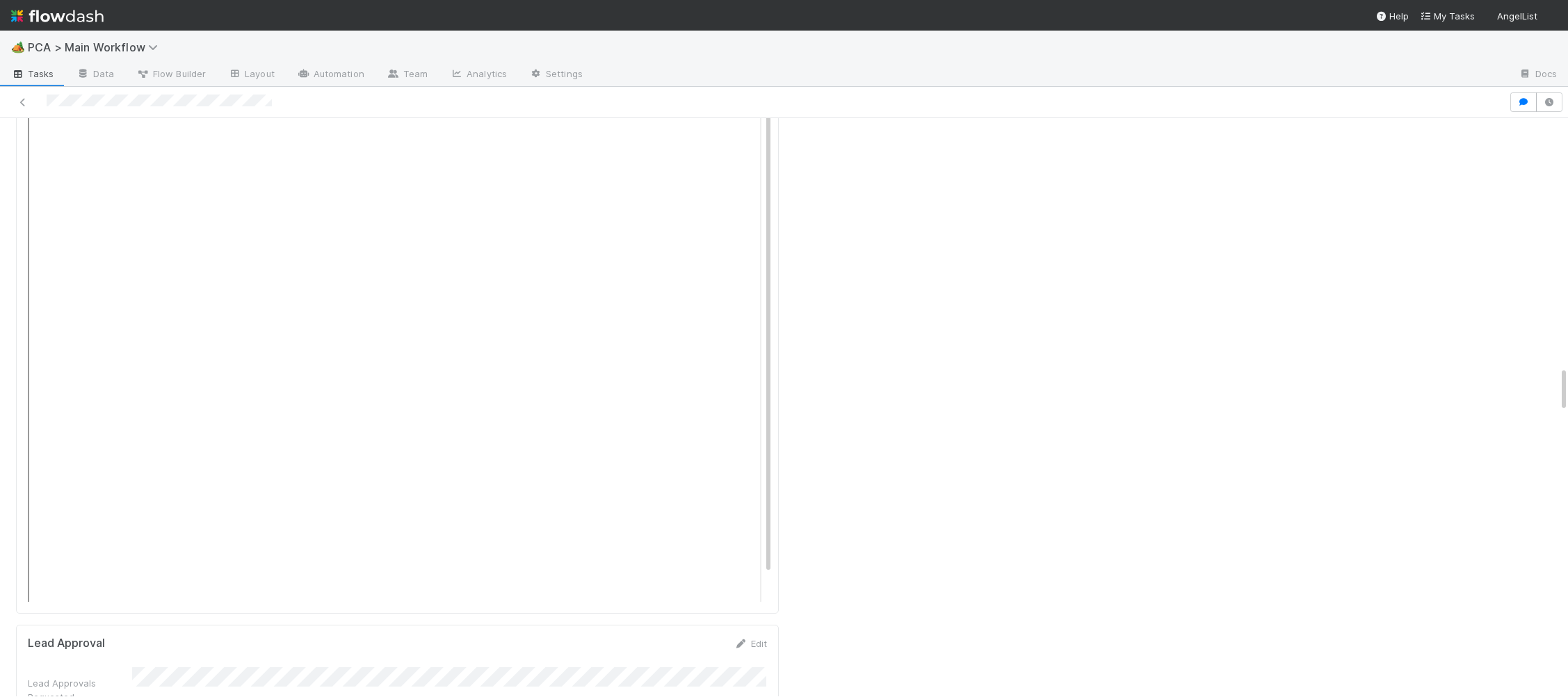
scroll to position [3159, 0]
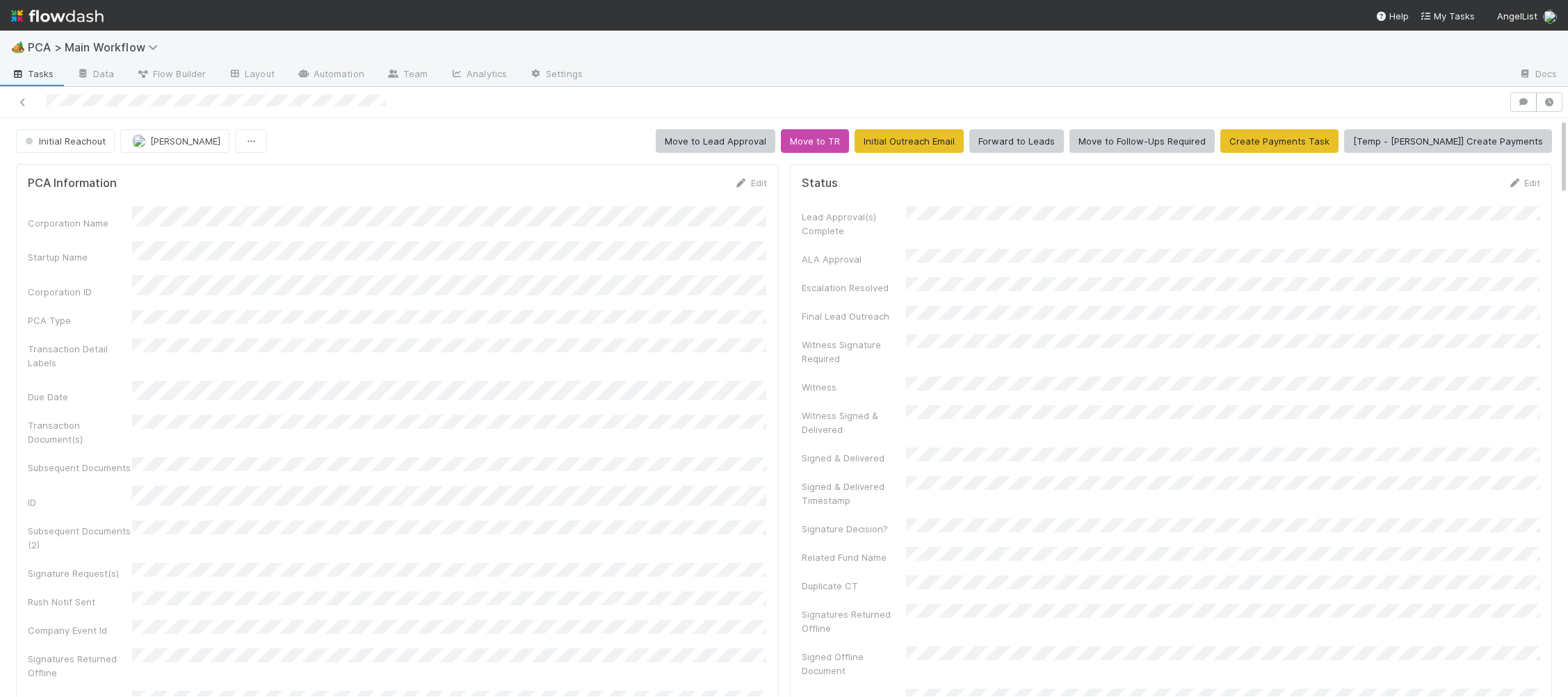
drag, startPoint x: 744, startPoint y: 188, endPoint x: 660, endPoint y: 211, distance: 87.1
click at [744, 188] on icon at bounding box center [741, 183] width 14 height 9
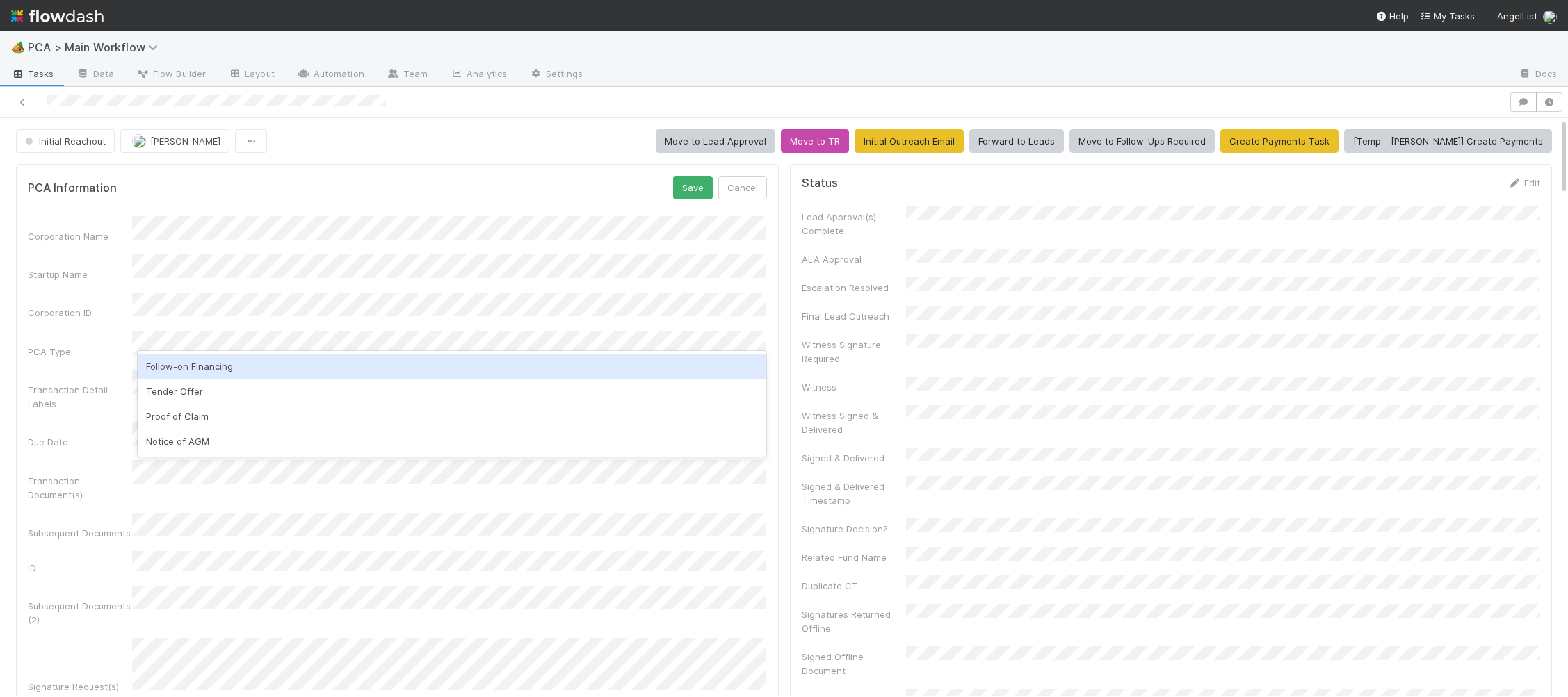
click at [221, 364] on div "Follow-on Financing" at bounding box center [451, 366] width 628 height 25
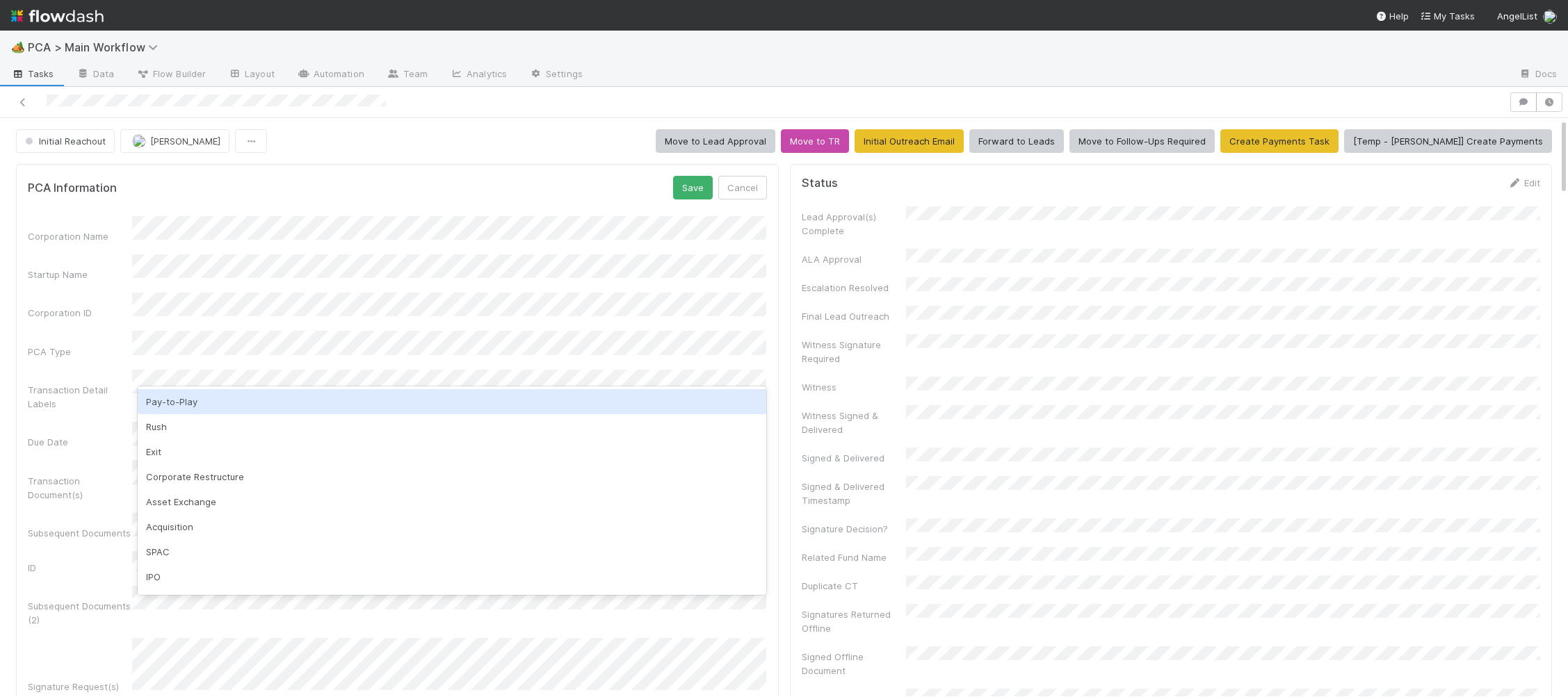
click at [286, 201] on form "PCA Information Save Cancel Corporation Name Startup Name Corporation ID PCA Ty…" at bounding box center [397, 556] width 740 height 760
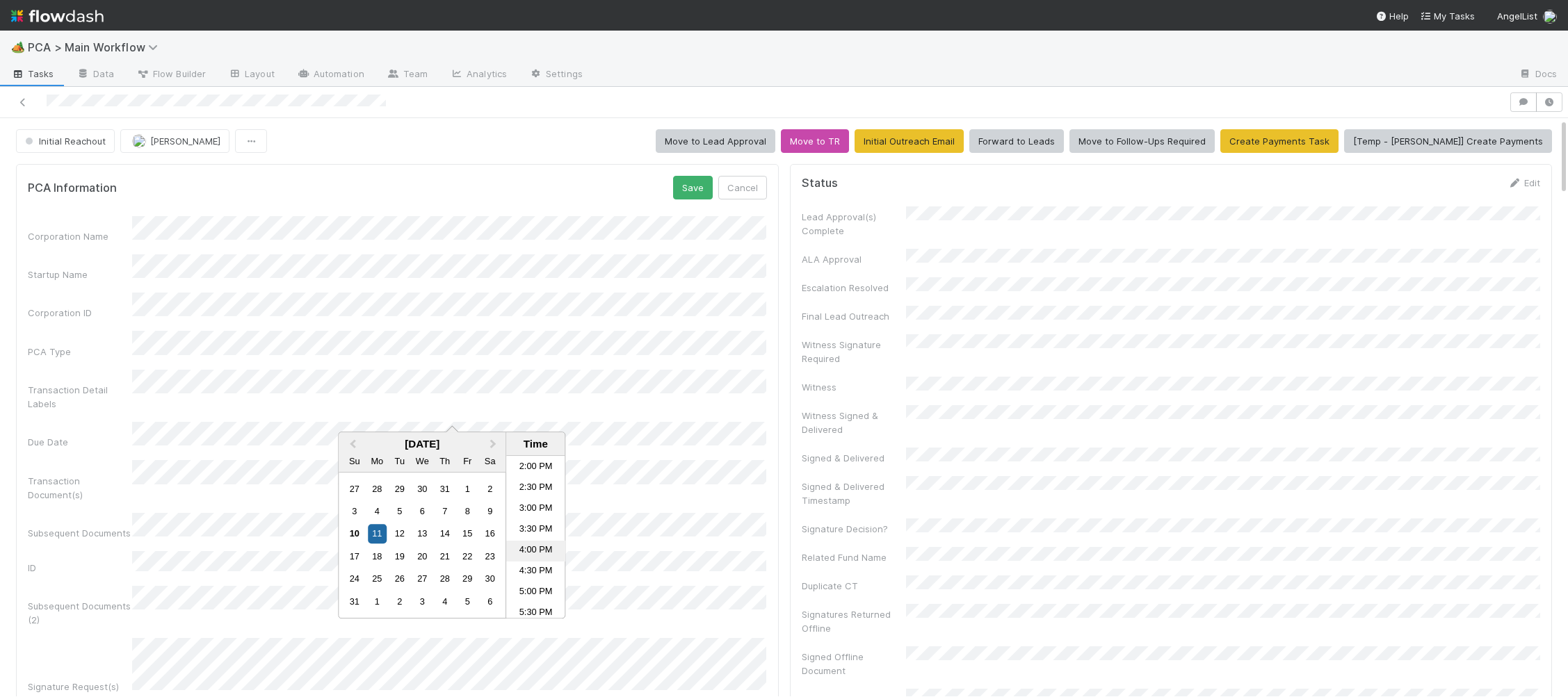
scroll to position [839, 0]
click at [540, 544] on li "10:00 PM" at bounding box center [536, 545] width 59 height 21
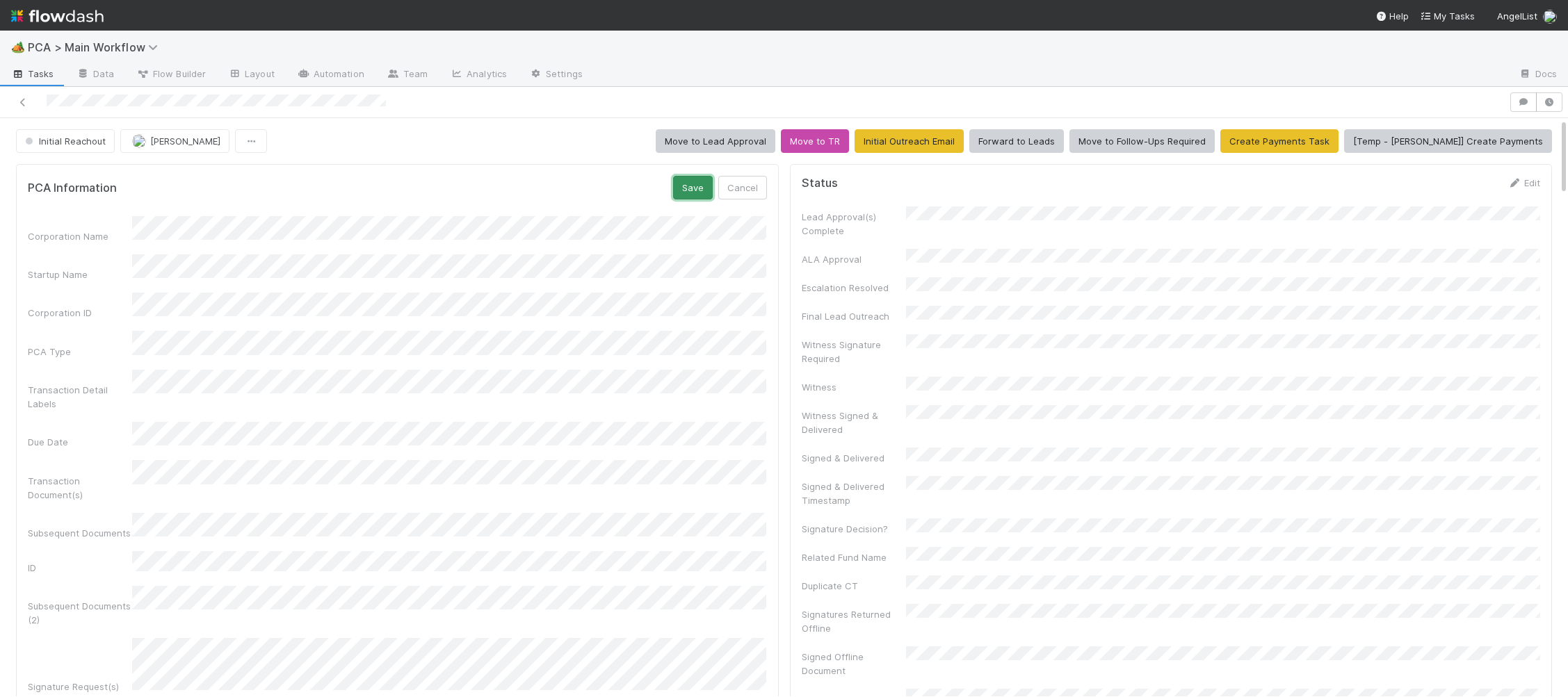
click at [682, 185] on button "Save" at bounding box center [692, 188] width 40 height 23
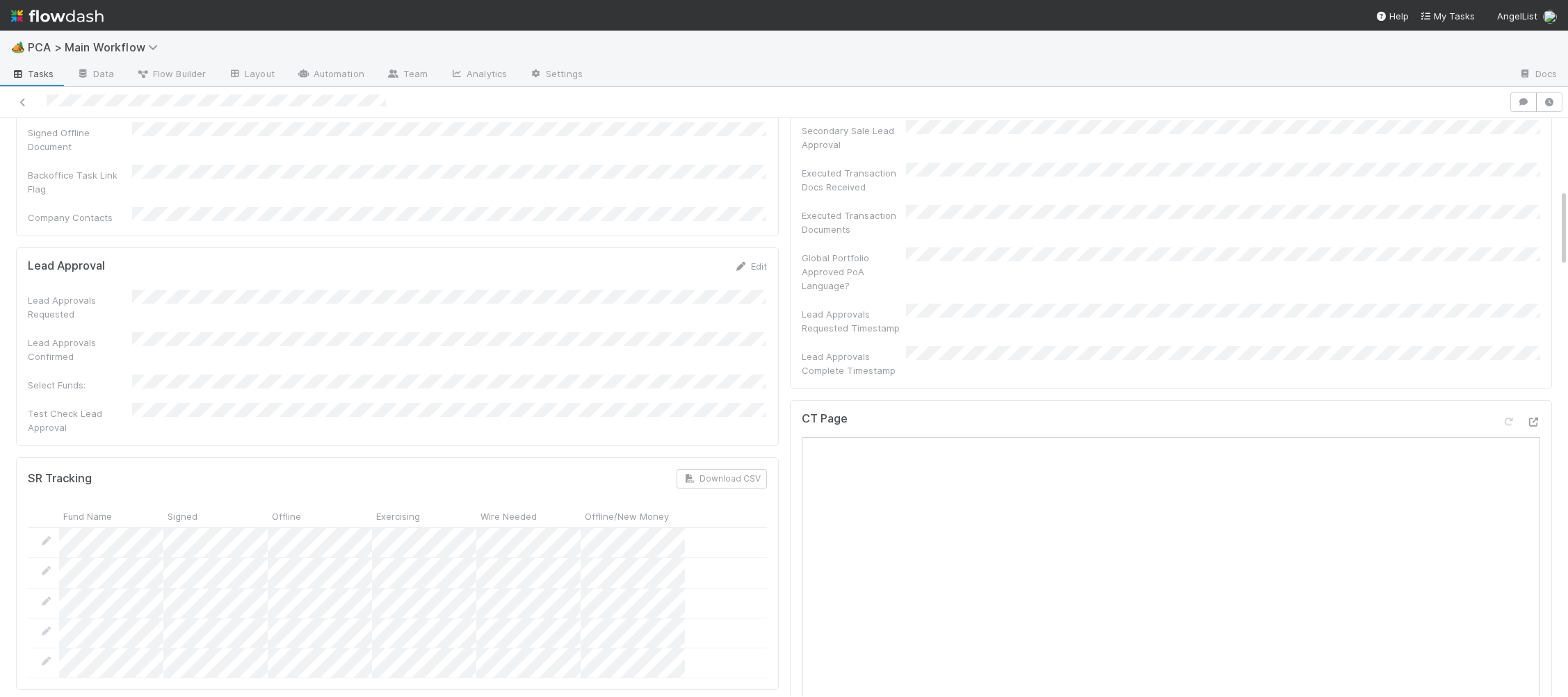
scroll to position [397, 0]
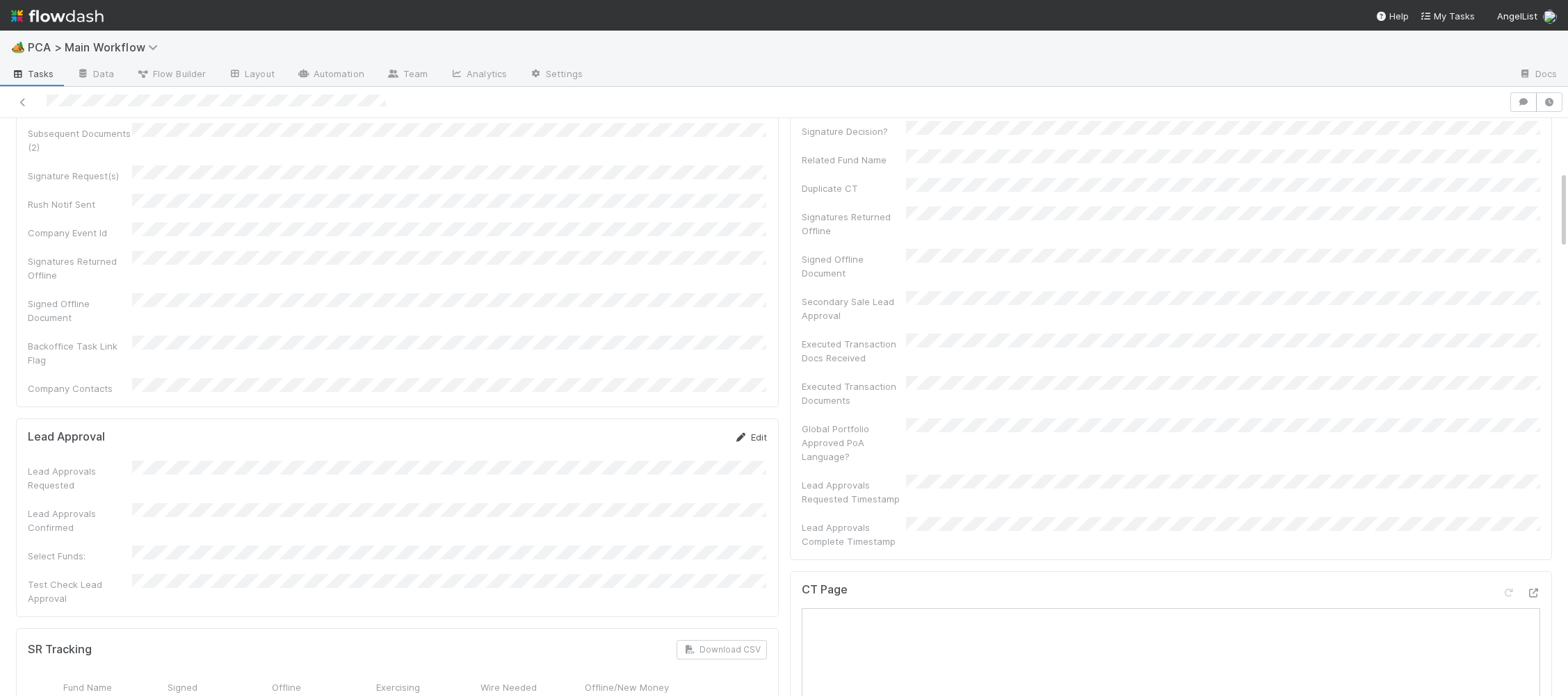
drag, startPoint x: 728, startPoint y: 370, endPoint x: 737, endPoint y: 376, distance: 10.8
click at [729, 419] on div "Lead Approval Edit Lead Approvals Requested Lead Approvals Confirmed Select Fun…" at bounding box center [397, 518] width 763 height 199
click at [752, 432] on link "Edit" at bounding box center [751, 438] width 33 height 12
click at [703, 430] on button "Save" at bounding box center [692, 442] width 40 height 23
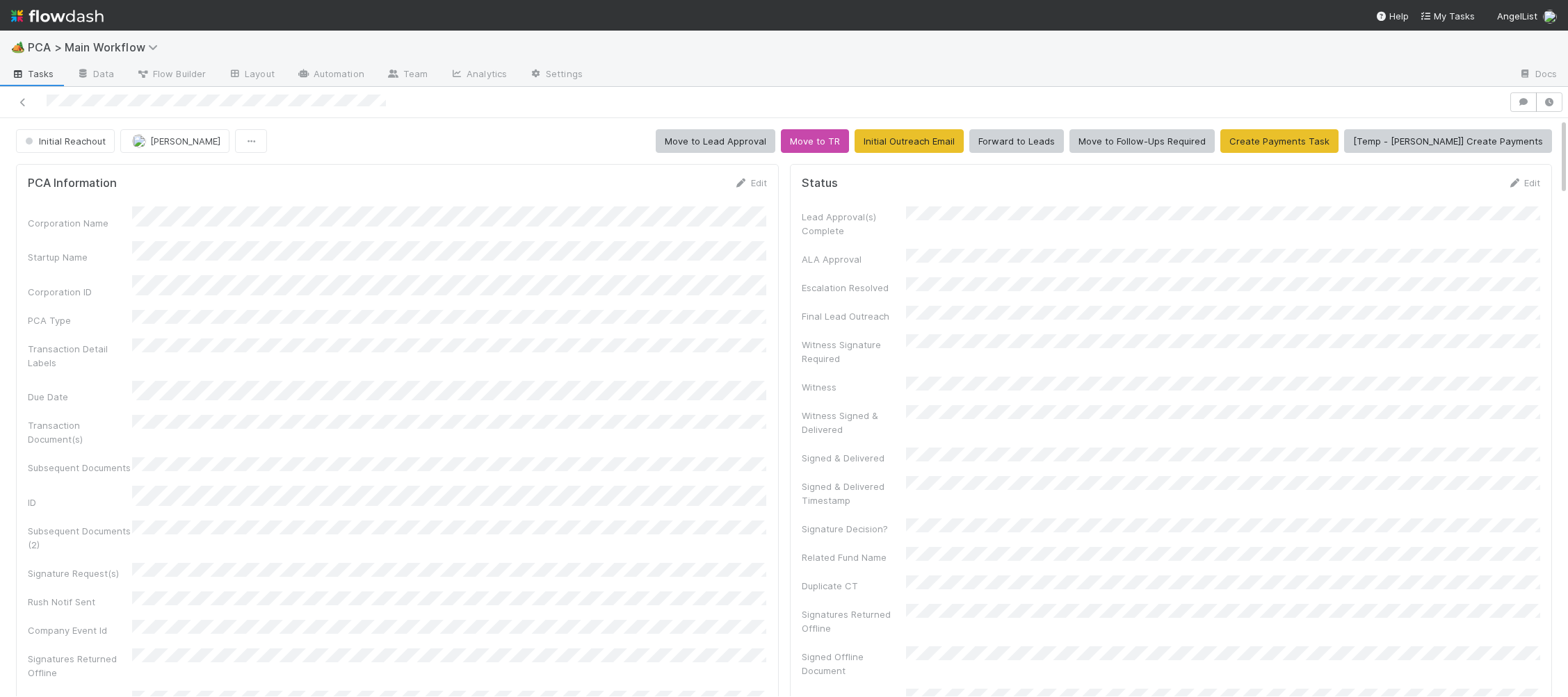
scroll to position [1389, 0]
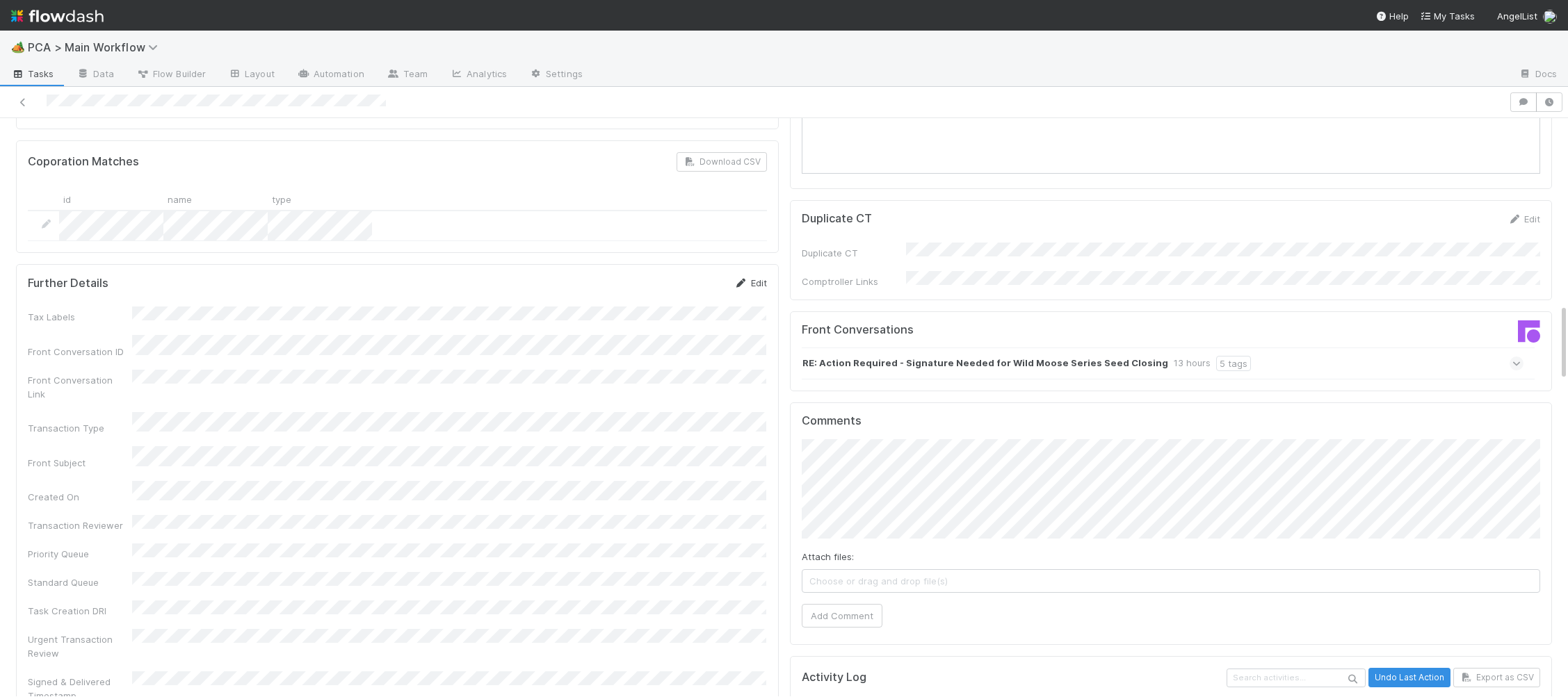
click at [749, 276] on form "Further Details Edit Tax Labels Front Conversation ID Front Conversation Link T…" at bounding box center [397, 511] width 740 height 470
click at [744, 278] on icon at bounding box center [741, 282] width 14 height 9
click at [679, 276] on button "Save" at bounding box center [692, 288] width 40 height 23
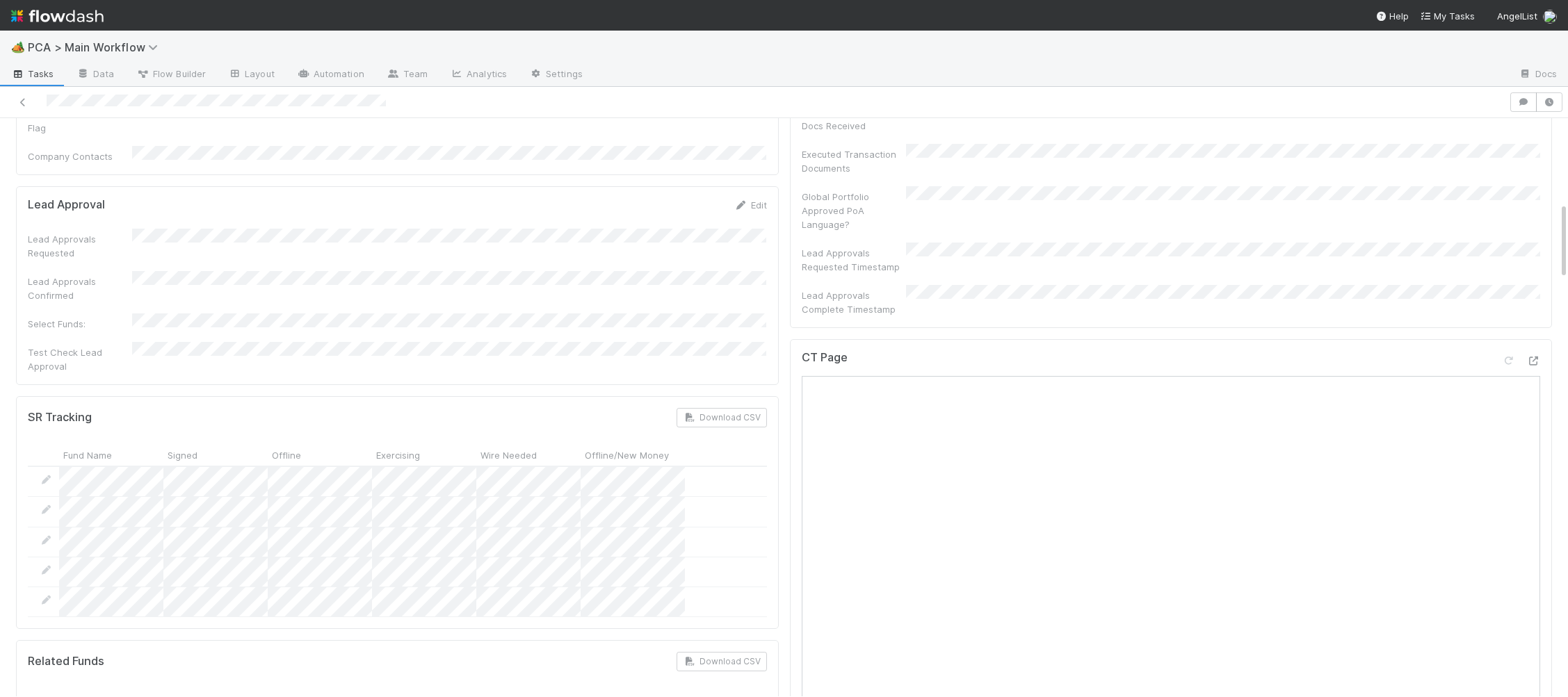
scroll to position [0, 0]
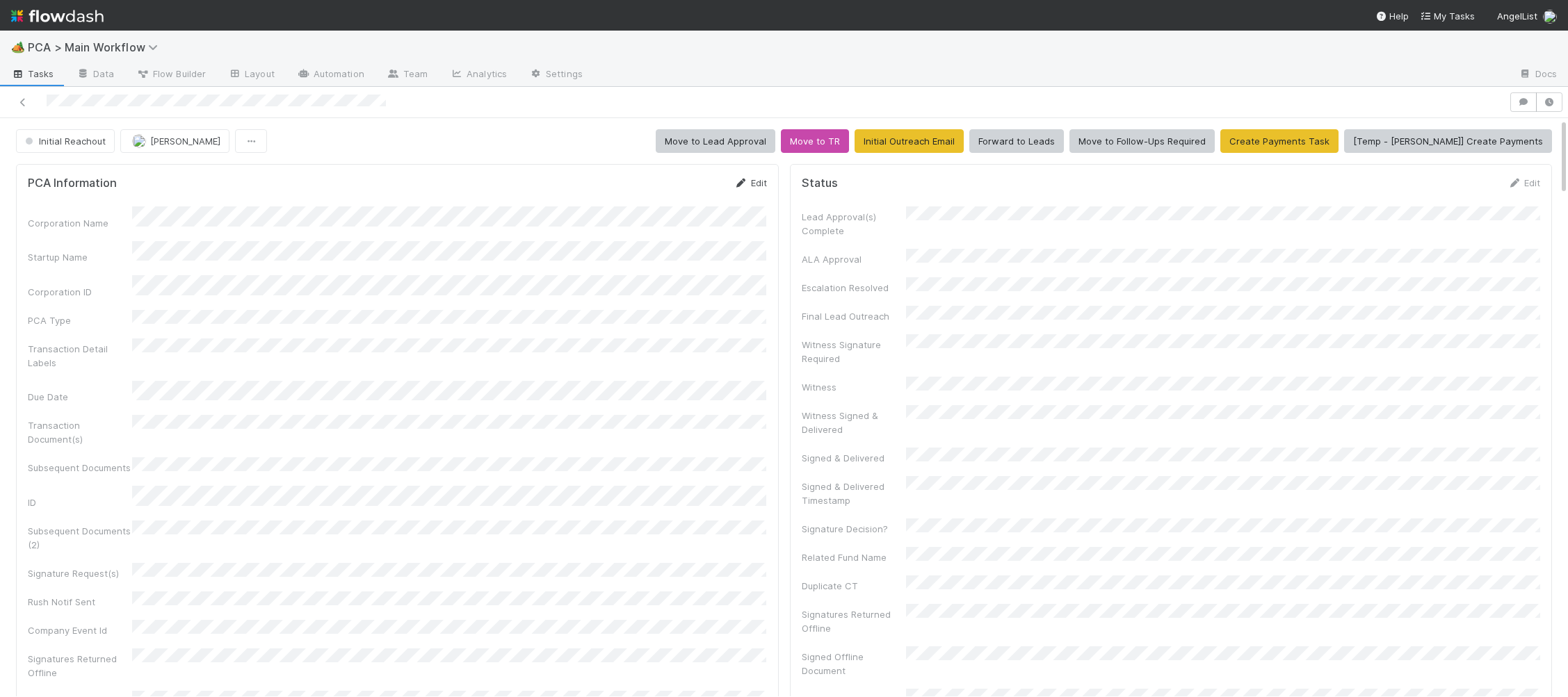
click at [739, 177] on link "Edit" at bounding box center [751, 183] width 33 height 12
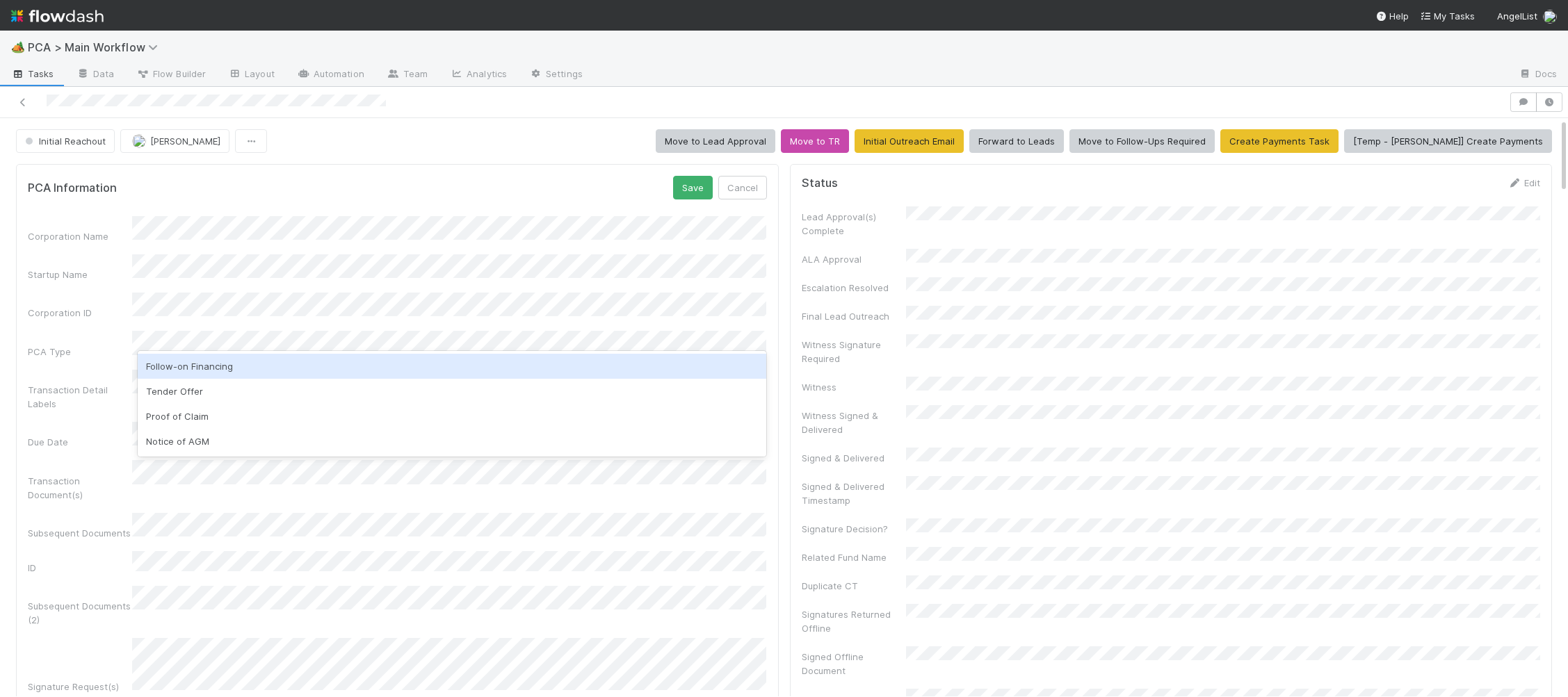
click at [238, 365] on div "Follow-on Financing" at bounding box center [451, 366] width 628 height 25
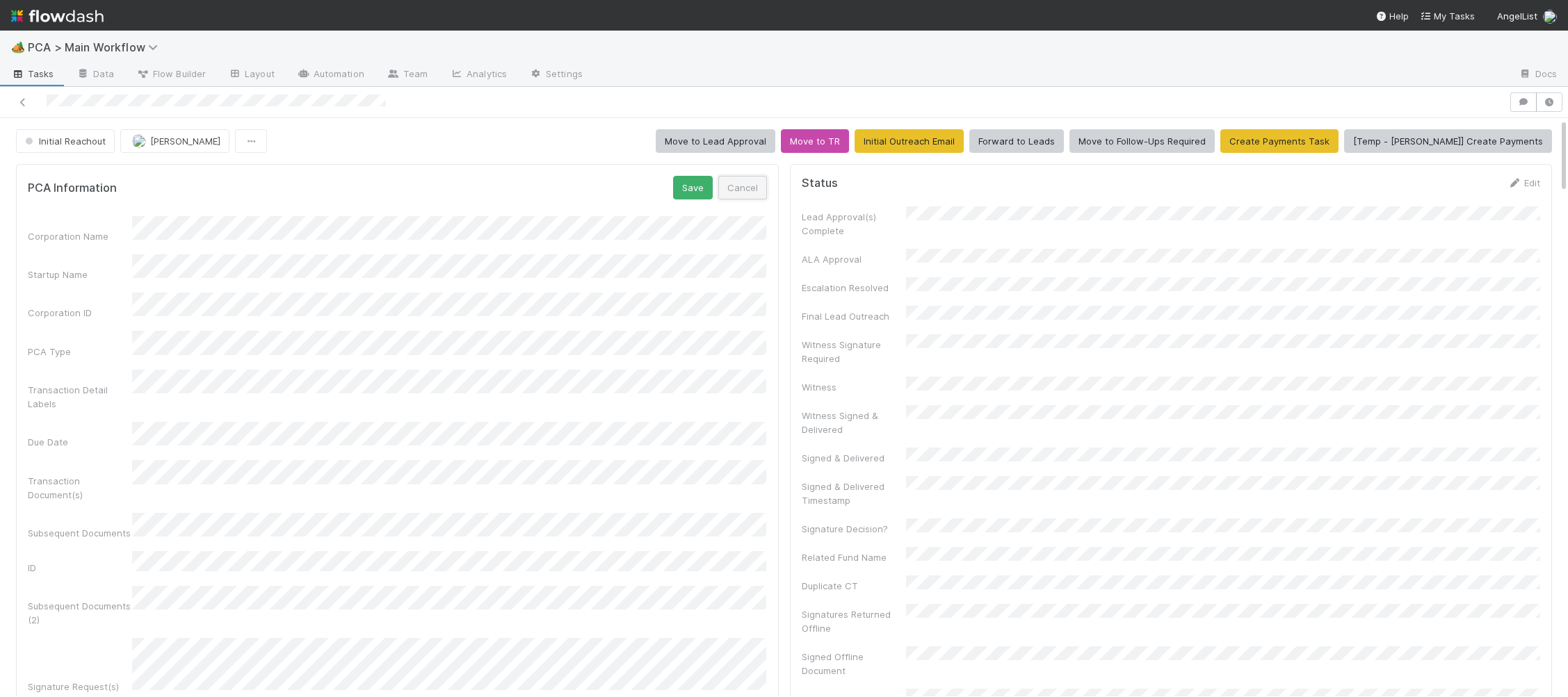
click at [749, 187] on button "Cancel" at bounding box center [742, 188] width 48 height 23
click at [748, 178] on link "Edit" at bounding box center [751, 183] width 33 height 12
drag, startPoint x: 697, startPoint y: 192, endPoint x: 717, endPoint y: 189, distance: 20.2
click at [697, 192] on button "Save" at bounding box center [692, 188] width 40 height 23
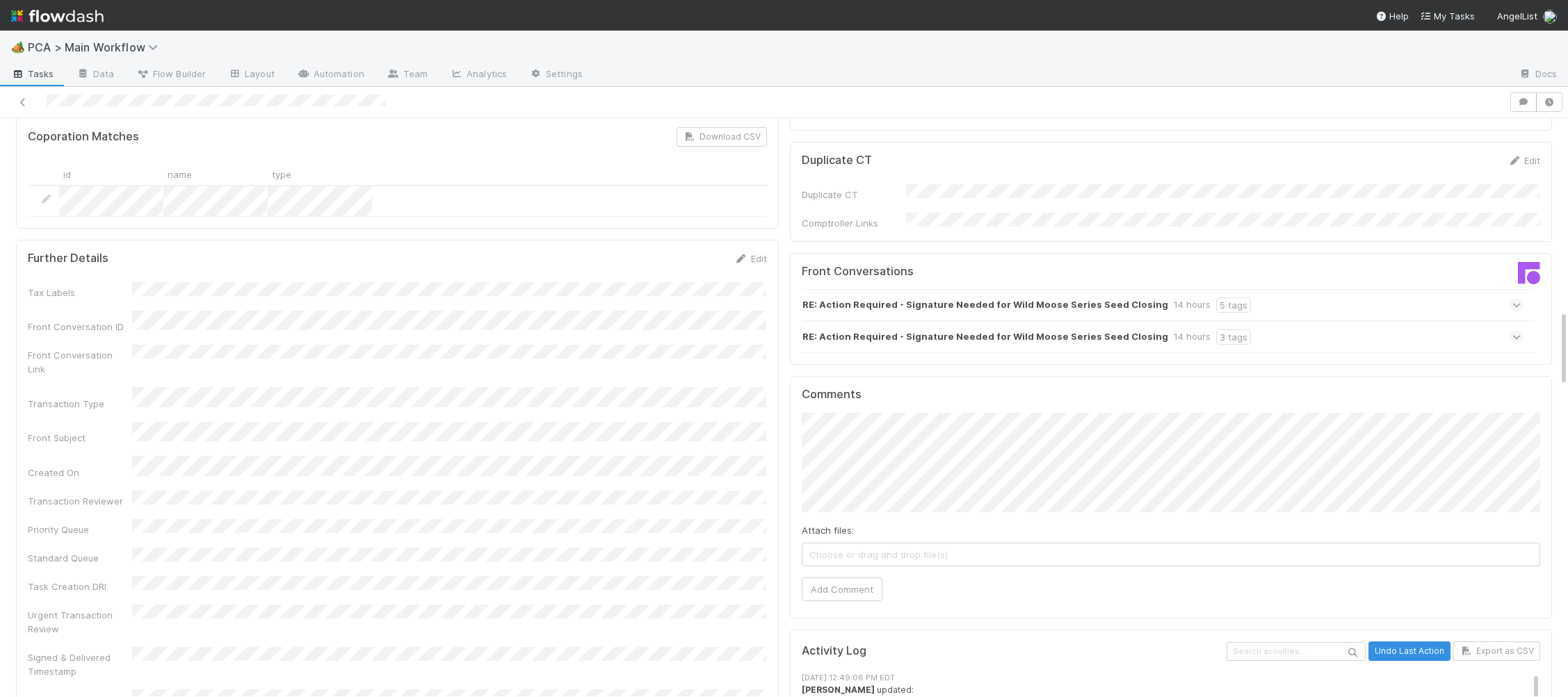
scroll to position [1448, 0]
click at [744, 253] on icon at bounding box center [741, 257] width 14 height 9
click at [673, 250] on div "Further Details Save Cancel" at bounding box center [397, 262] width 740 height 23
click at [685, 250] on button "Save" at bounding box center [692, 262] width 40 height 23
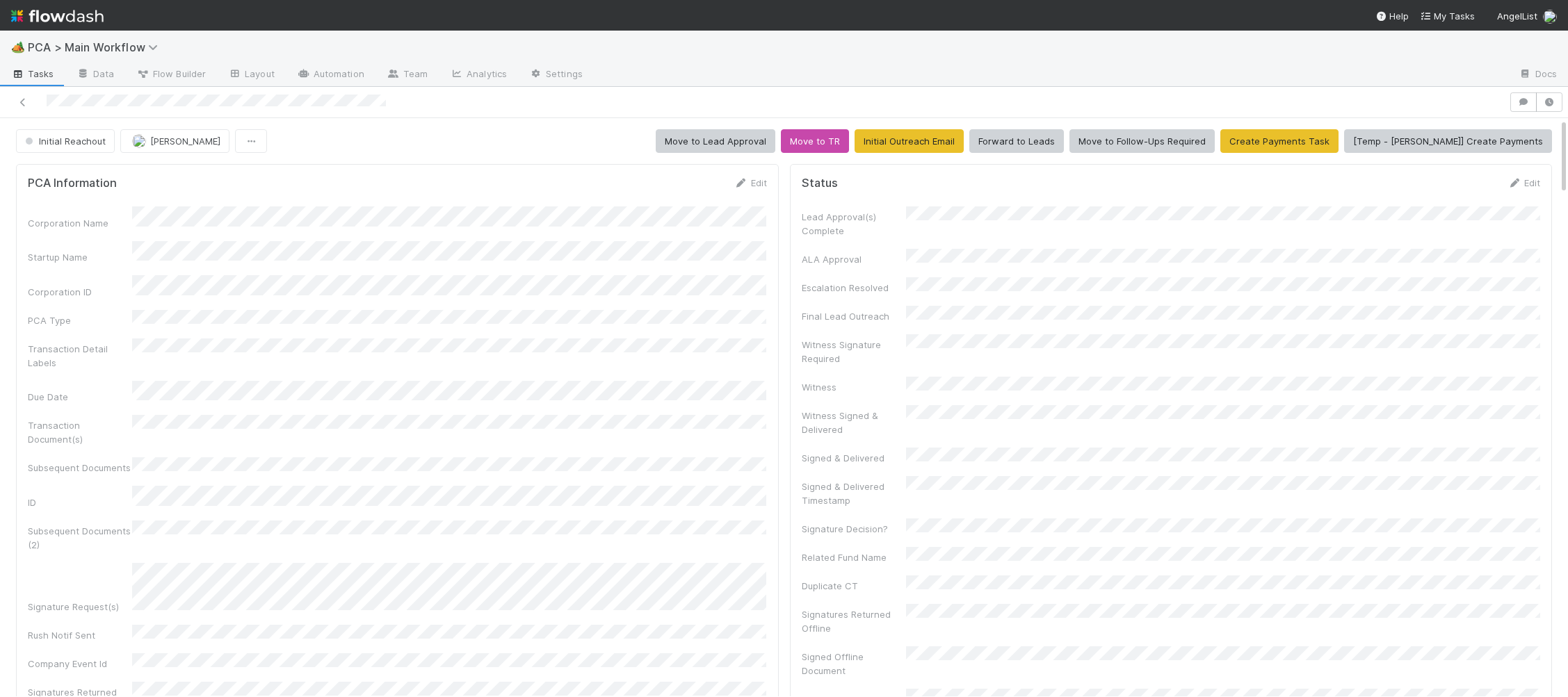
click at [757, 198] on form "PCA Information Edit Corporation Name Startup Name Corporation ID PCA Type Tran…" at bounding box center [397, 501] width 740 height 651
drag, startPoint x: 746, startPoint y: 184, endPoint x: 711, endPoint y: 204, distance: 40.3
click at [746, 184] on icon at bounding box center [741, 183] width 14 height 9
click at [690, 181] on button "Save" at bounding box center [688, 188] width 40 height 23
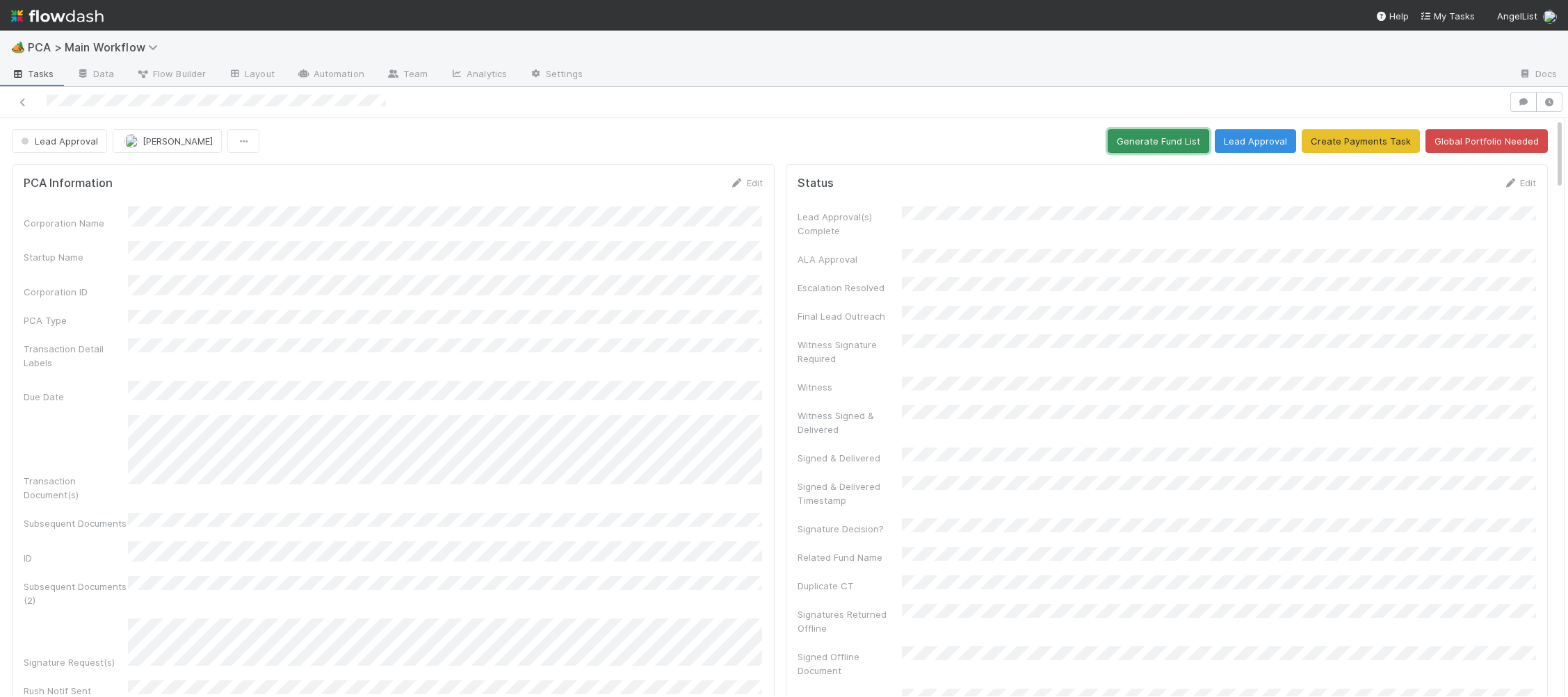
click at [1129, 138] on button "Generate Fund List" at bounding box center [1158, 141] width 102 height 23
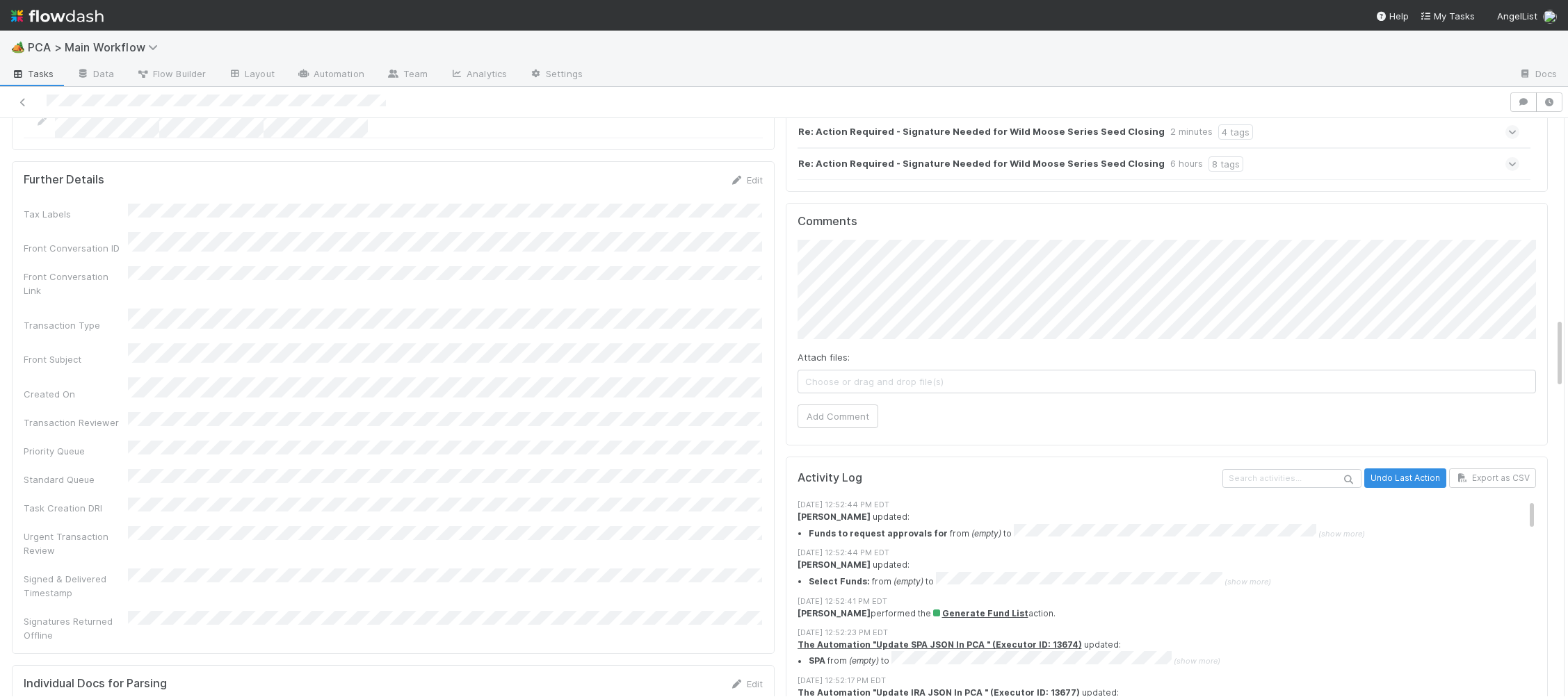
scroll to position [1643, 0]
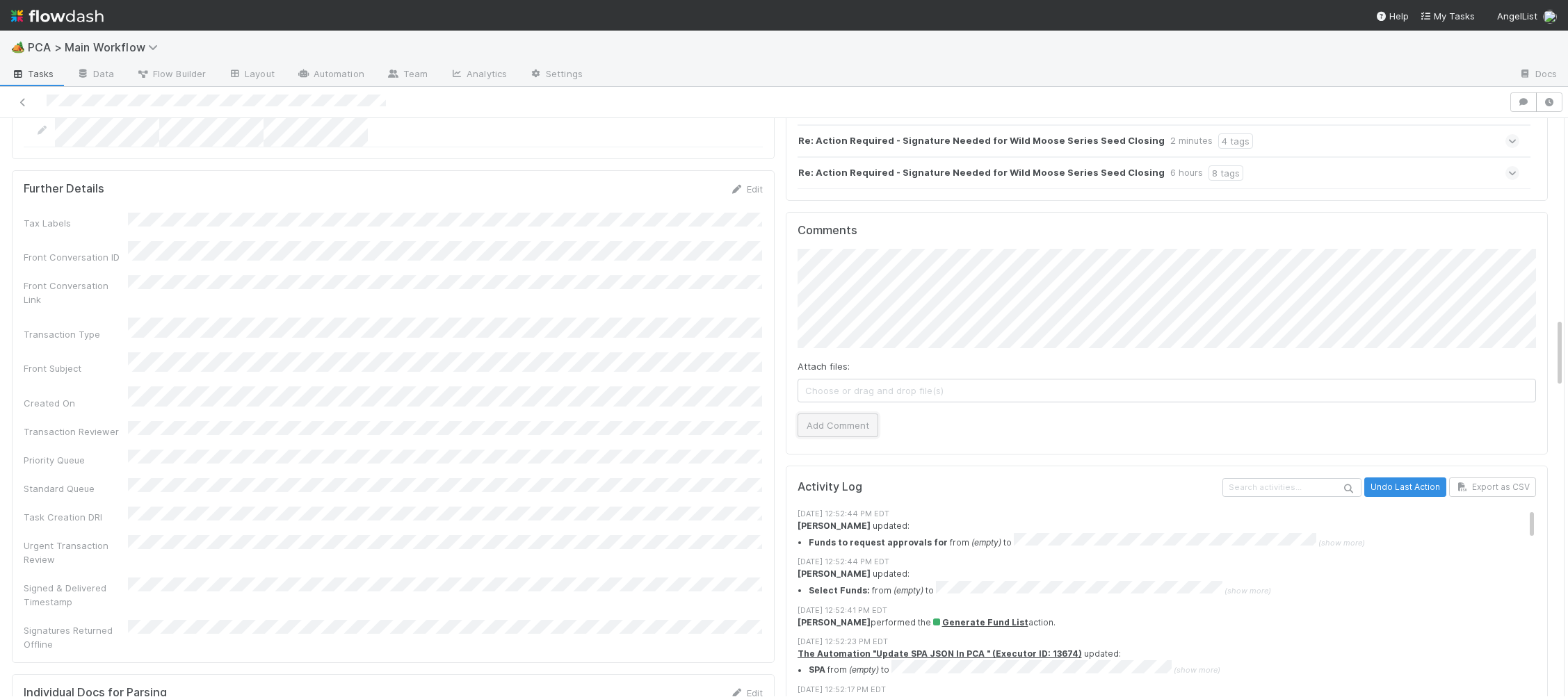
click at [844, 414] on button "Add Comment" at bounding box center [837, 425] width 80 height 23
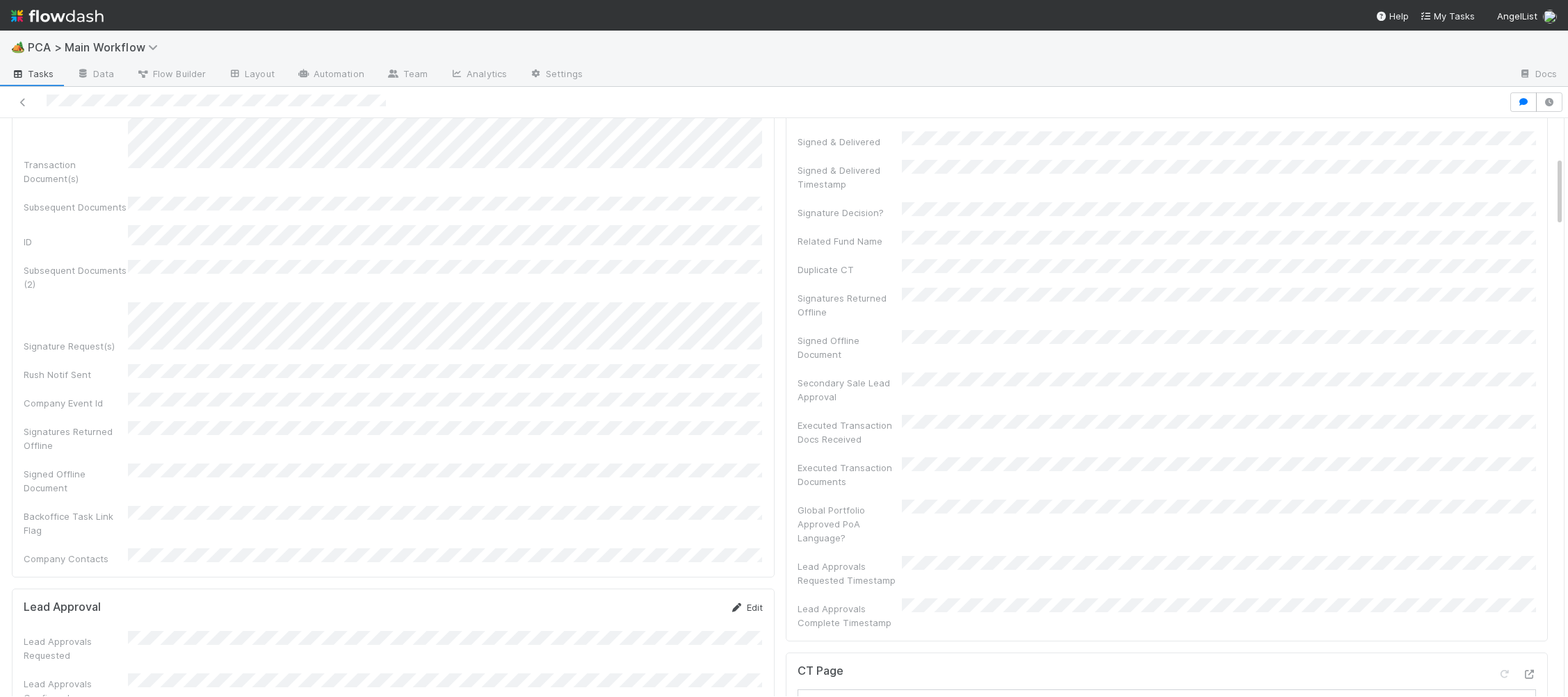
click at [738, 601] on div "Edit" at bounding box center [746, 608] width 33 height 14
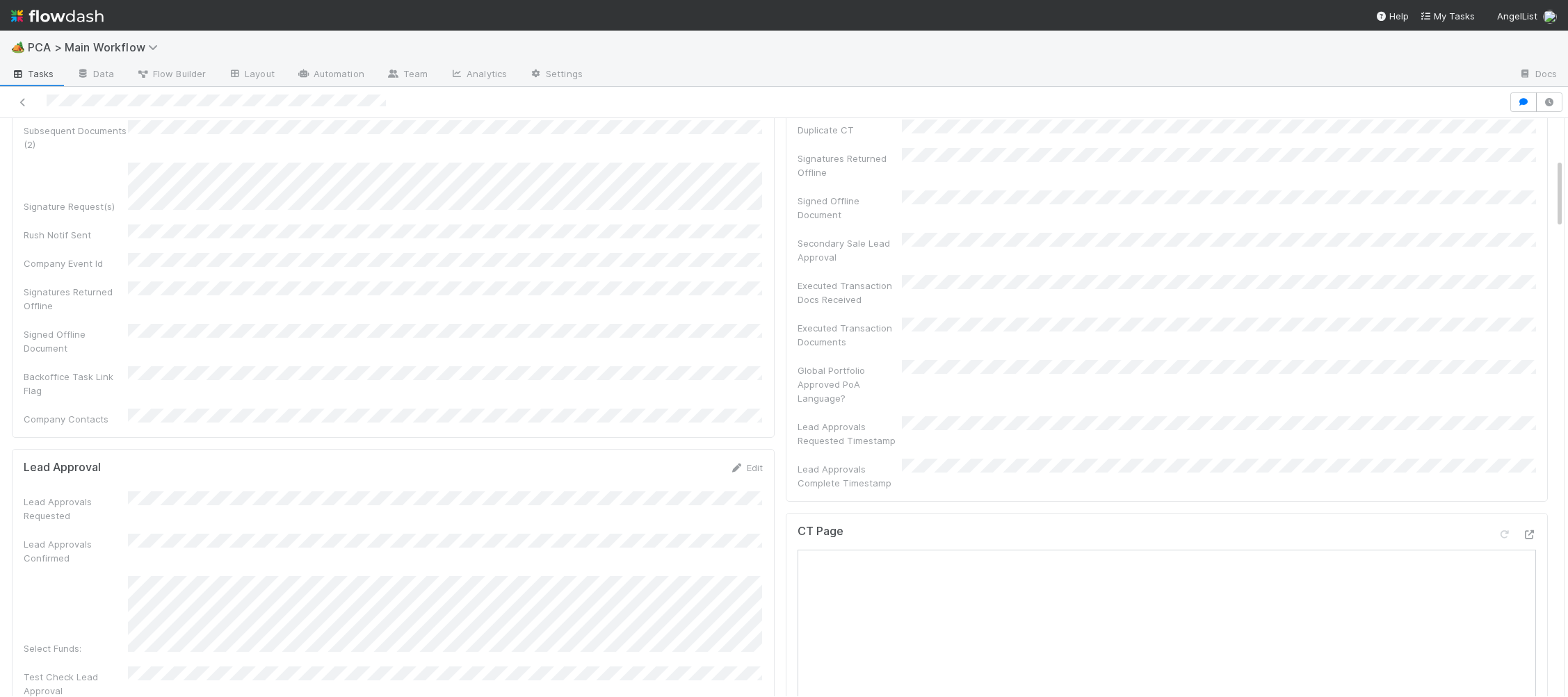
scroll to position [452, 0]
click at [739, 468] on icon at bounding box center [737, 472] width 14 height 9
click at [774, 697] on html "🏕️ PCA > Main Workflow Tasks Data Flow Builder Layout Automation Team Analytics…" at bounding box center [784, 348] width 1568 height 697
click at [691, 465] on button "Save" at bounding box center [688, 477] width 40 height 23
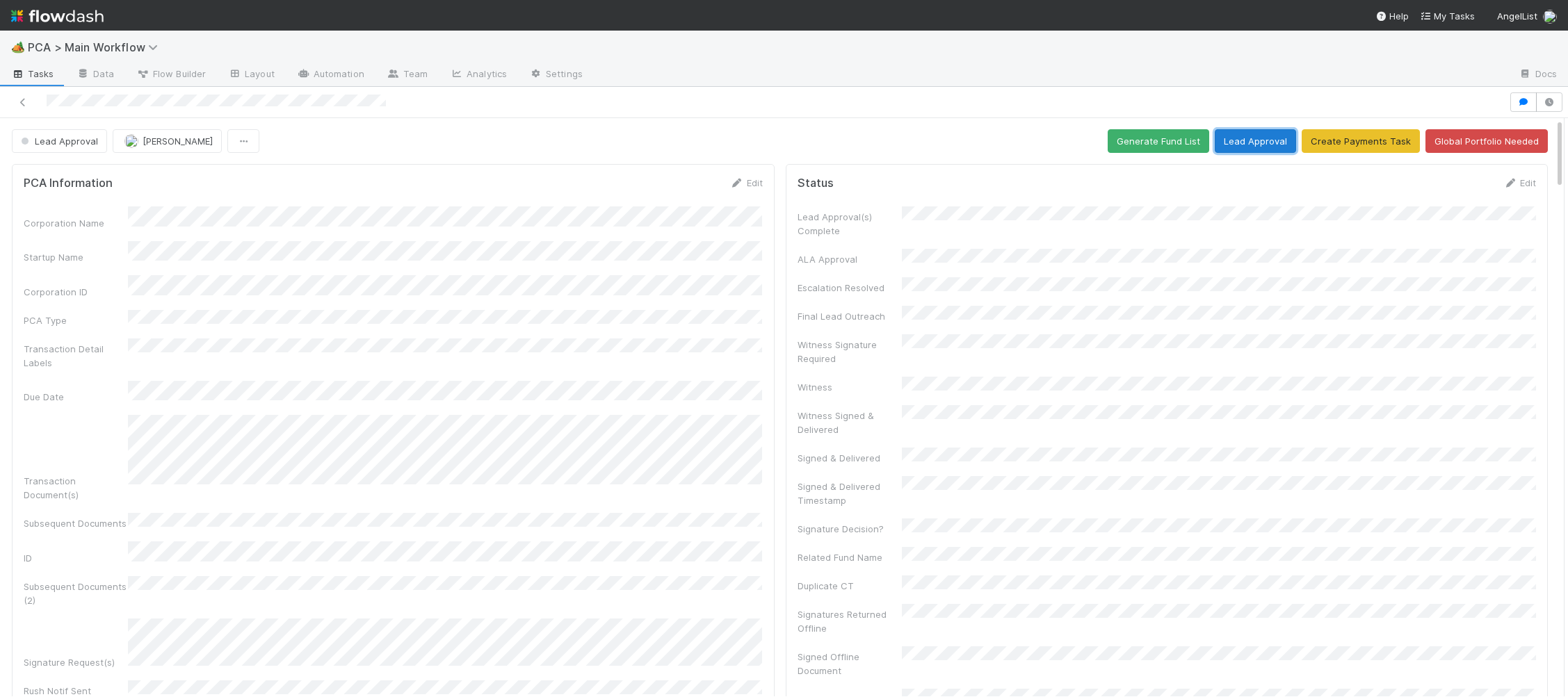
click at [1270, 141] on button "Lead Approval" at bounding box center [1256, 141] width 81 height 23
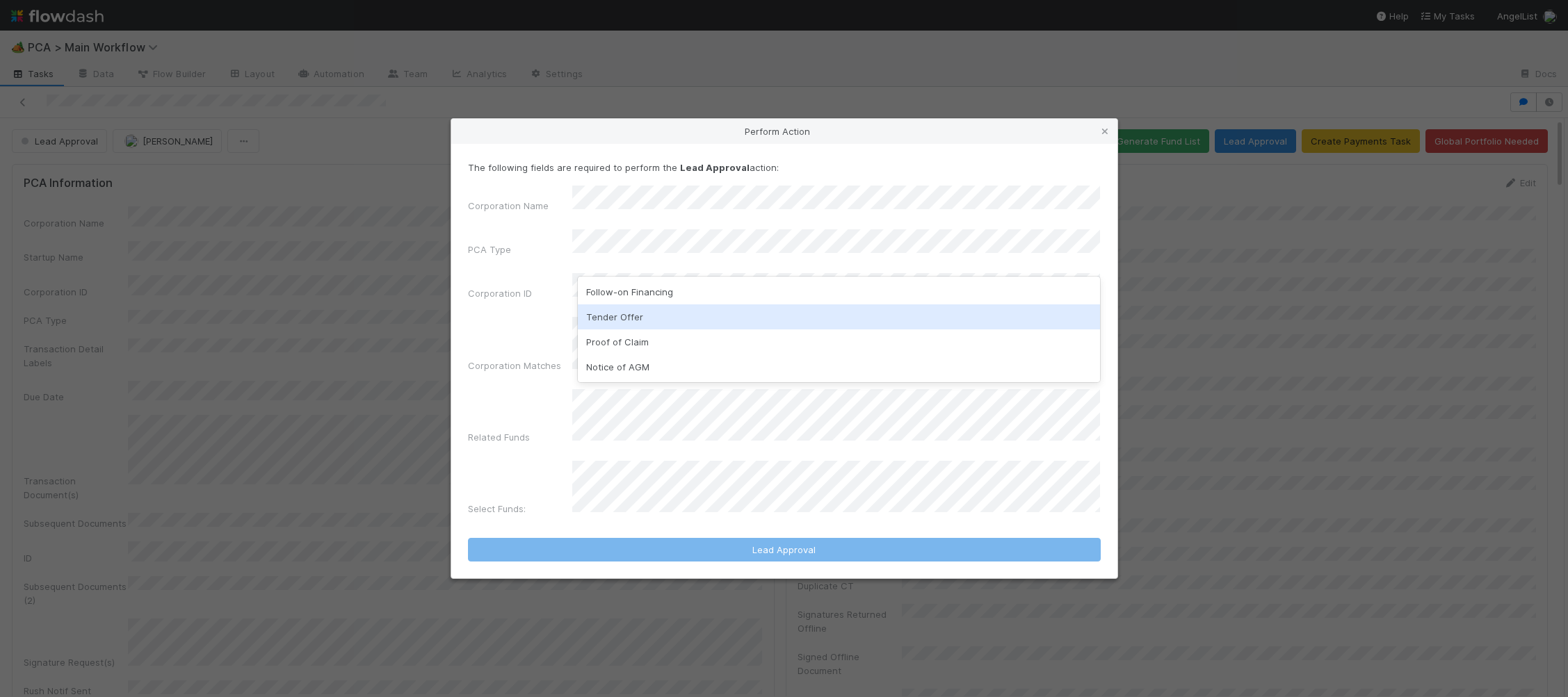
click at [727, 305] on div "Tender Offer" at bounding box center [839, 317] width 523 height 25
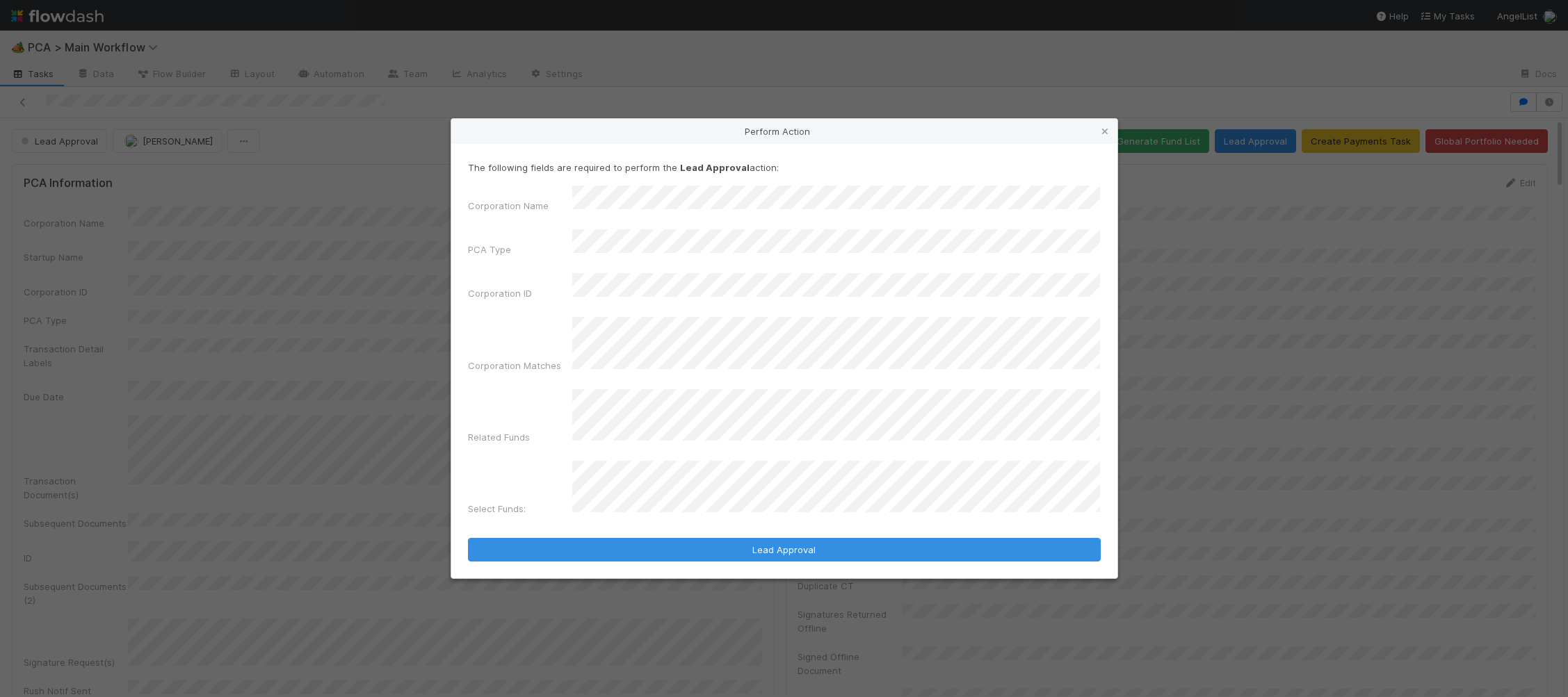
click at [732, 281] on div "Corporation Name PCA Type Corporation ID Corporation Matches Related Funds Sele…" at bounding box center [784, 354] width 633 height 336
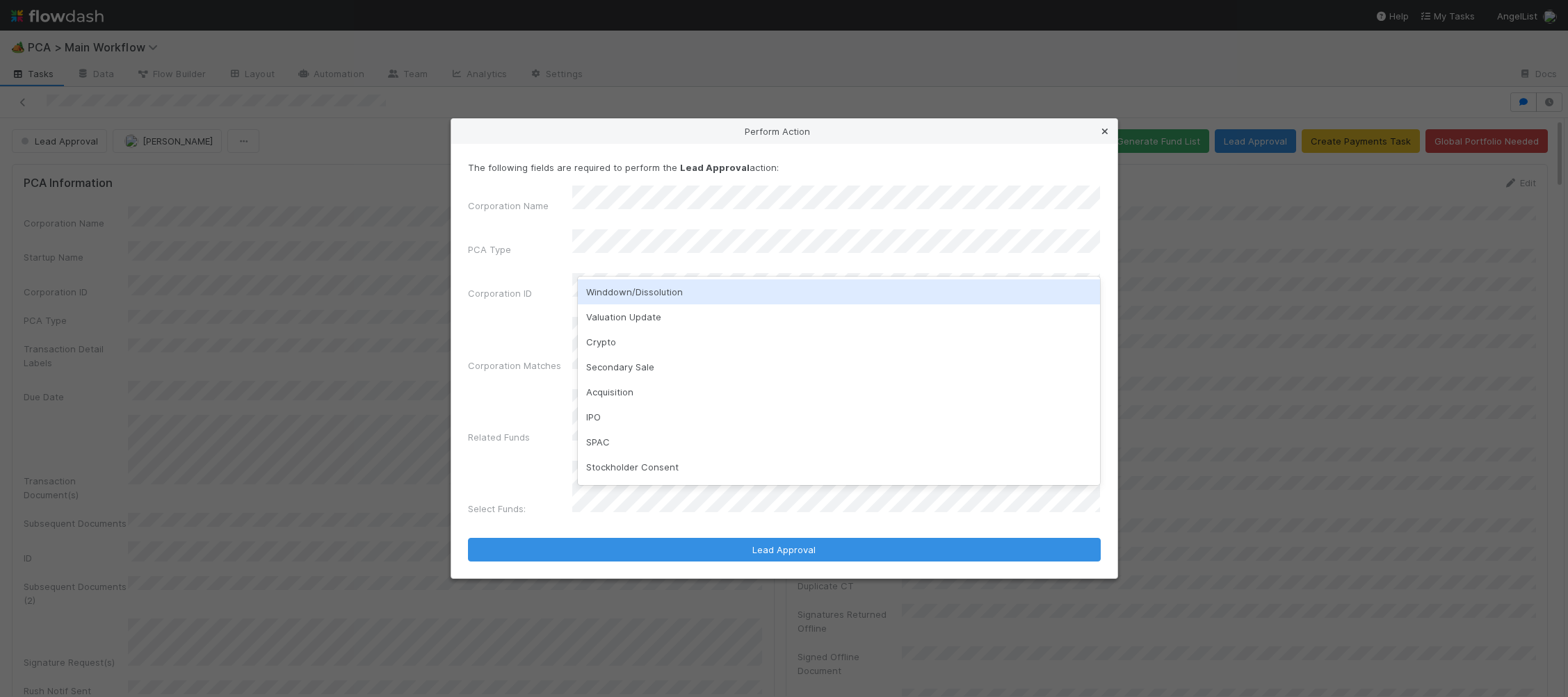
click at [1100, 144] on div "Perform Action" at bounding box center [784, 131] width 666 height 25
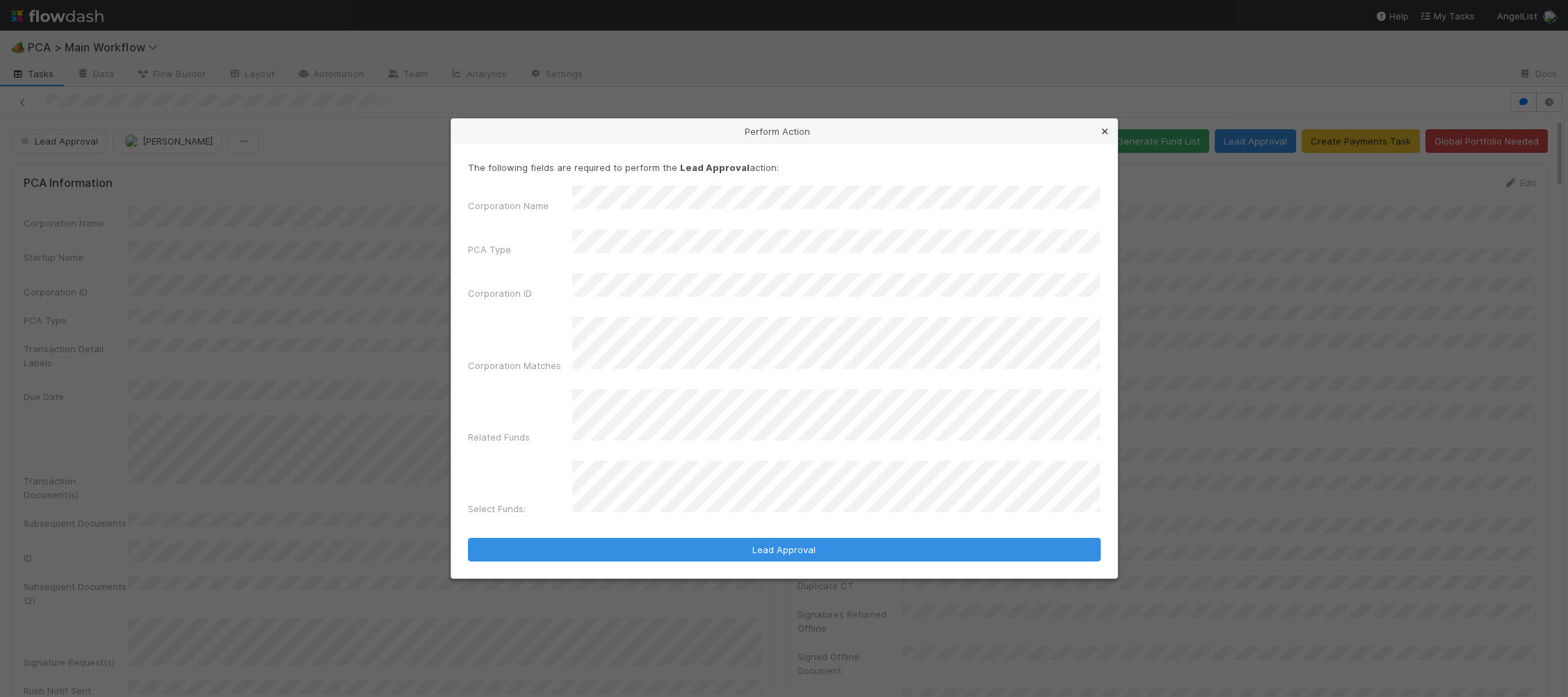
click at [1105, 136] on icon at bounding box center [1105, 131] width 14 height 9
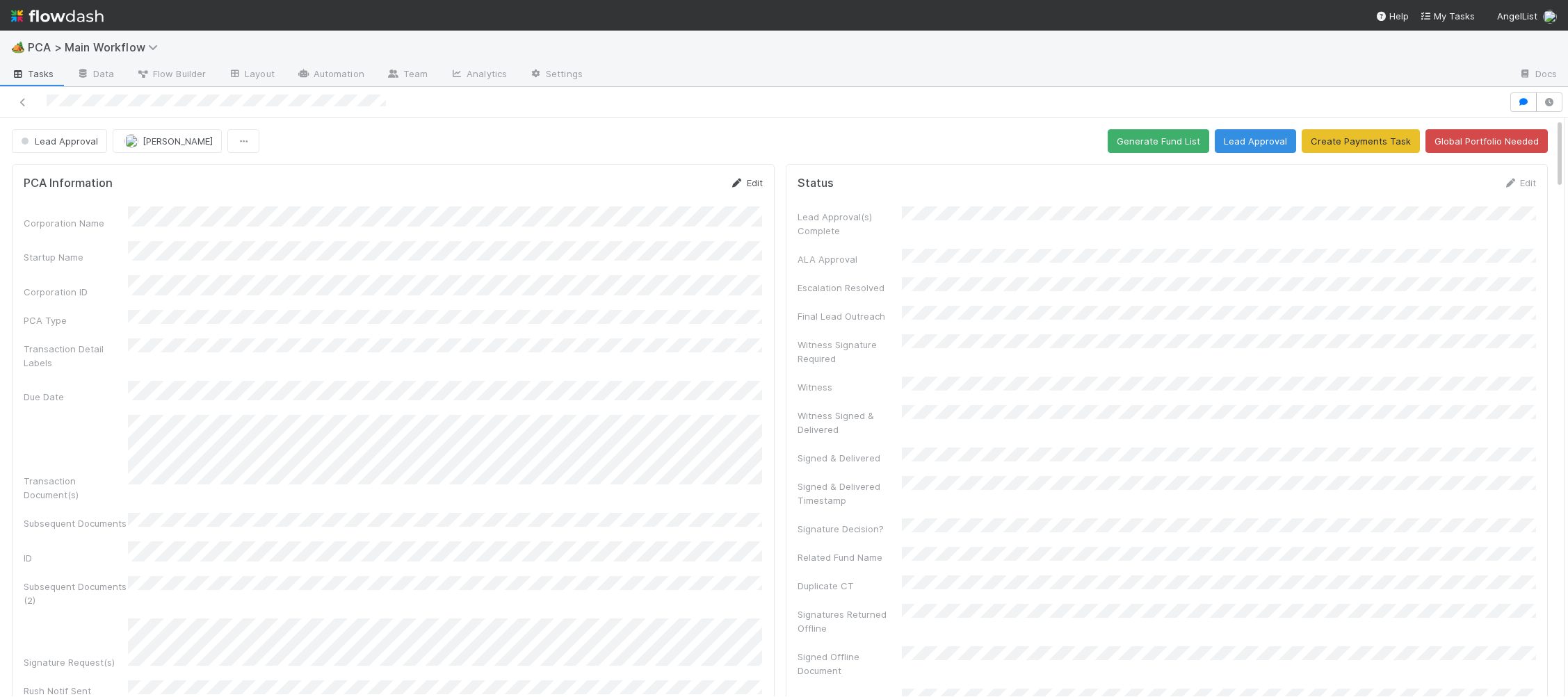
click at [736, 181] on icon at bounding box center [737, 183] width 14 height 9
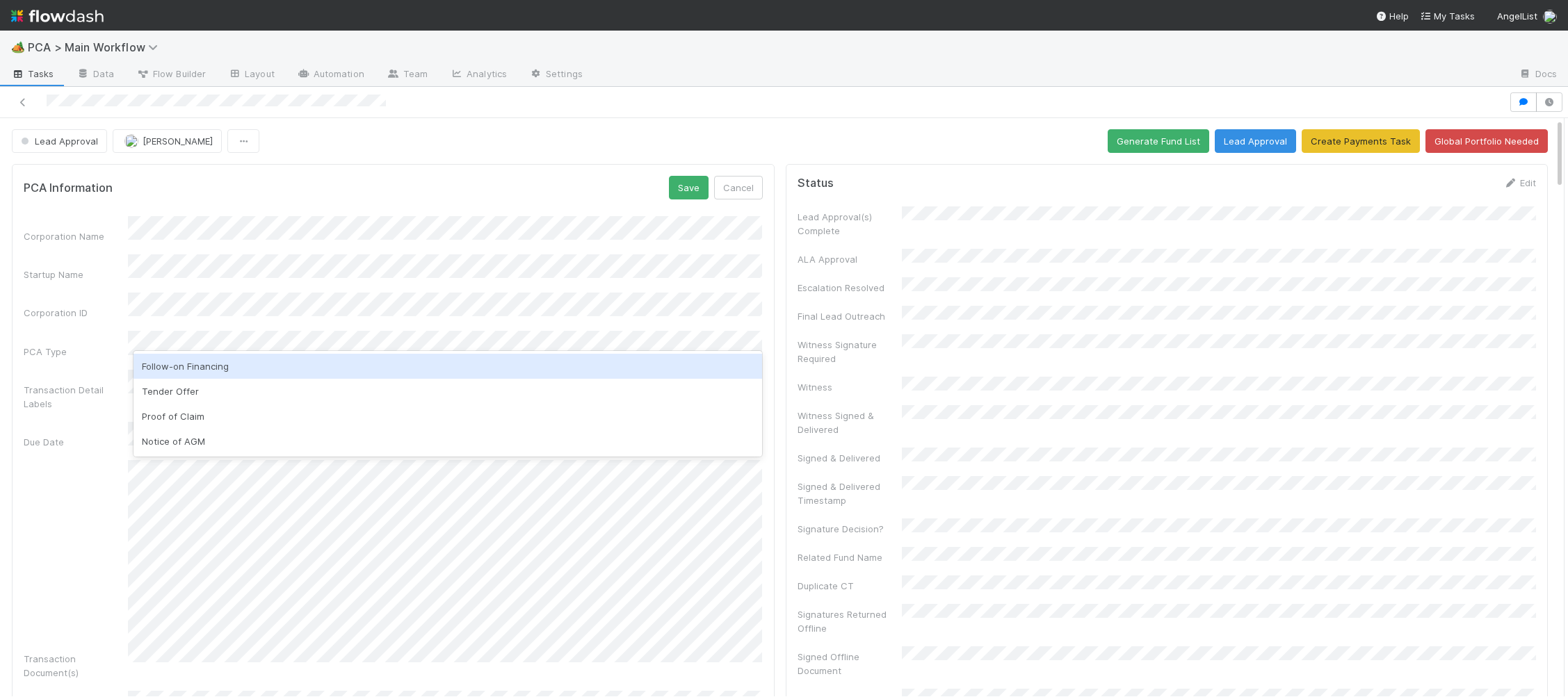
click at [318, 366] on div "Follow-on Financing" at bounding box center [448, 366] width 628 height 25
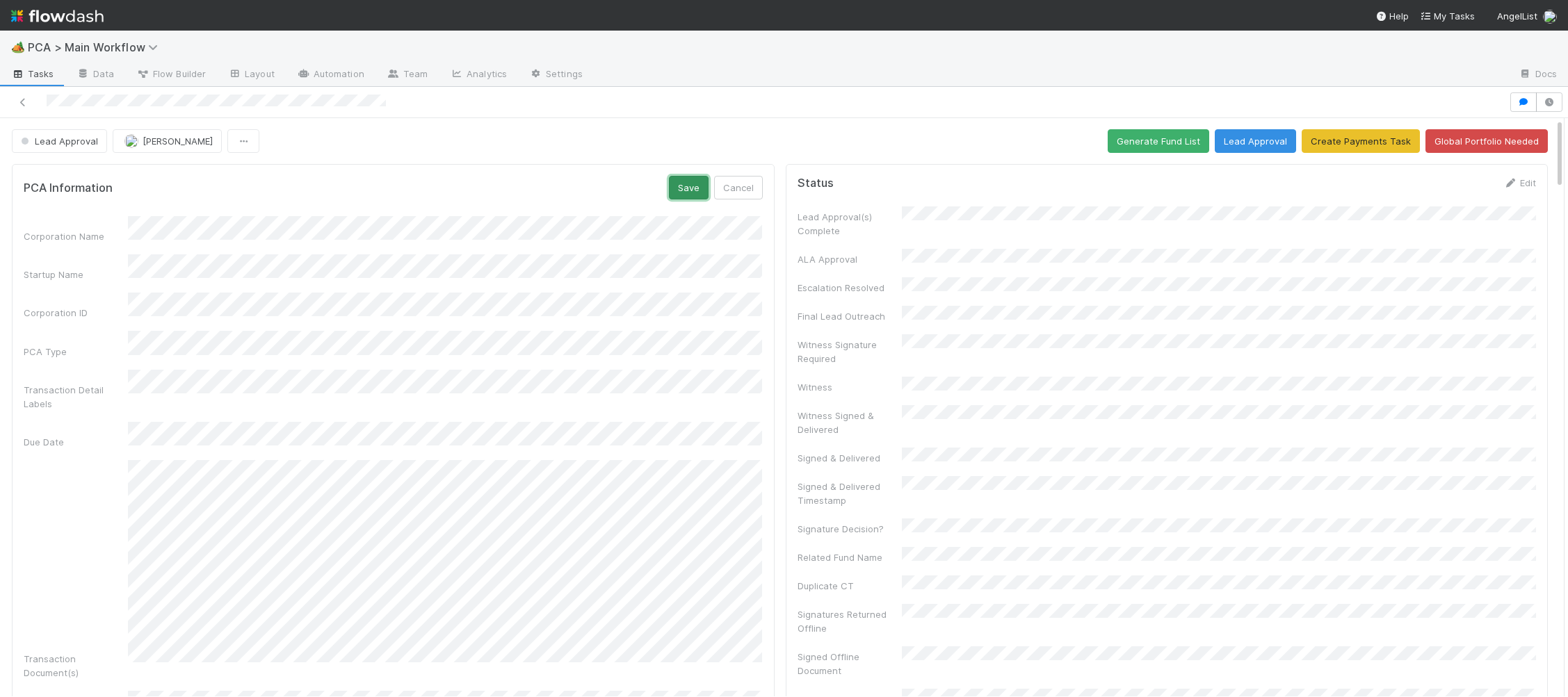
click at [685, 192] on button "Save" at bounding box center [688, 188] width 40 height 23
drag, startPoint x: 1252, startPoint y: 149, endPoint x: 1065, endPoint y: 159, distance: 187.3
click at [1252, 149] on button "Lead Approval" at bounding box center [1256, 141] width 81 height 23
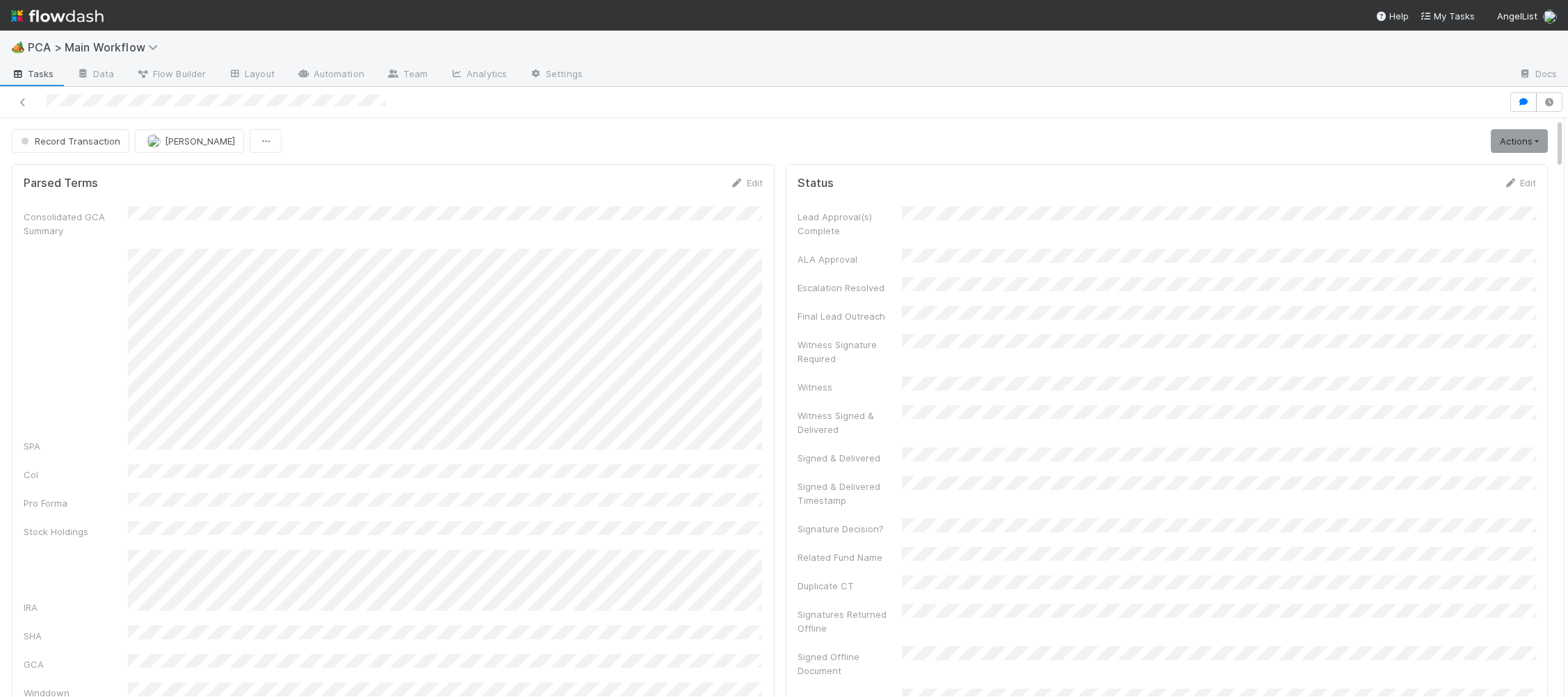
click at [158, 107] on div at bounding box center [216, 102] width 339 height 15
click at [192, 132] on button "[PERSON_NAME]" at bounding box center [189, 141] width 109 height 23
click at [201, 176] on span "[PERSON_NAME] you" at bounding box center [199, 177] width 91 height 12
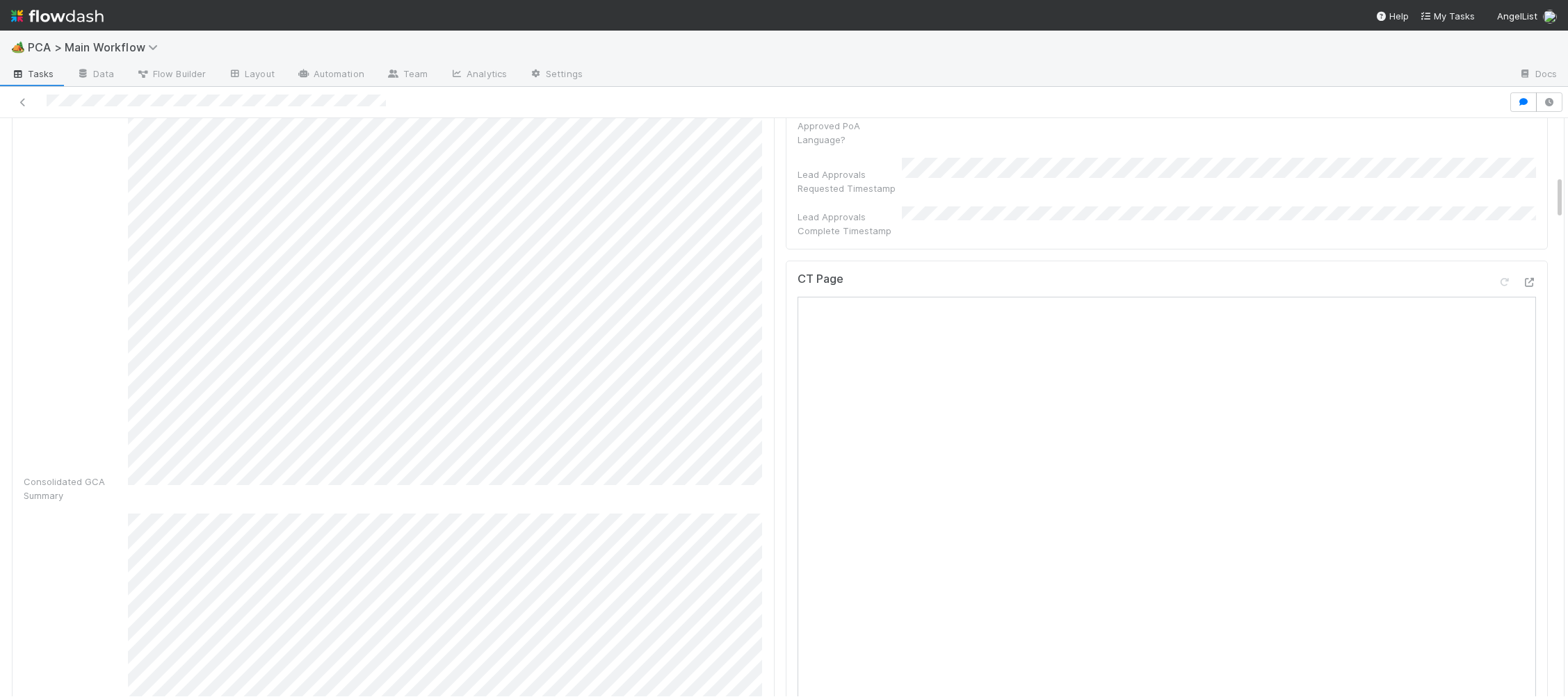
scroll to position [682, 0]
click at [1537, 293] on div "CT Page" at bounding box center [1167, 596] width 763 height 608
click at [1531, 307] on div at bounding box center [1529, 314] width 14 height 14
click at [1533, 356] on div at bounding box center [1529, 363] width 14 height 14
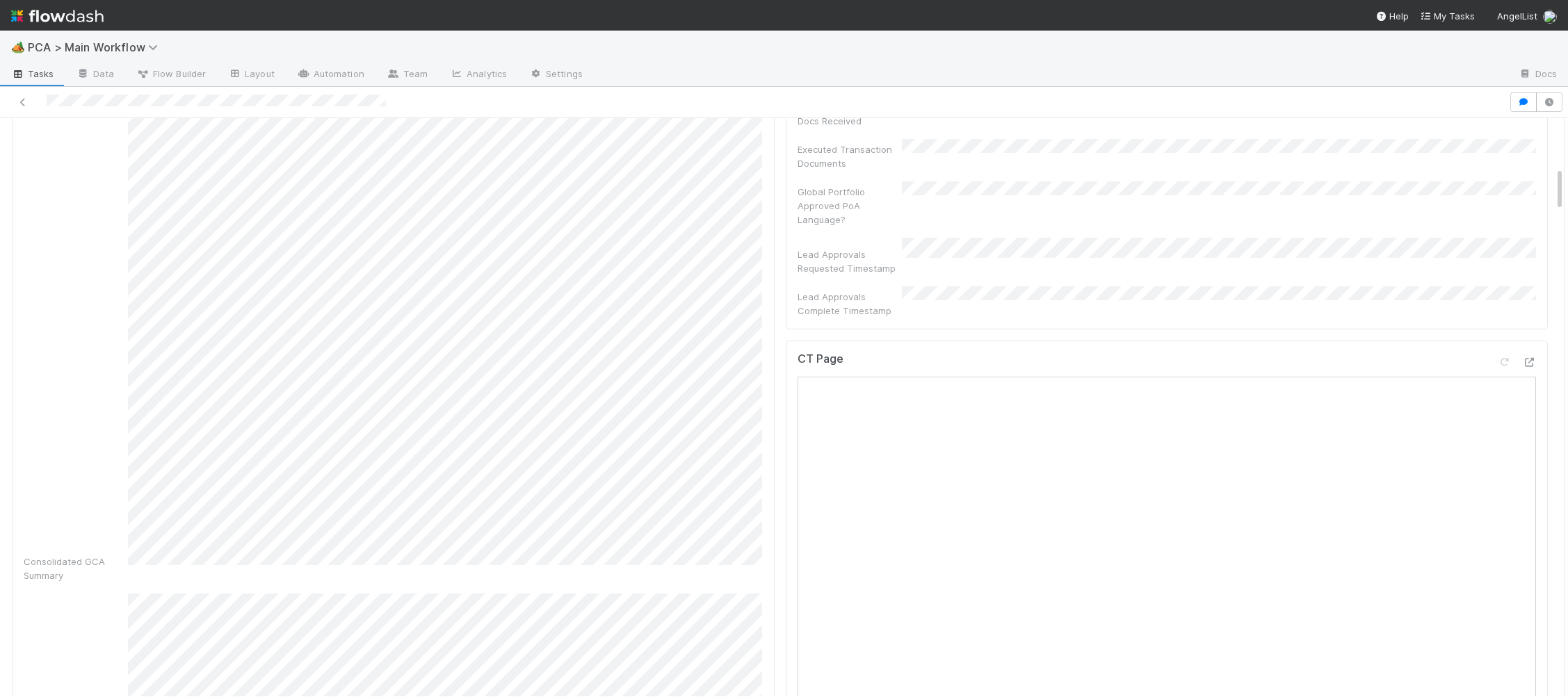
click at [93, 102] on div at bounding box center [754, 102] width 1497 height 19
click at [1535, 257] on icon at bounding box center [1529, 261] width 14 height 9
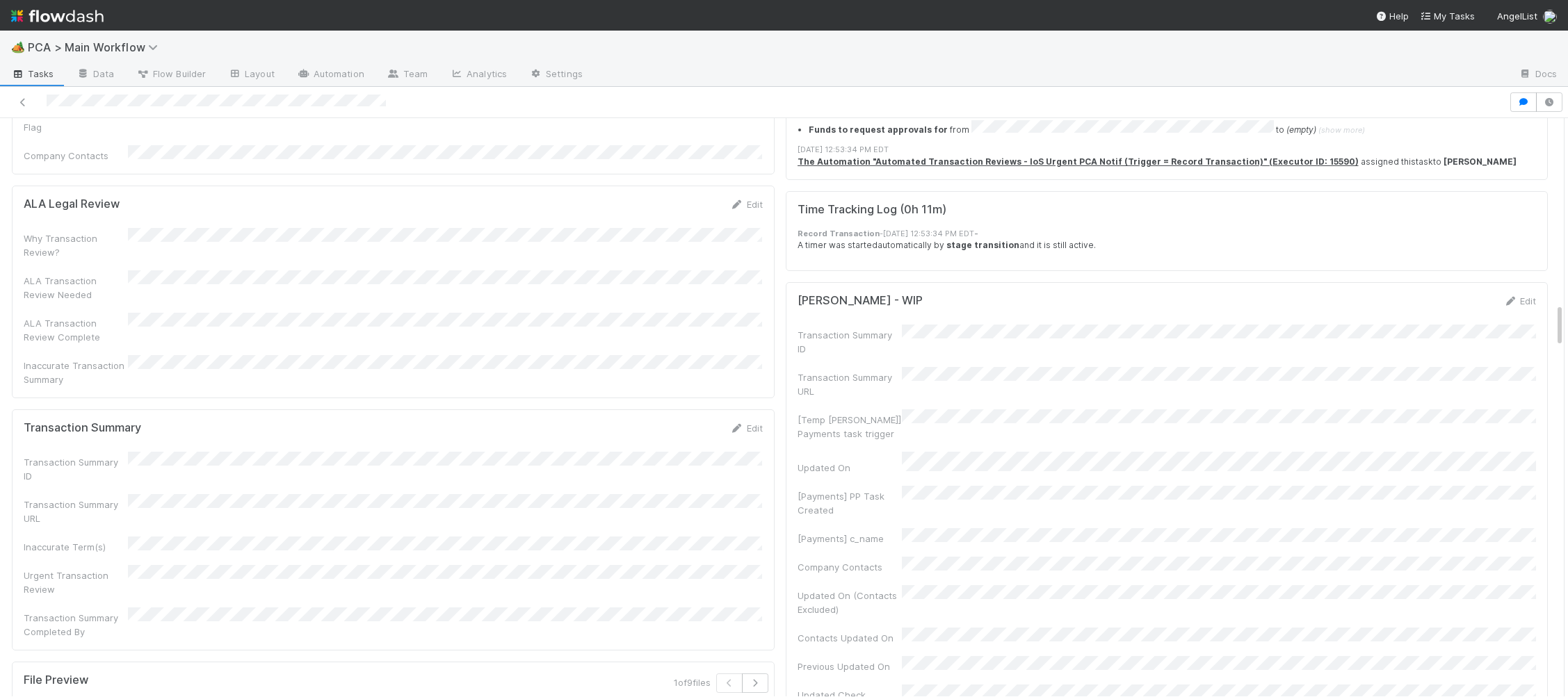
scroll to position [2404, 0]
click at [735, 422] on div "Edit" at bounding box center [746, 429] width 33 height 14
click at [742, 422] on div "Edit" at bounding box center [746, 429] width 33 height 14
drag, startPoint x: 741, startPoint y: 280, endPoint x: 457, endPoint y: 361, distance: 295.3
click at [740, 425] on icon at bounding box center [737, 429] width 14 height 9
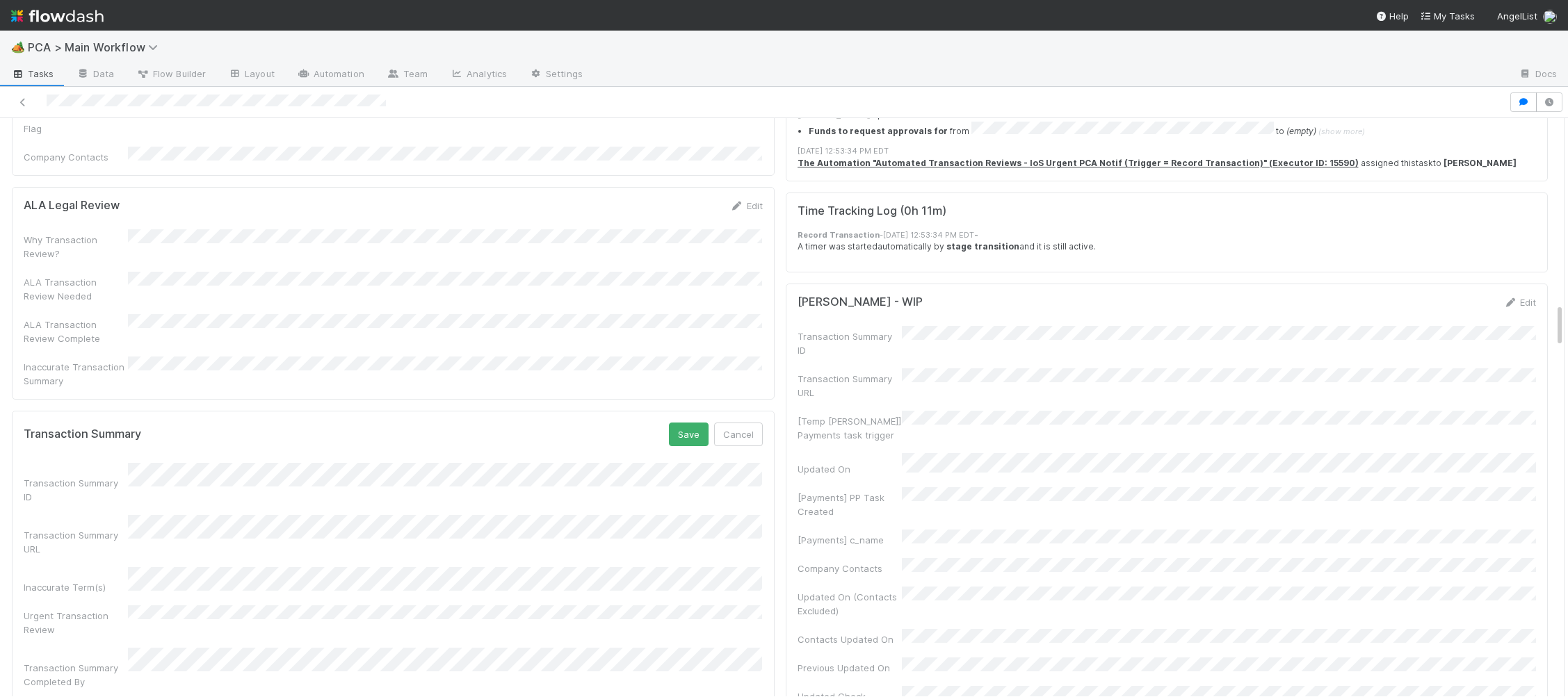
drag, startPoint x: 365, startPoint y: 400, endPoint x: 376, endPoint y: 388, distance: 16.3
click at [373, 463] on div "Transaction Summary ID Transaction Summary URL Inaccurate Term(s) Urgent Transa…" at bounding box center [392, 576] width 740 height 226
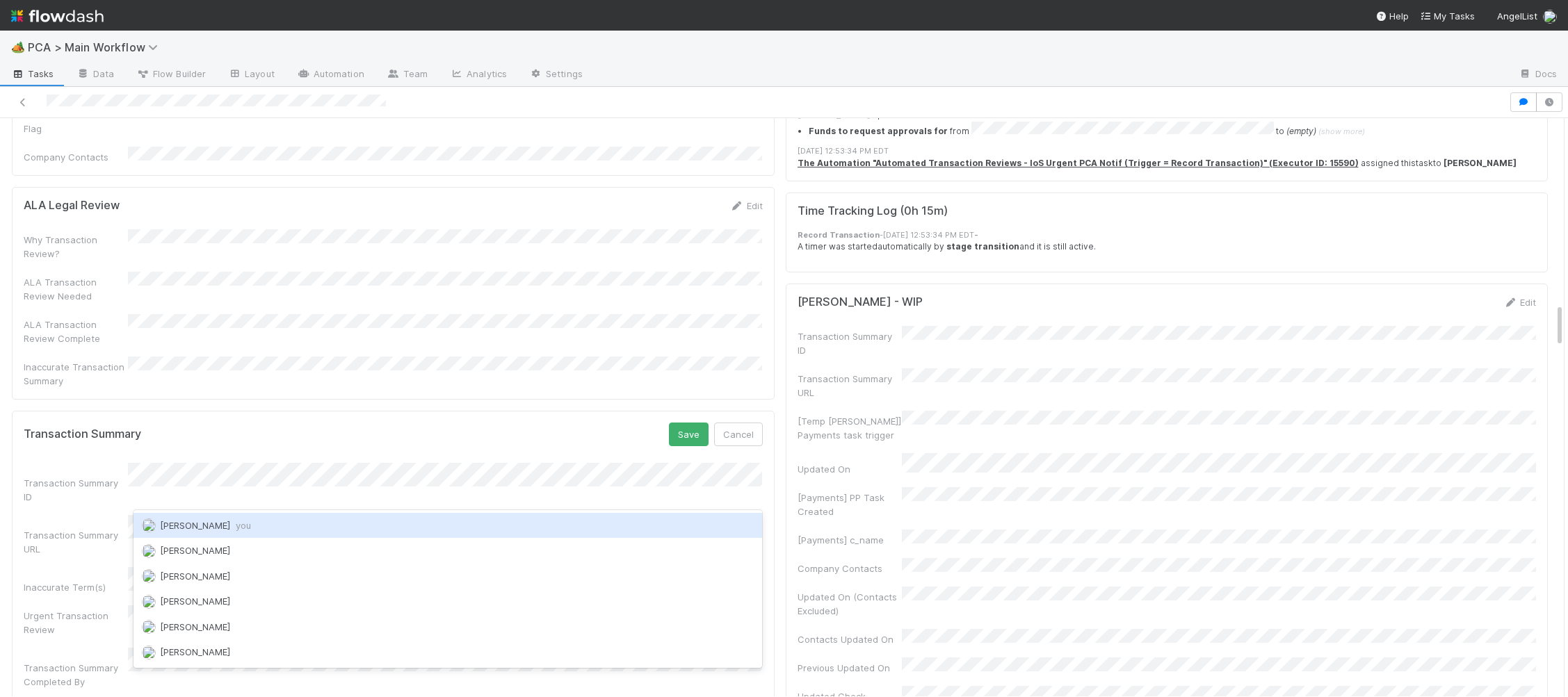
click at [315, 518] on div "[PERSON_NAME] you" at bounding box center [448, 526] width 628 height 25
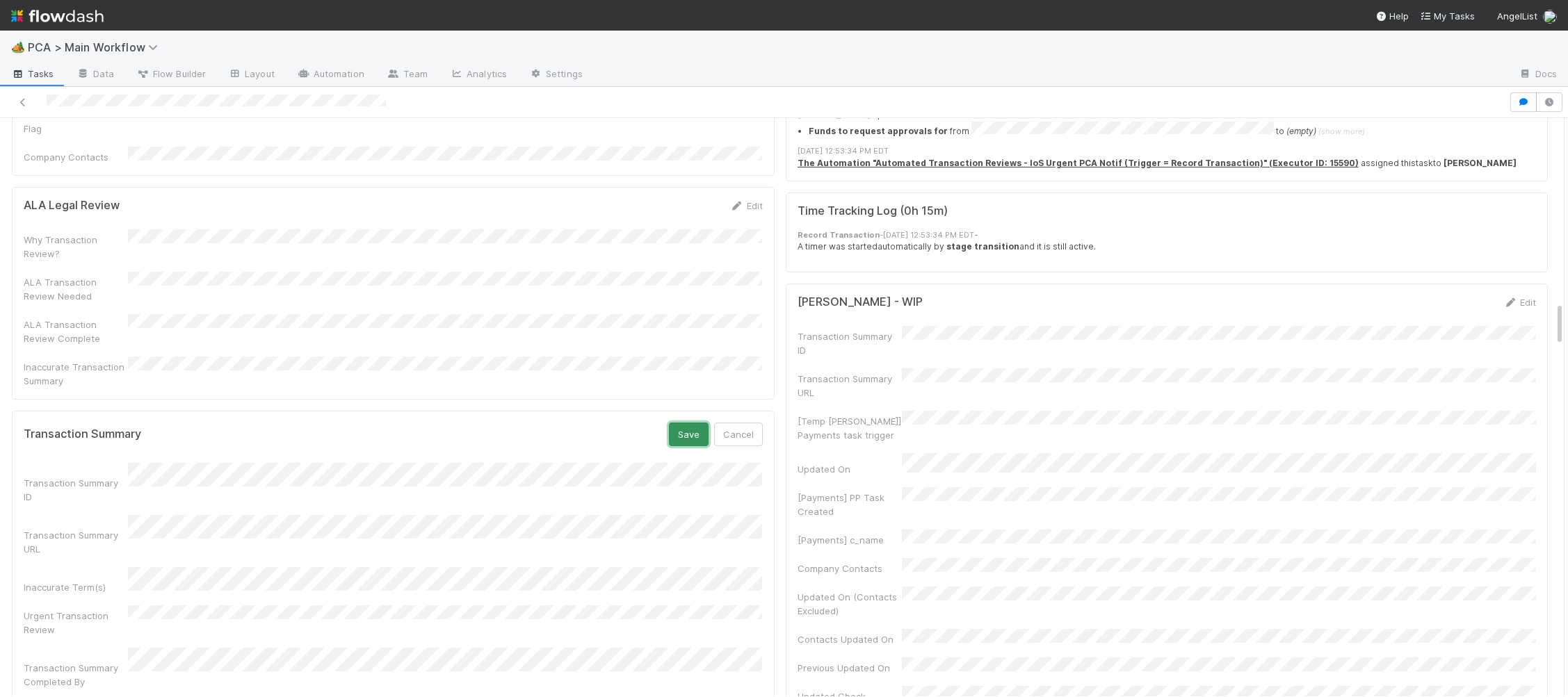
click at [682, 422] on button "Save" at bounding box center [688, 434] width 40 height 23
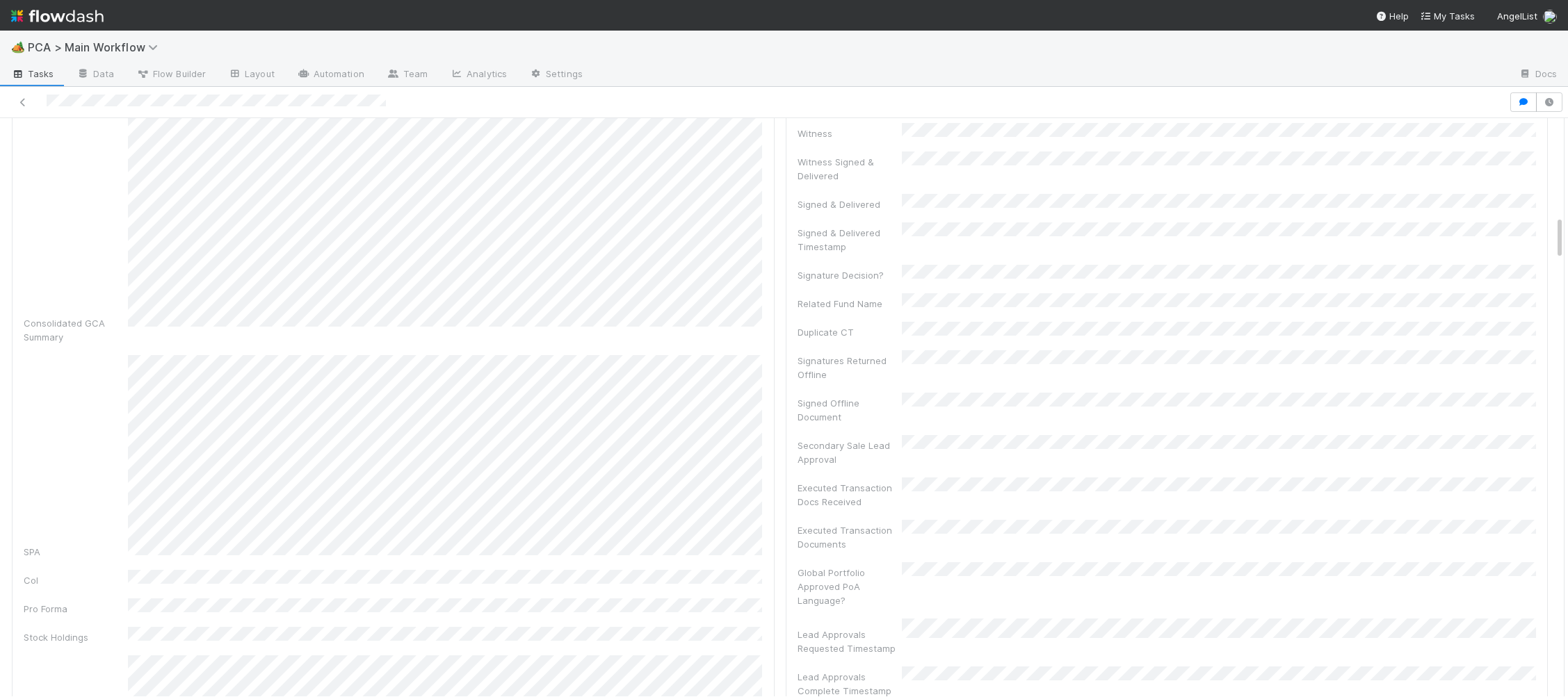
scroll to position [0, 0]
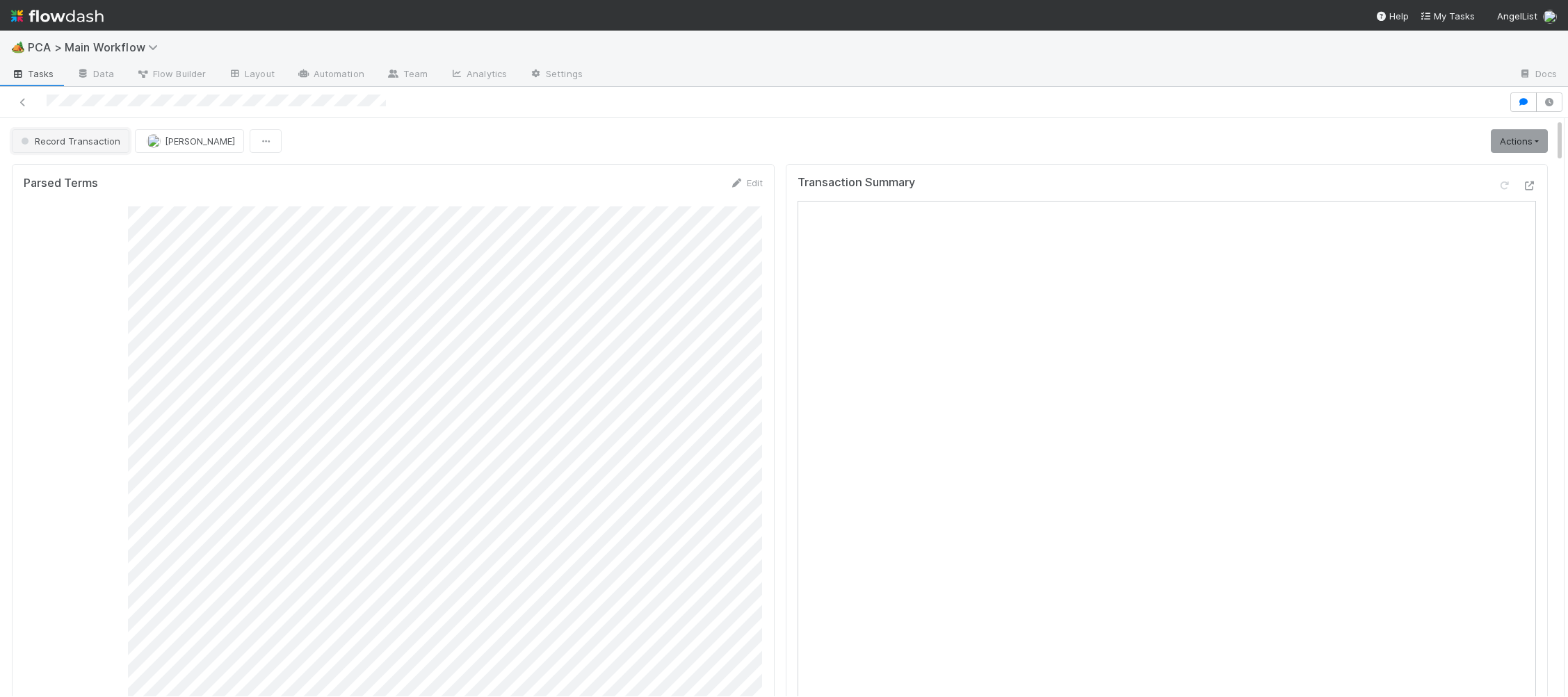
click at [108, 152] on button "Record Transaction" at bounding box center [71, 141] width 118 height 23
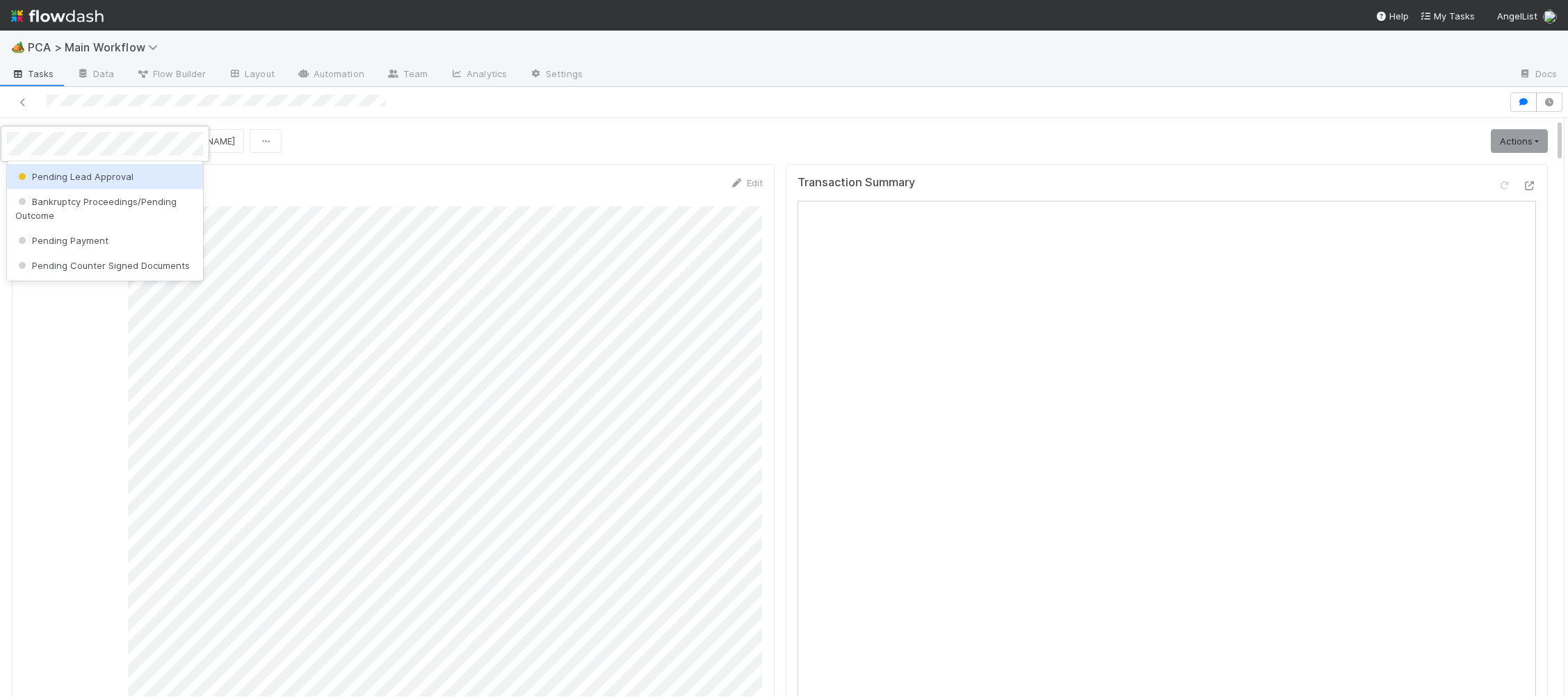
drag, startPoint x: 86, startPoint y: 177, endPoint x: 161, endPoint y: 185, distance: 75.4
click at [87, 177] on span "Pending Lead Approval" at bounding box center [74, 177] width 118 height 12
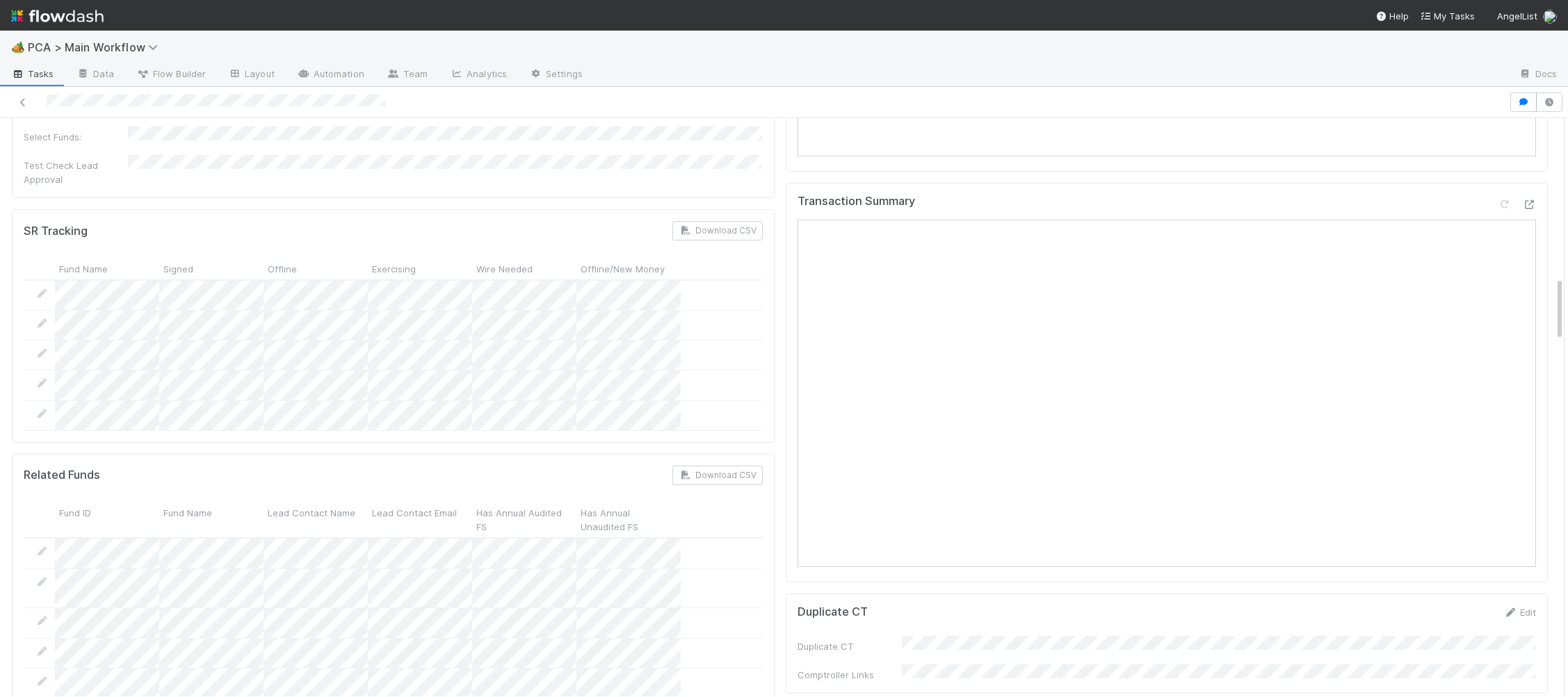
scroll to position [1412, 0]
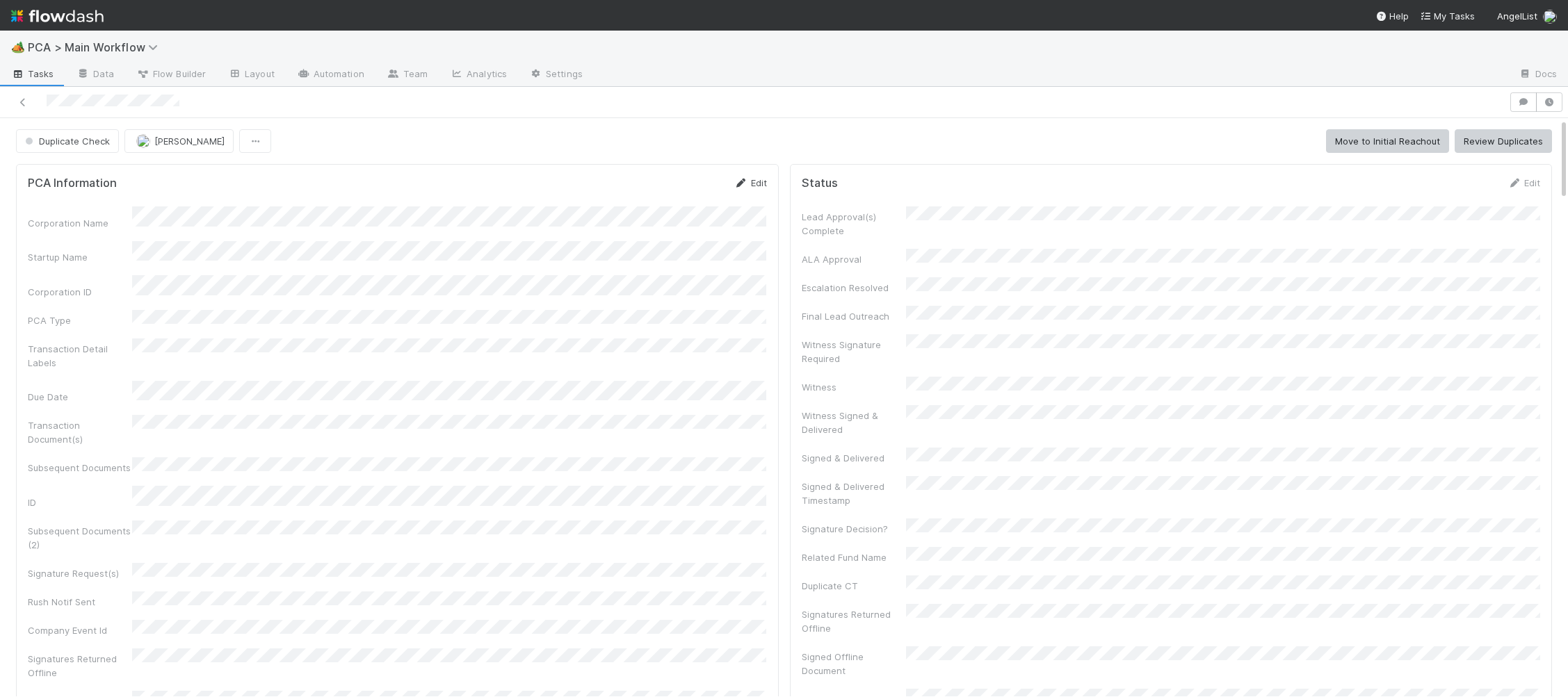
click at [763, 182] on link "Edit" at bounding box center [751, 183] width 33 height 12
drag, startPoint x: 276, startPoint y: 351, endPoint x: 281, endPoint y: 346, distance: 7.1
click at [279, 350] on div "Corporation Name Startup Name Corporation ID PCA Type Transaction Detail Labels…" at bounding box center [397, 576] width 740 height 720
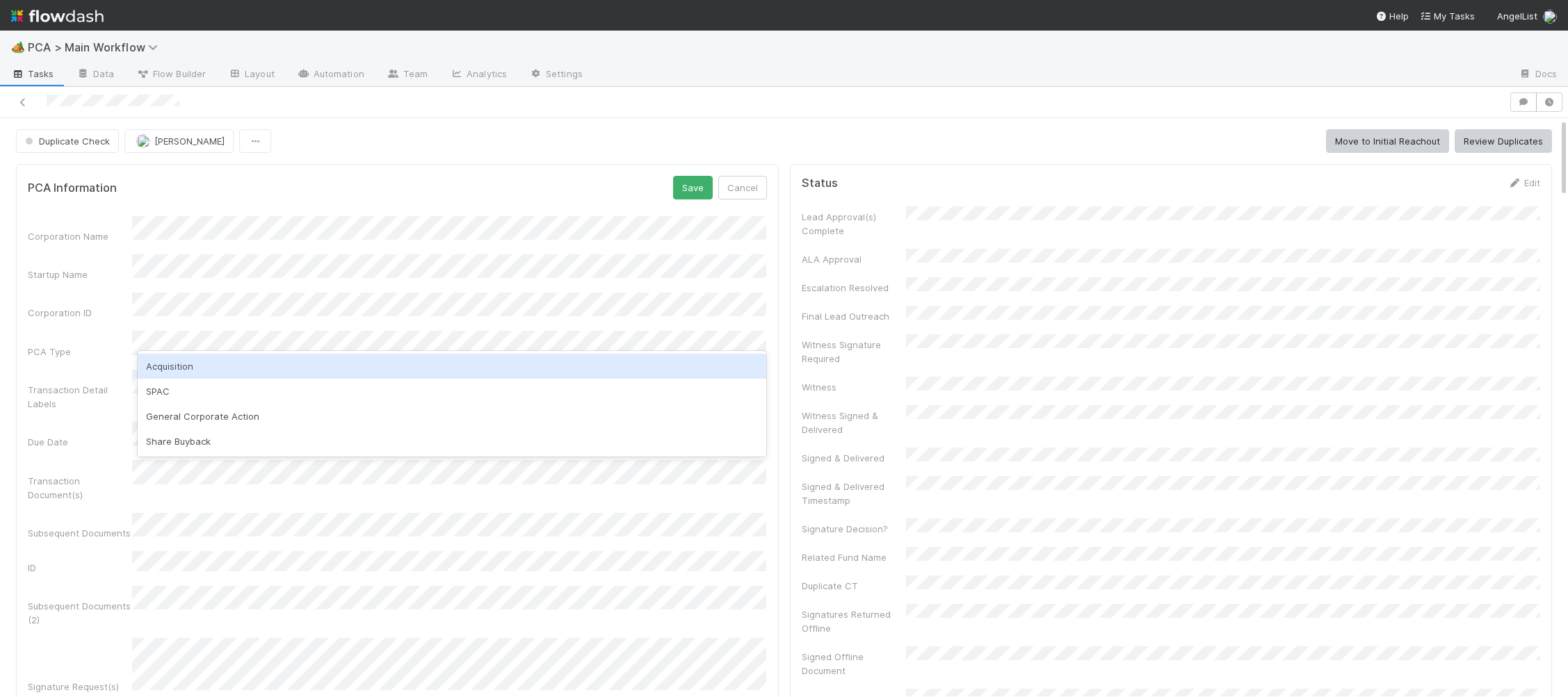
click at [267, 358] on div "Acquisition" at bounding box center [451, 366] width 628 height 25
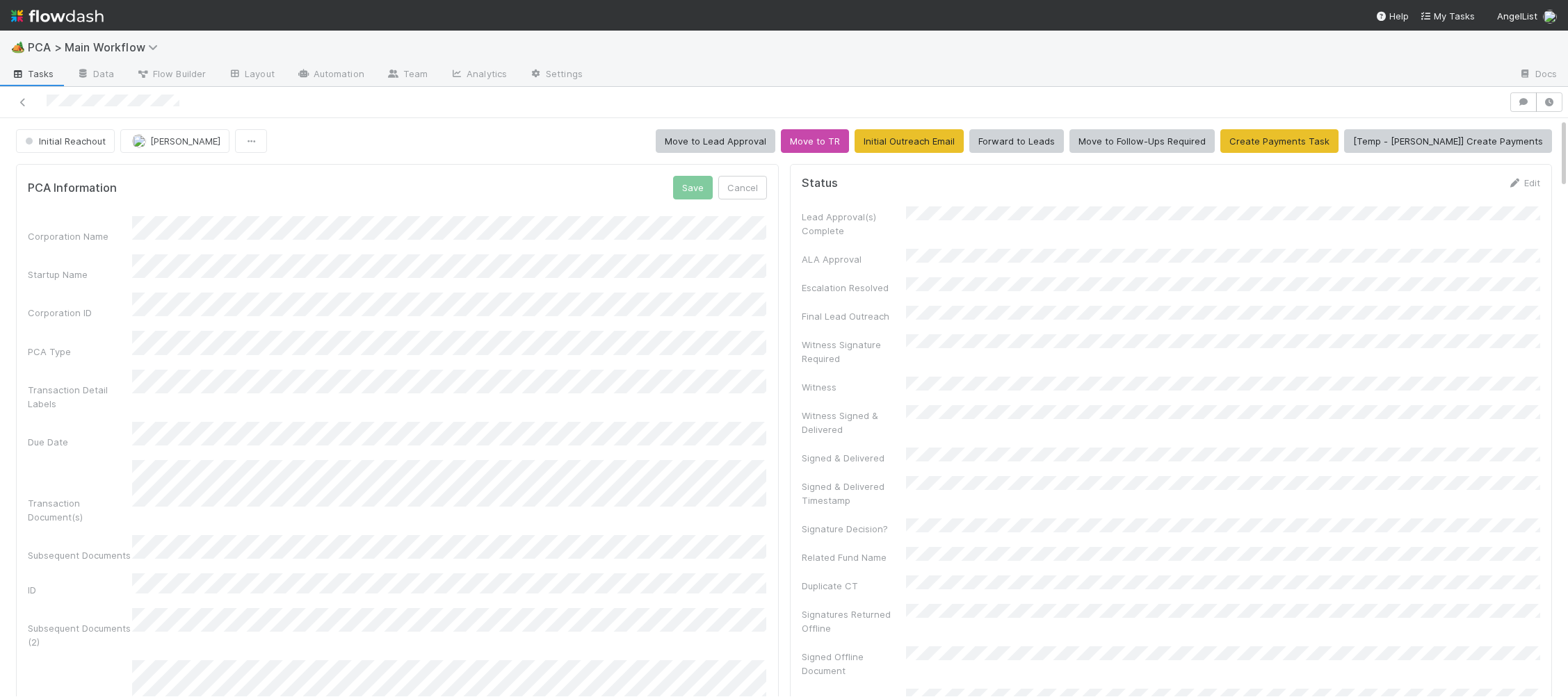
click at [608, 151] on div "Initial Reachout Jemma Cunningham Move to Lead Approval Move to TR Initial Outr…" at bounding box center [784, 141] width 1536 height 23
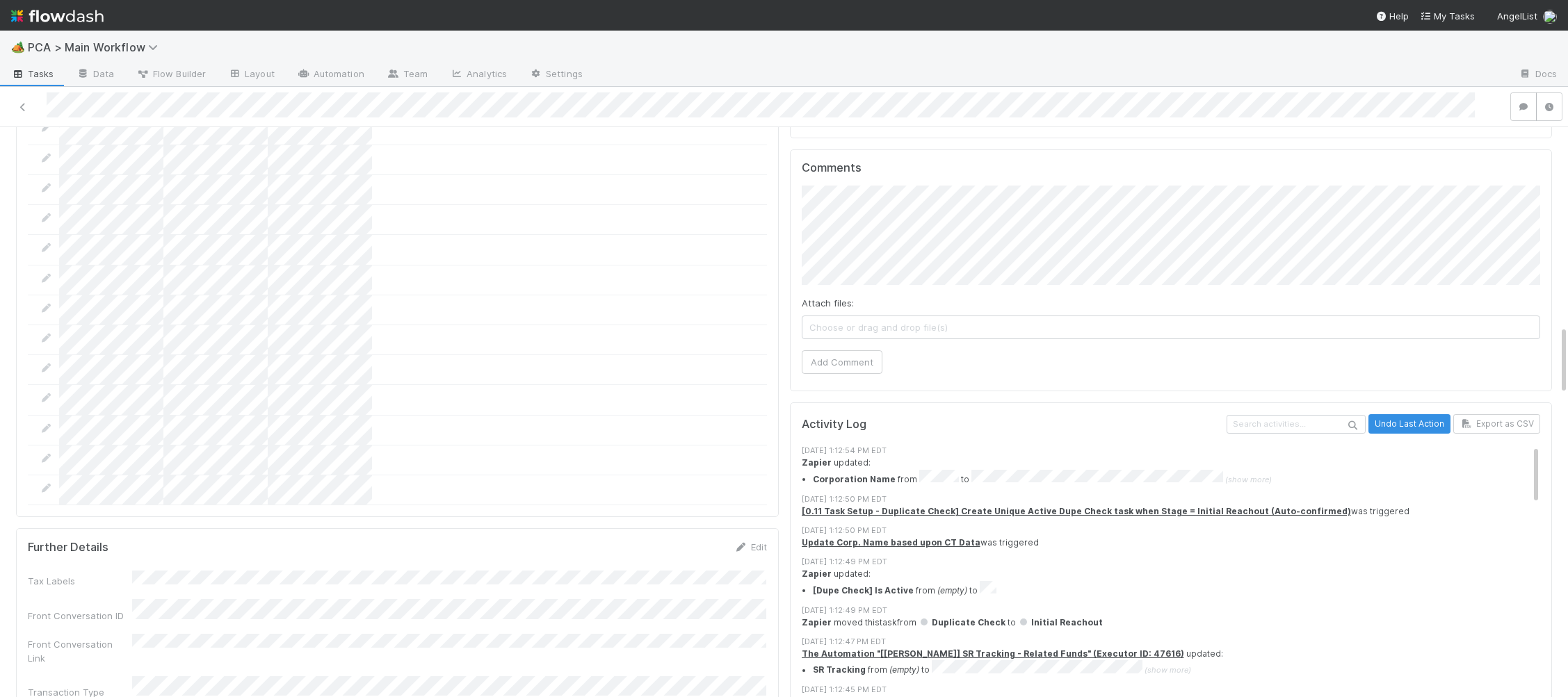
scroll to position [1654, 0]
click at [738, 541] on icon at bounding box center [741, 545] width 14 height 9
click at [703, 538] on button "Save" at bounding box center [692, 550] width 40 height 23
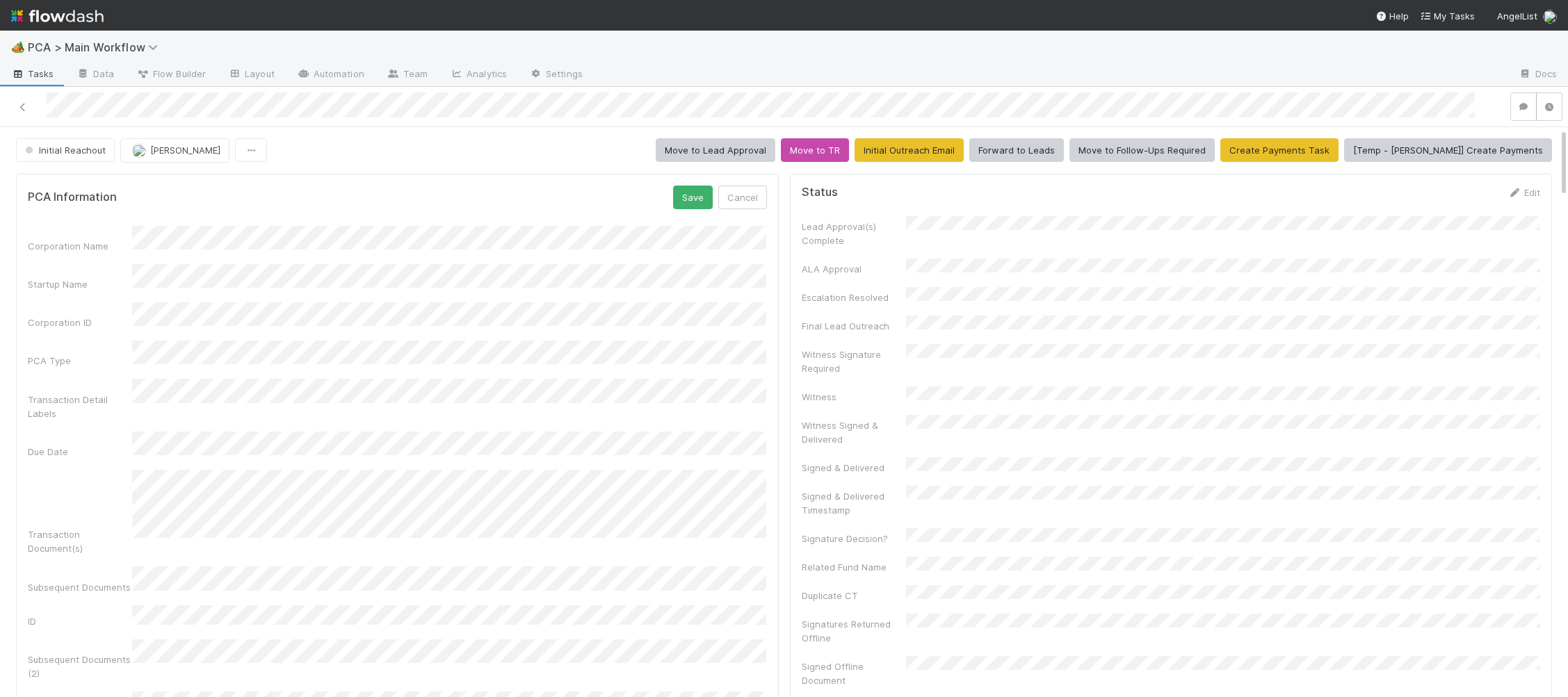
scroll to position [9, 0]
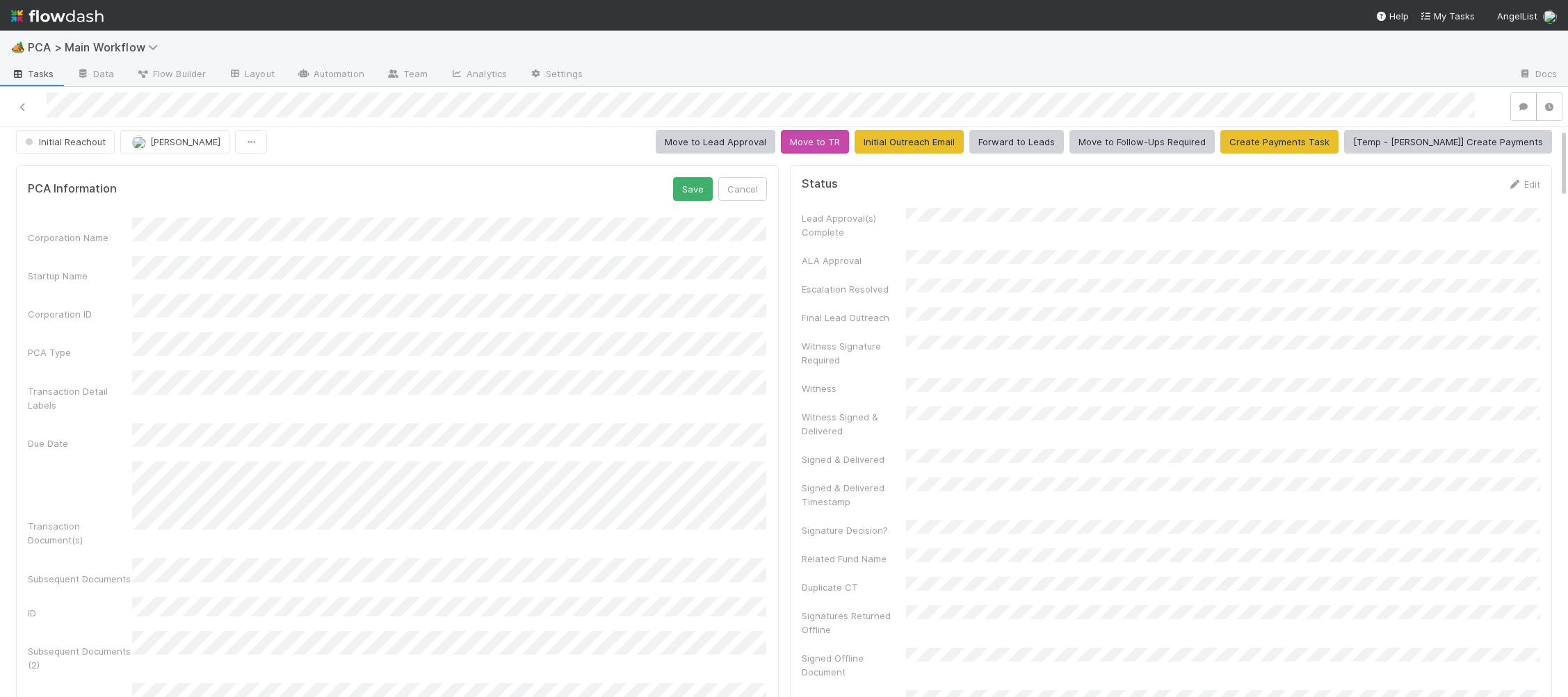
click at [219, 360] on div "Acquisition" at bounding box center [451, 366] width 628 height 25
click at [687, 180] on button "Save" at bounding box center [692, 189] width 40 height 23
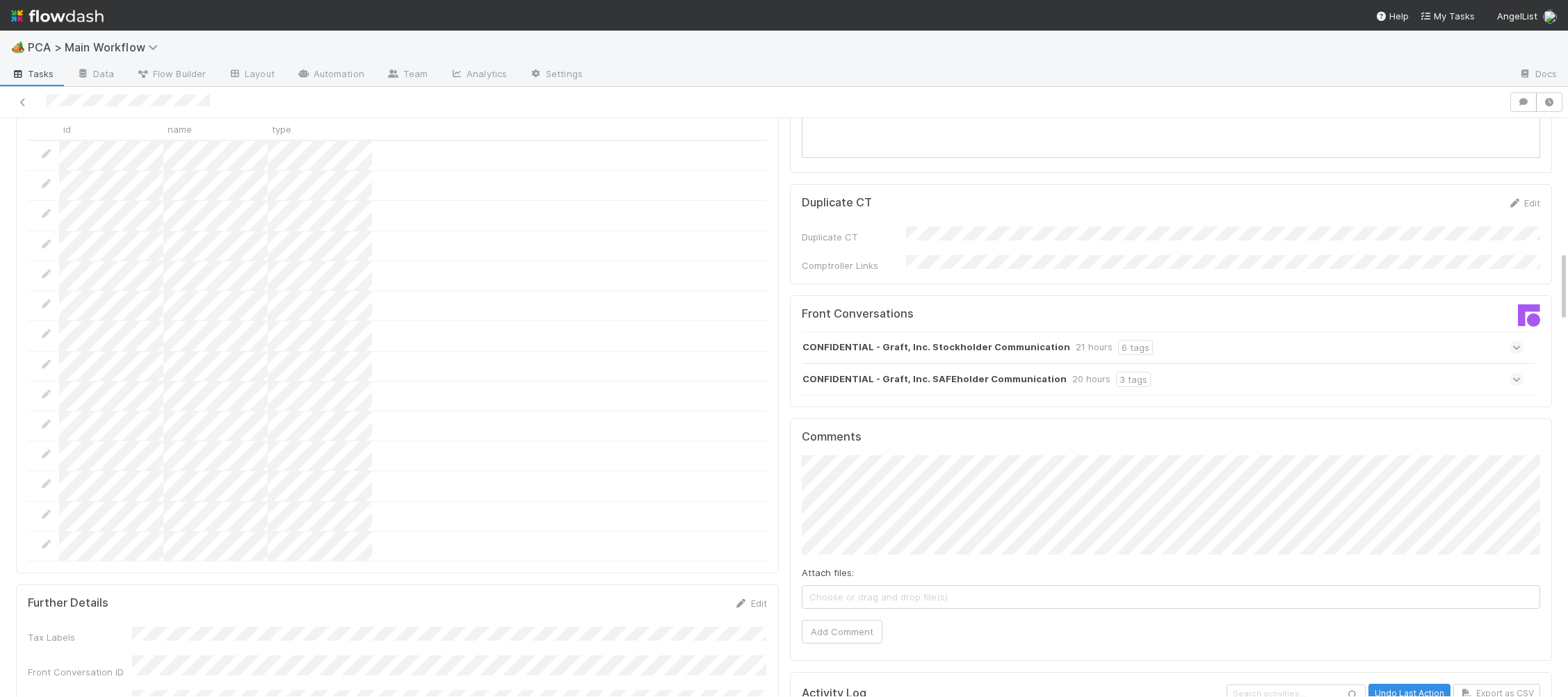
scroll to position [1431, 0]
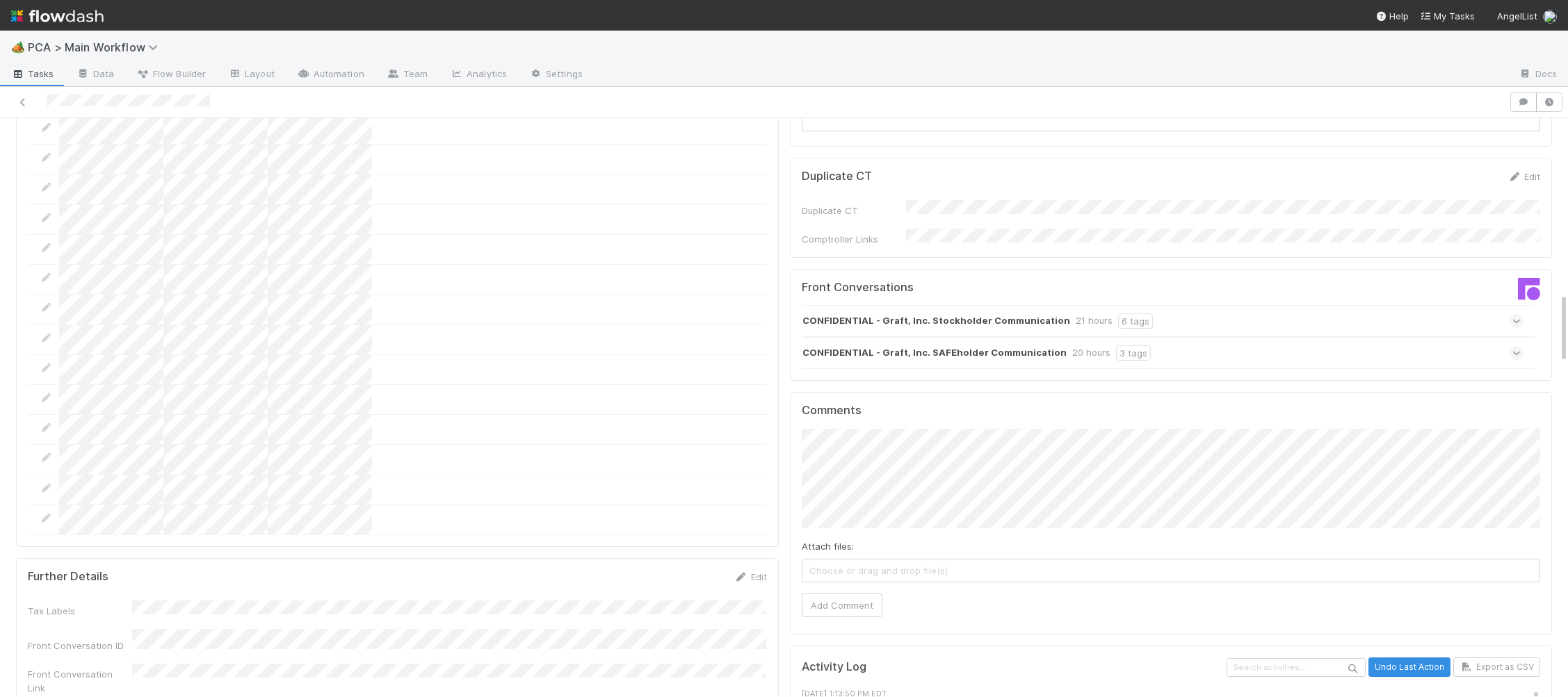
click at [903, 313] on strong "CONFIDENTIAL - Graft, Inc. Stockholder Communication" at bounding box center [936, 321] width 268 height 15
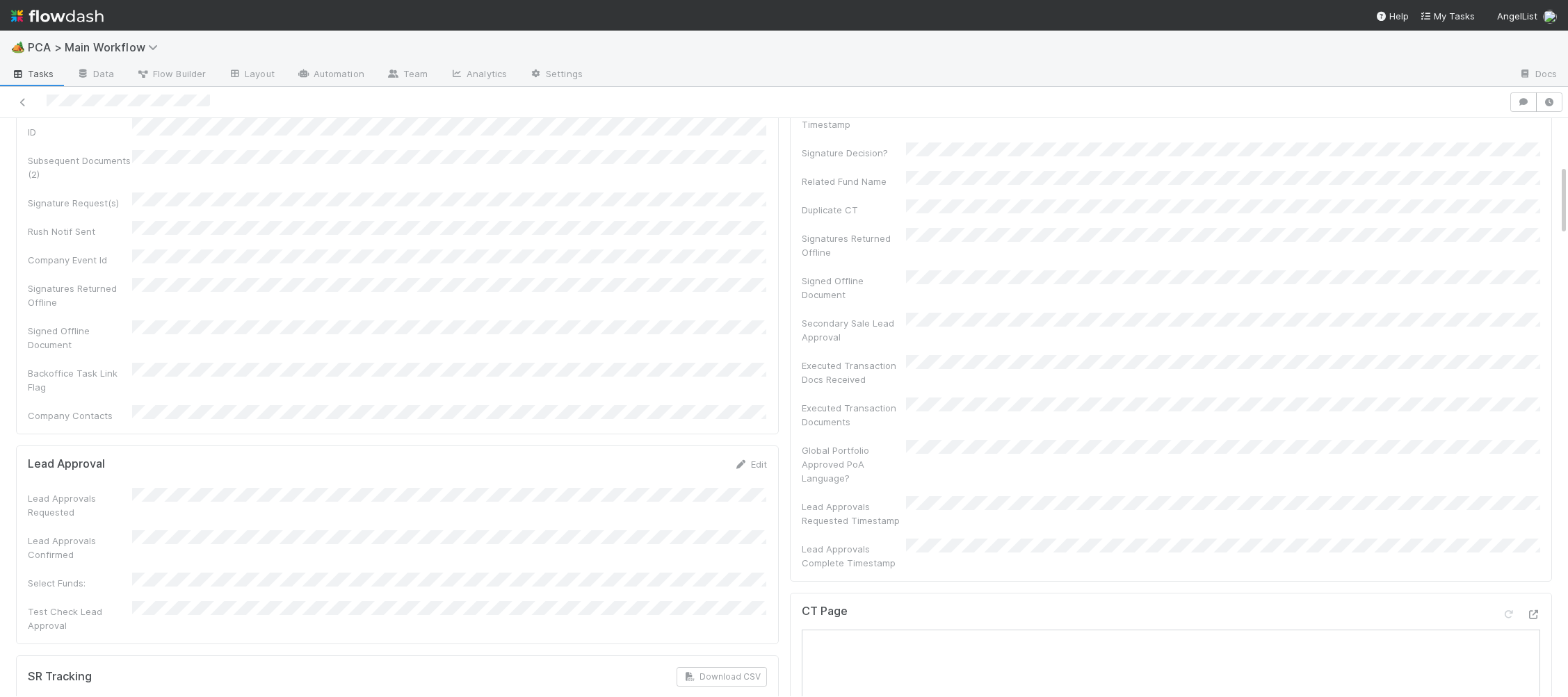
scroll to position [386, 0]
click at [1533, 601] on icon at bounding box center [1533, 605] width 14 height 9
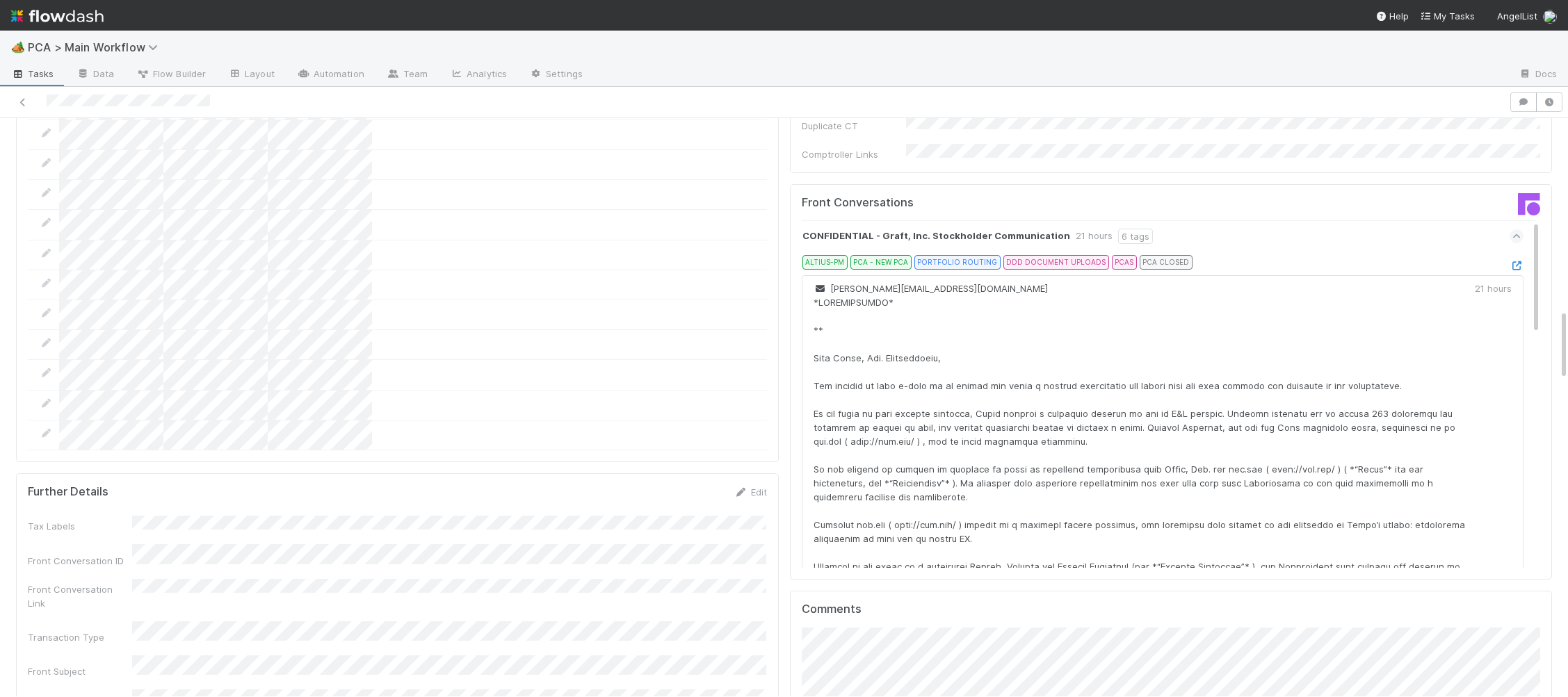
scroll to position [1687, 0]
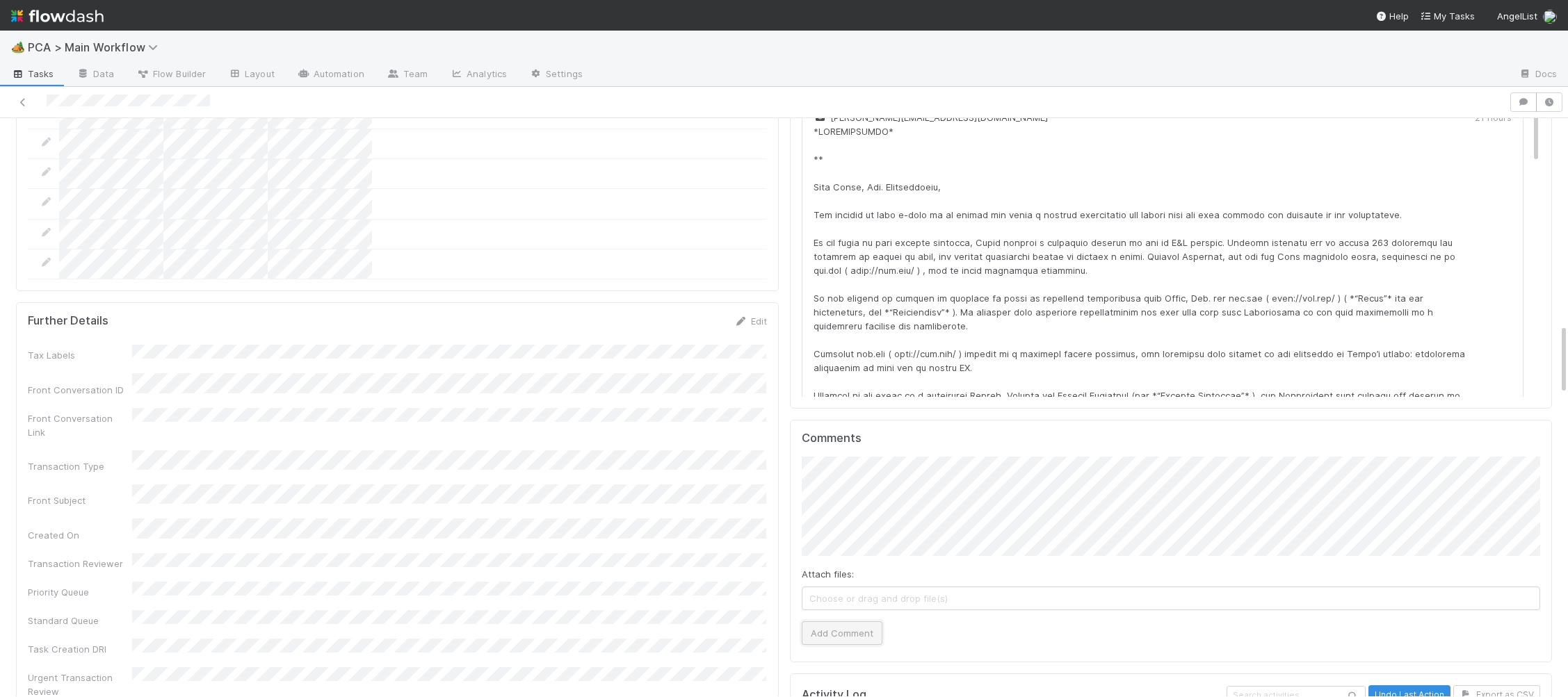
click at [821, 622] on button "Add Comment" at bounding box center [841, 633] width 80 height 23
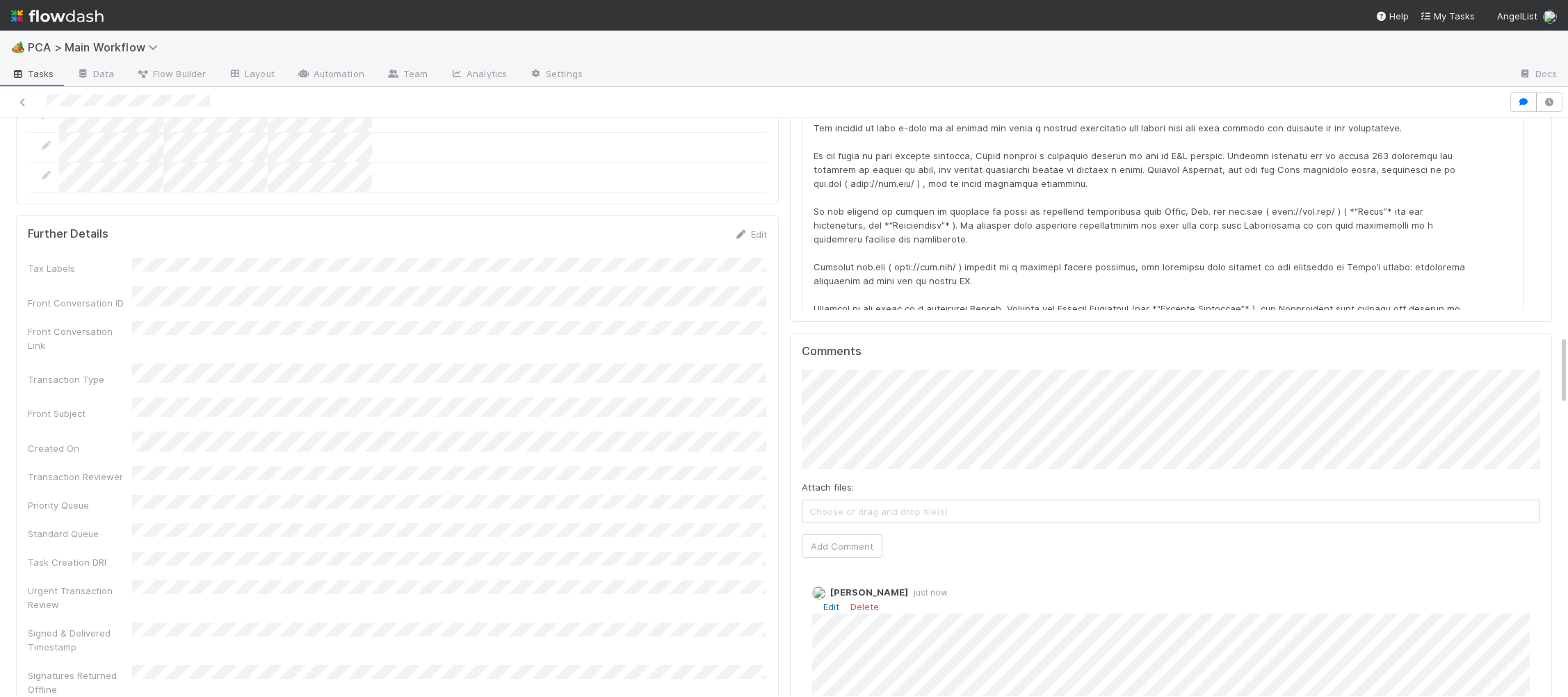
click at [836, 601] on link "Edit" at bounding box center [831, 607] width 16 height 12
click at [806, 575] on div "Charlie Bell just now" at bounding box center [1171, 654] width 740 height 160
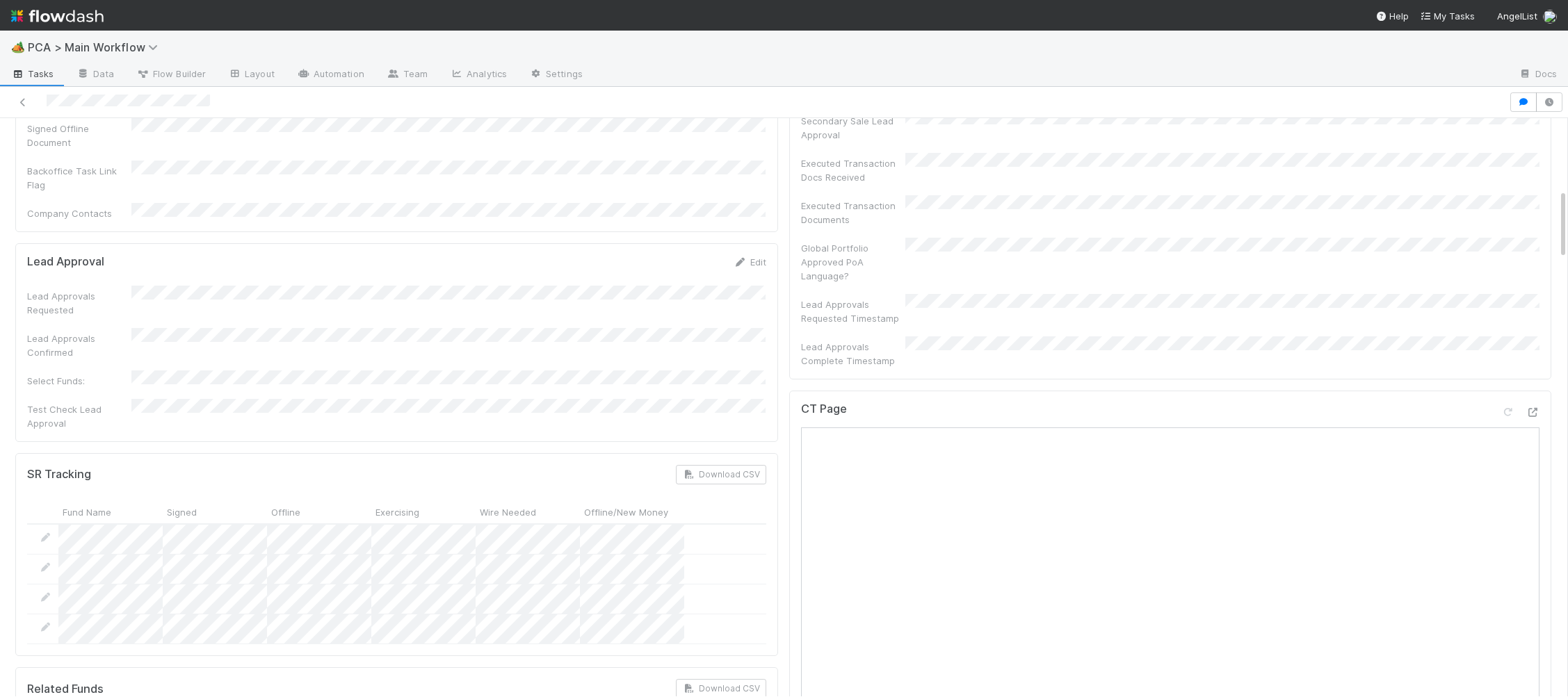
scroll to position [0, 0]
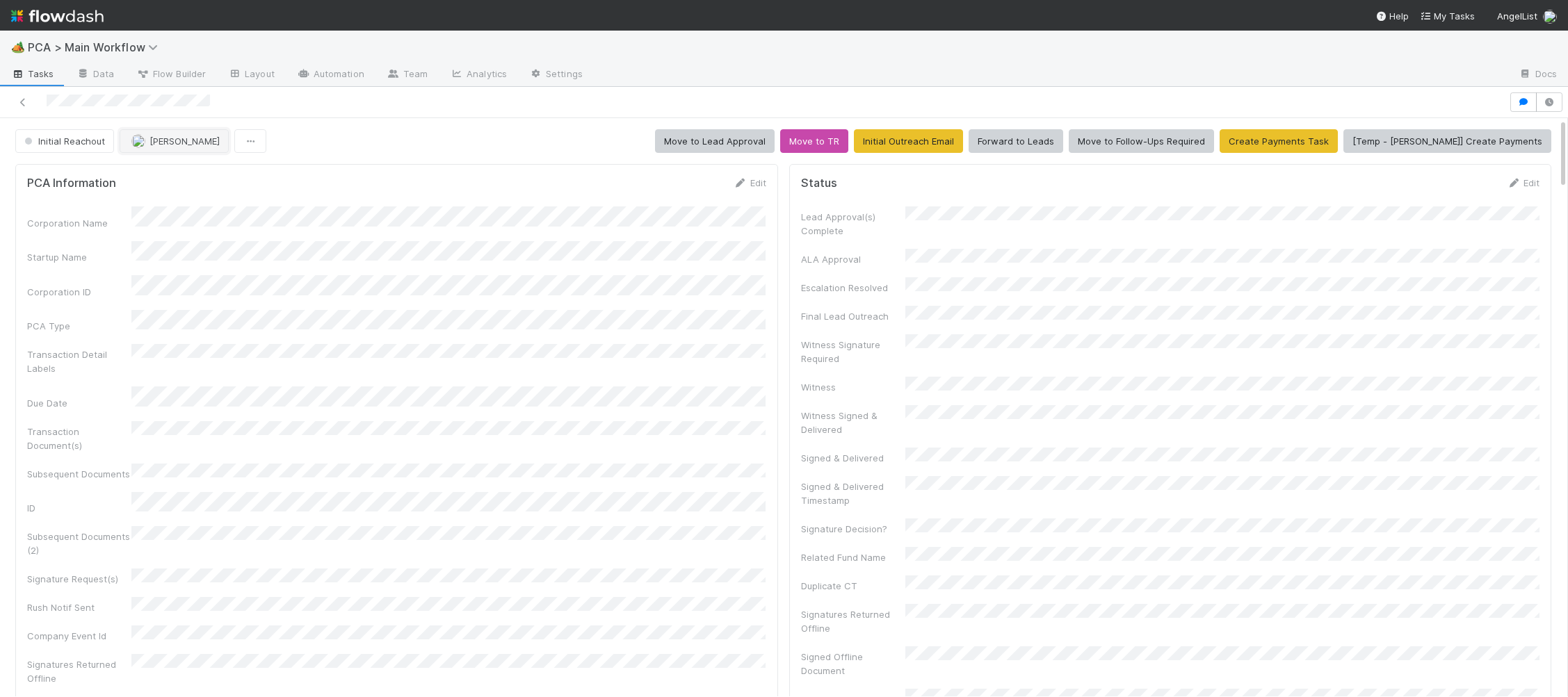
click at [202, 151] on button "[PERSON_NAME]" at bounding box center [174, 141] width 109 height 23
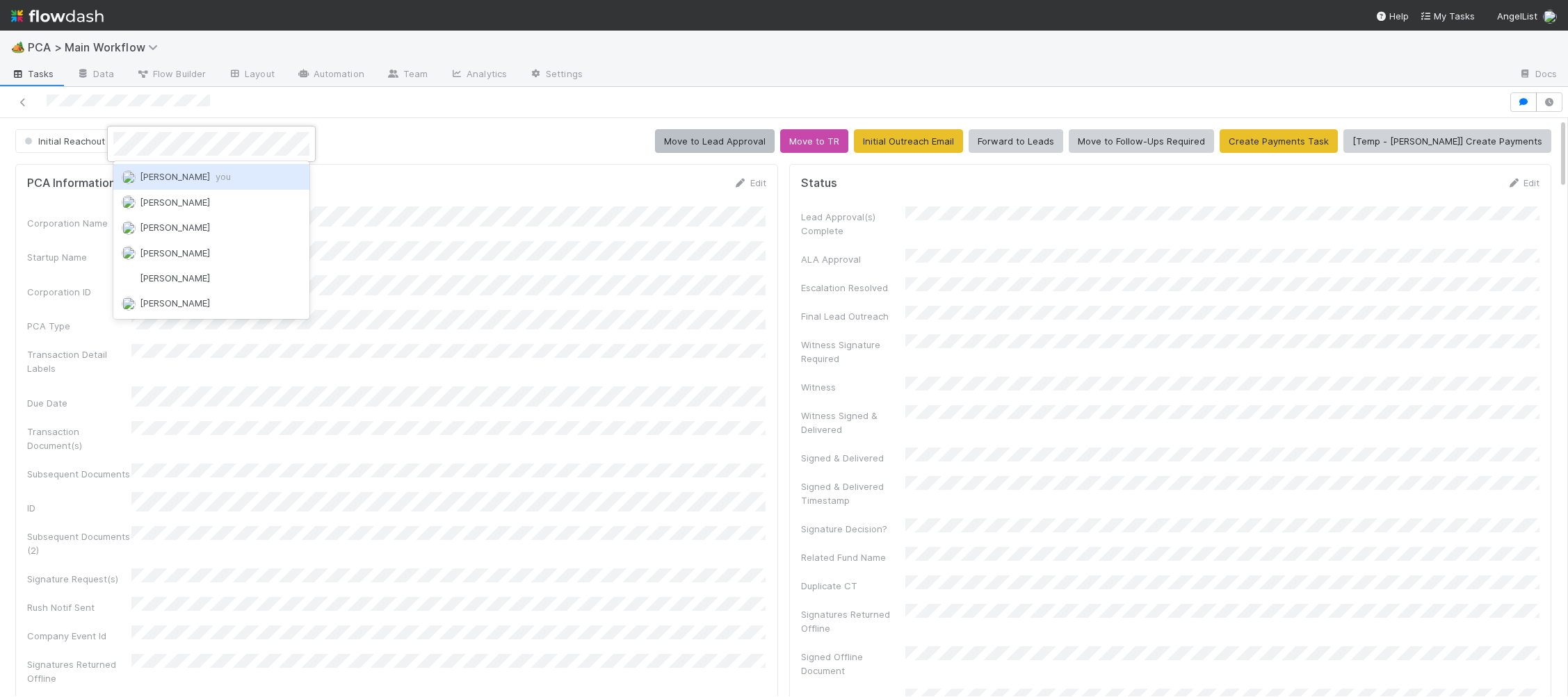
drag, startPoint x: 205, startPoint y: 175, endPoint x: 747, endPoint y: 153, distance: 542.4
click at [216, 175] on span "you" at bounding box center [223, 177] width 15 height 12
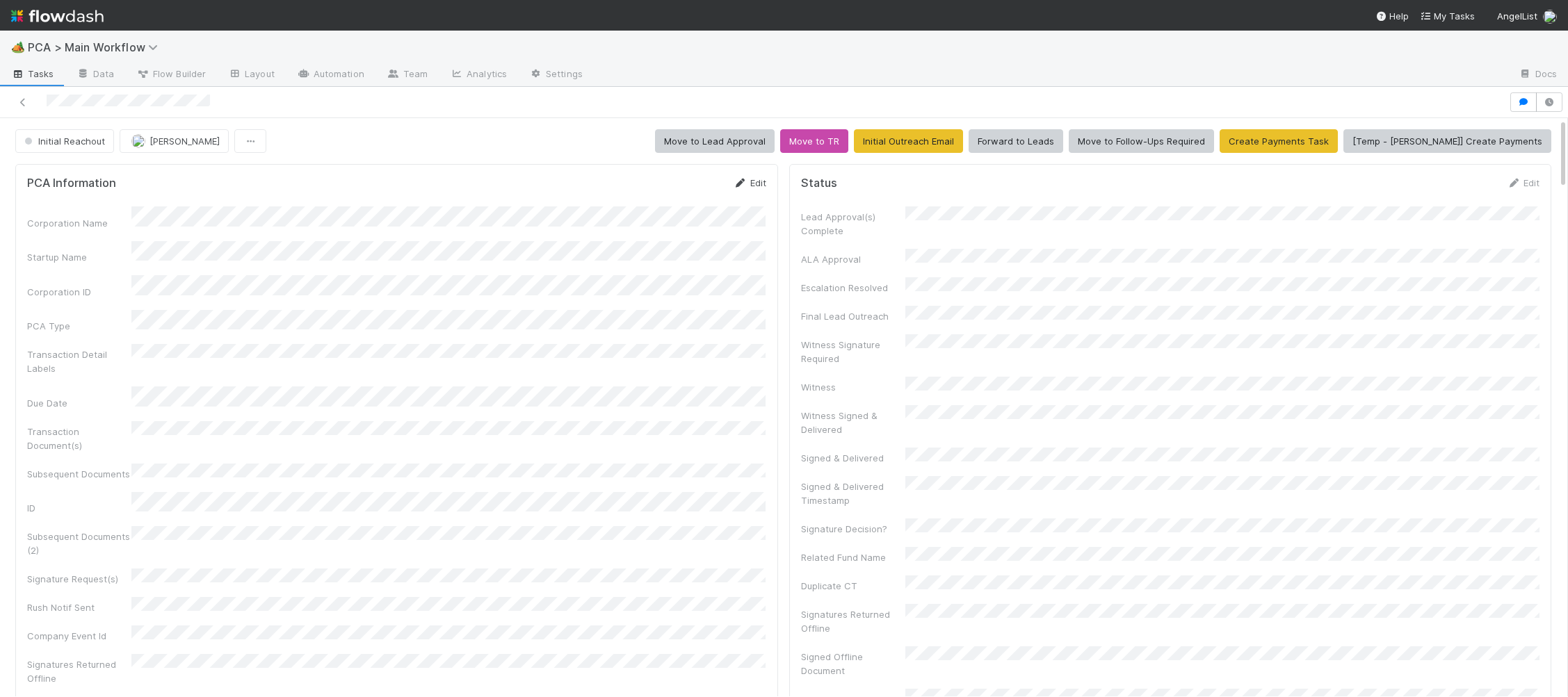
click at [734, 184] on icon at bounding box center [740, 183] width 14 height 9
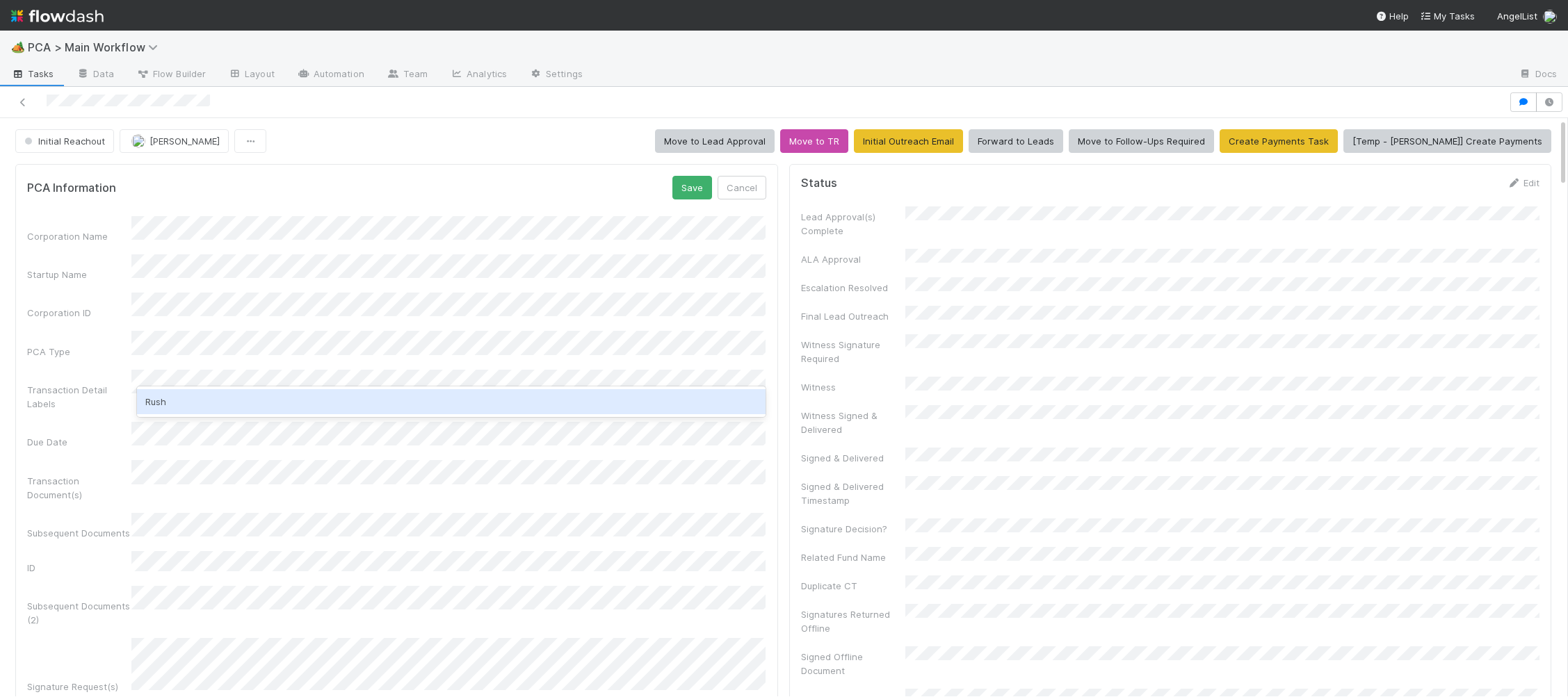
click at [191, 403] on div "Rush" at bounding box center [451, 402] width 628 height 25
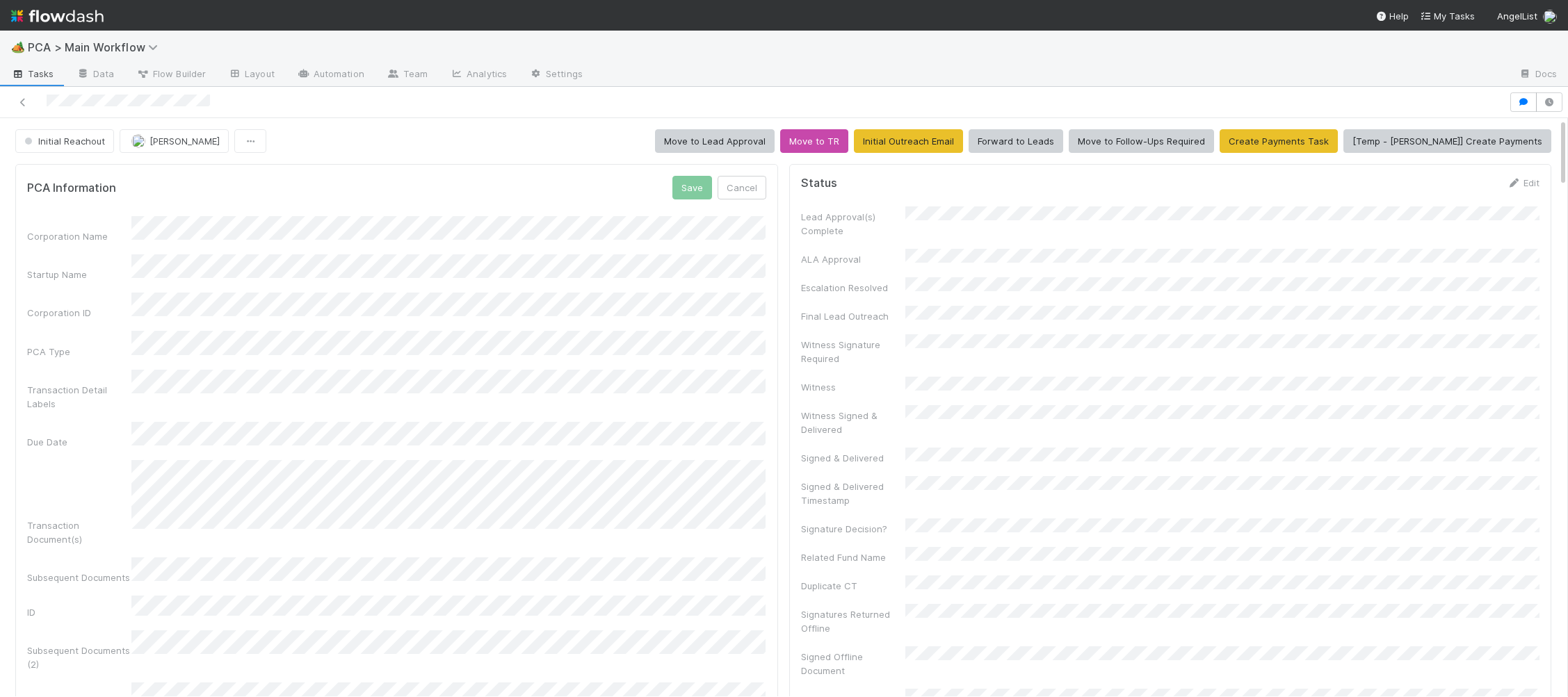
click at [692, 180] on button "Save" at bounding box center [692, 188] width 40 height 23
click at [774, 145] on button "Move to Lead Approval" at bounding box center [715, 141] width 120 height 23
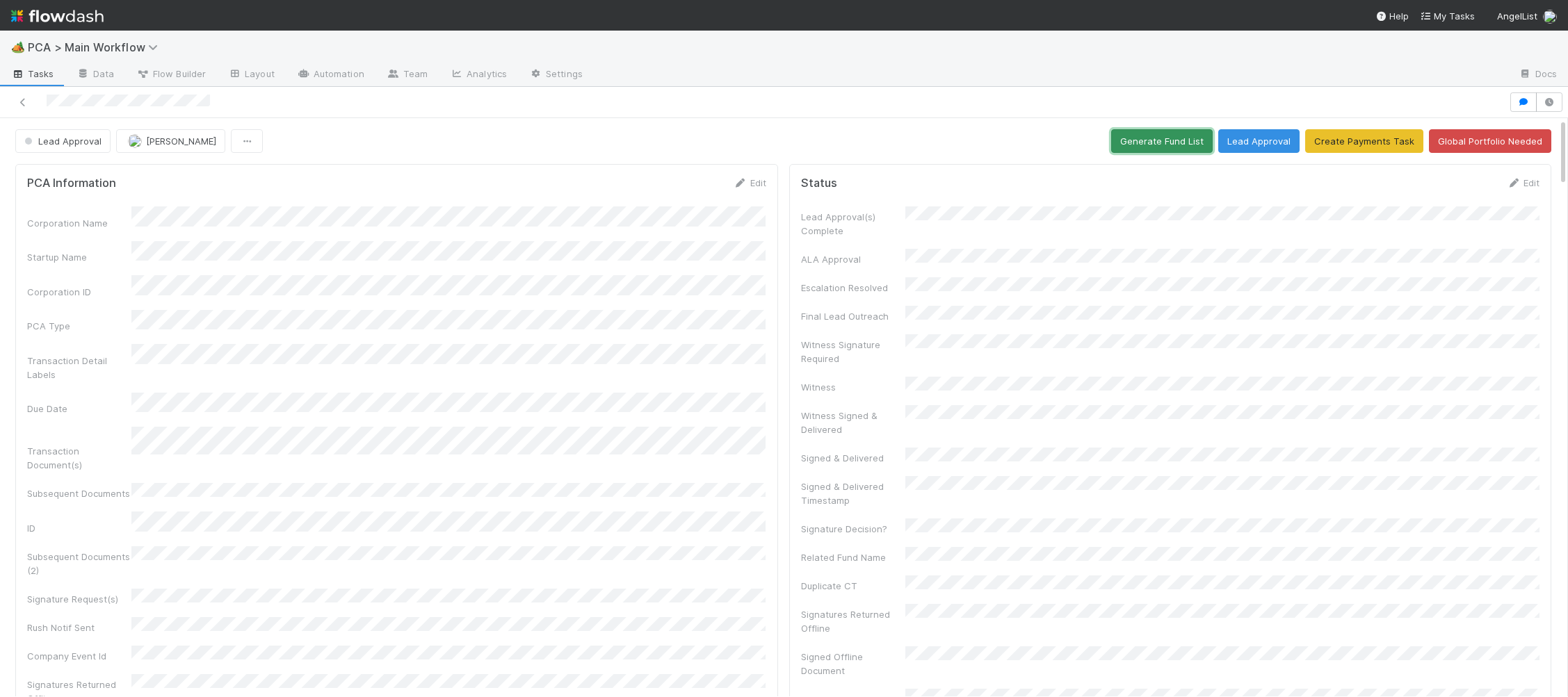
click at [1156, 135] on button "Generate Fund List" at bounding box center [1162, 141] width 102 height 23
click at [1271, 136] on button "Lead Approval" at bounding box center [1259, 141] width 81 height 23
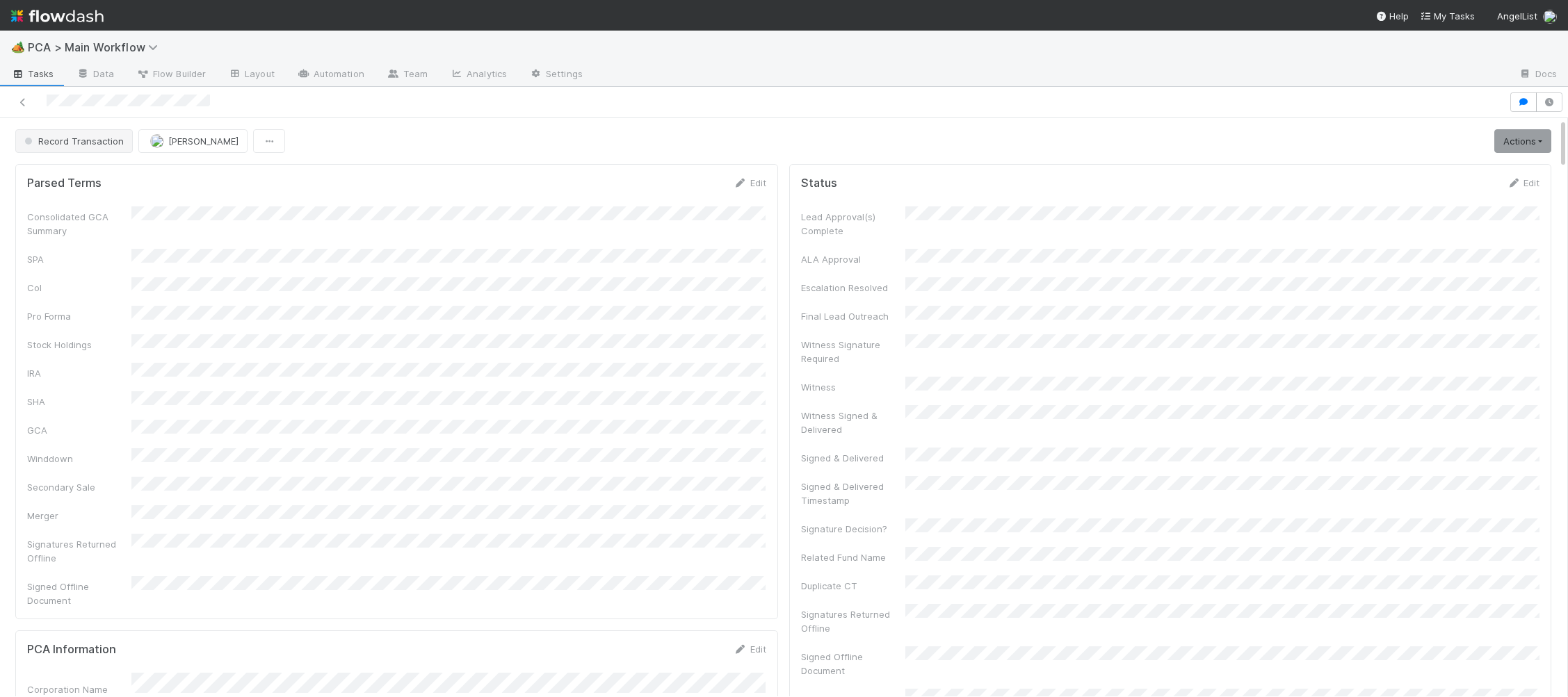
click at [95, 146] on span "Record Transaction" at bounding box center [73, 141] width 102 height 12
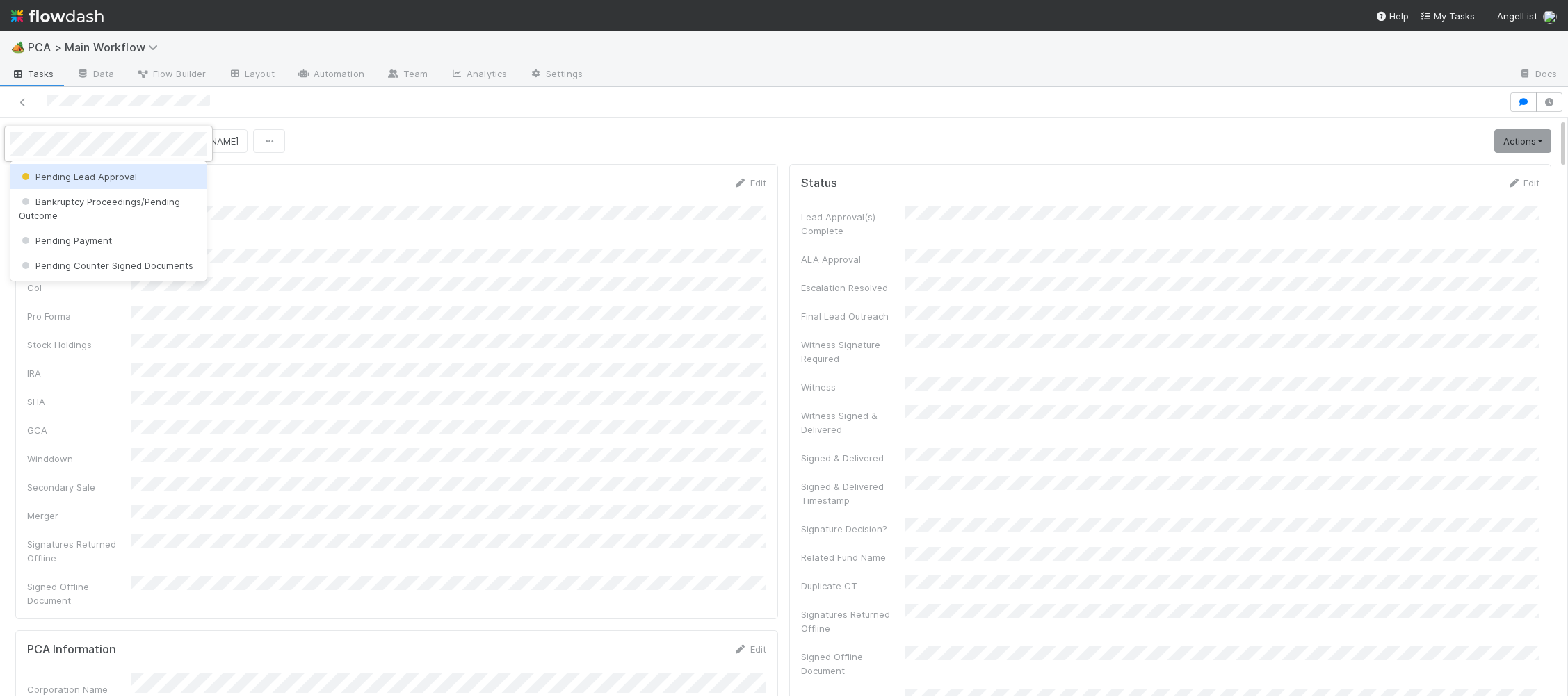
drag, startPoint x: 141, startPoint y: 170, endPoint x: 199, endPoint y: 176, distance: 58.3
click at [142, 170] on div "Pending Lead Approval" at bounding box center [108, 177] width 196 height 25
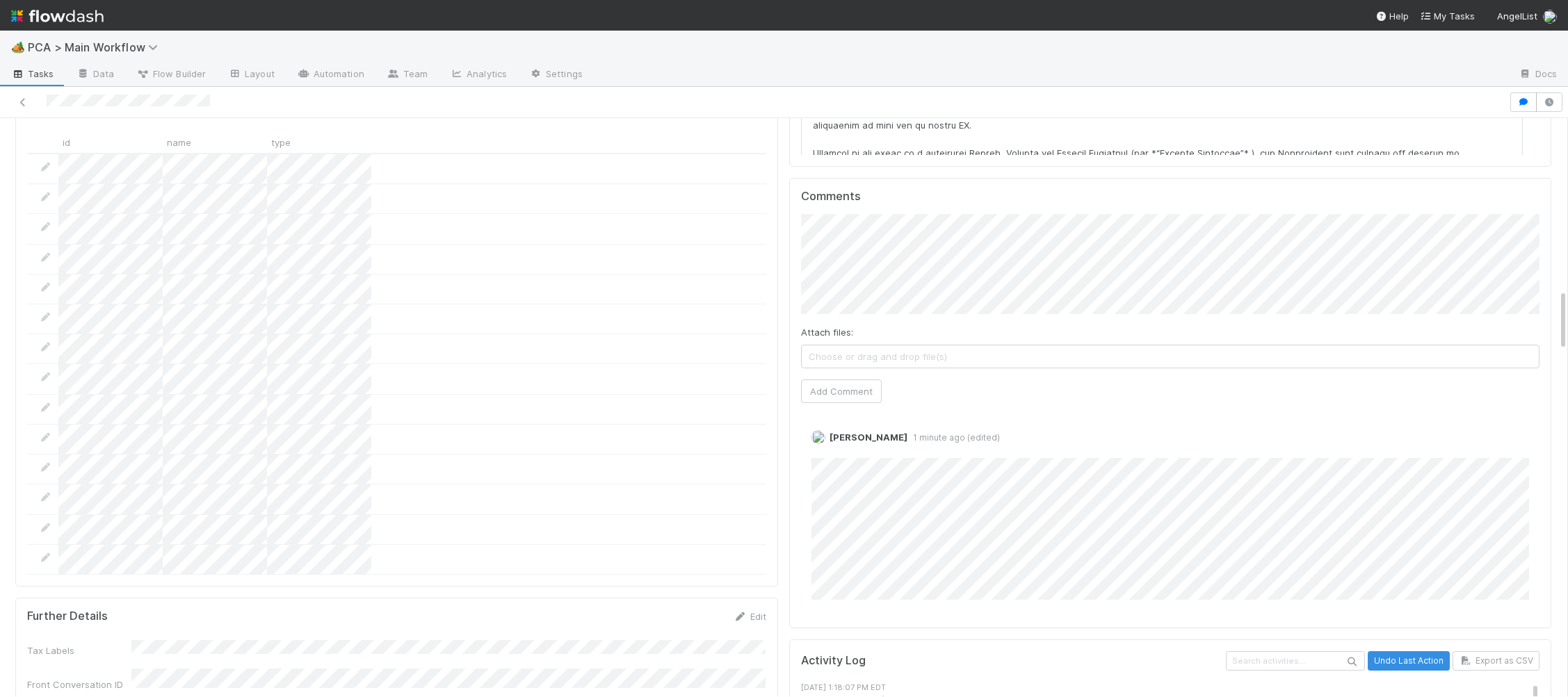
scroll to position [2083, 0]
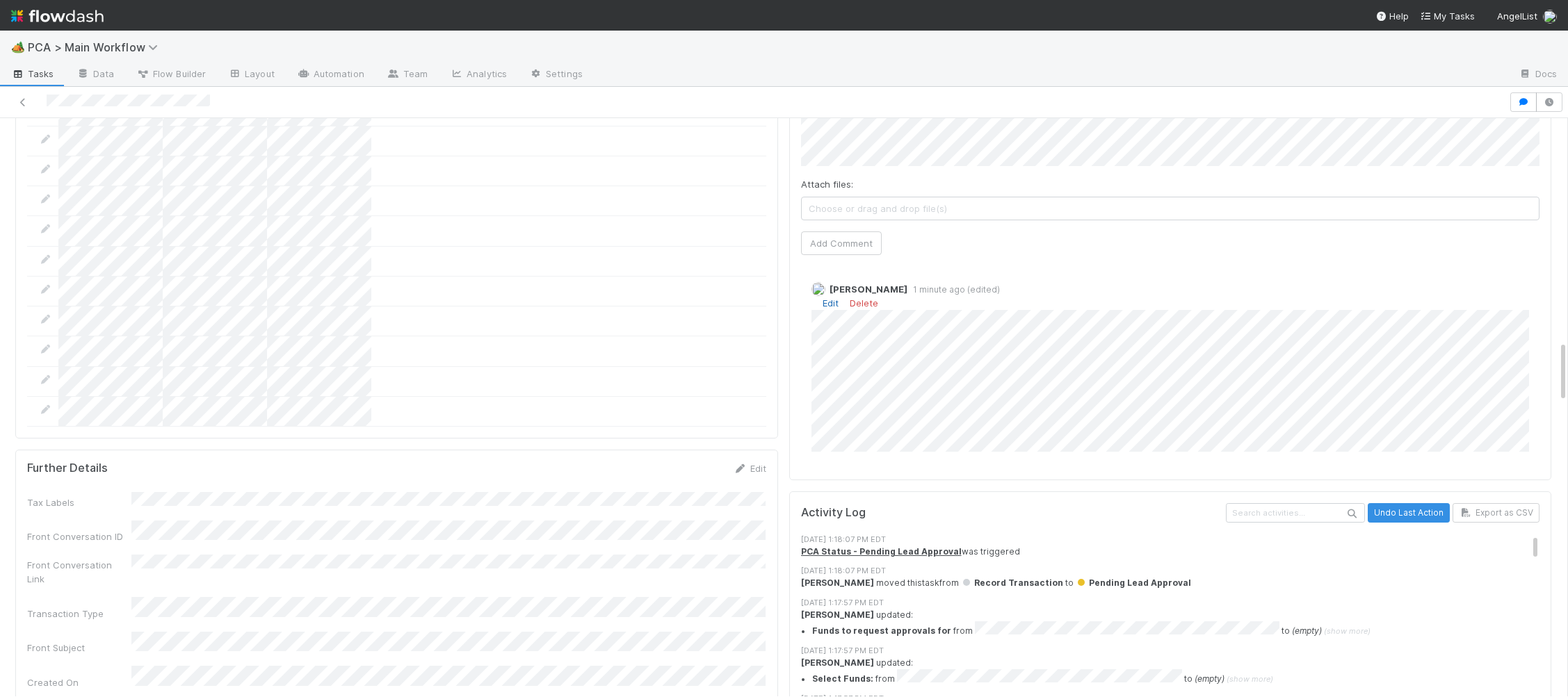
click at [834, 298] on link "Edit" at bounding box center [830, 304] width 16 height 12
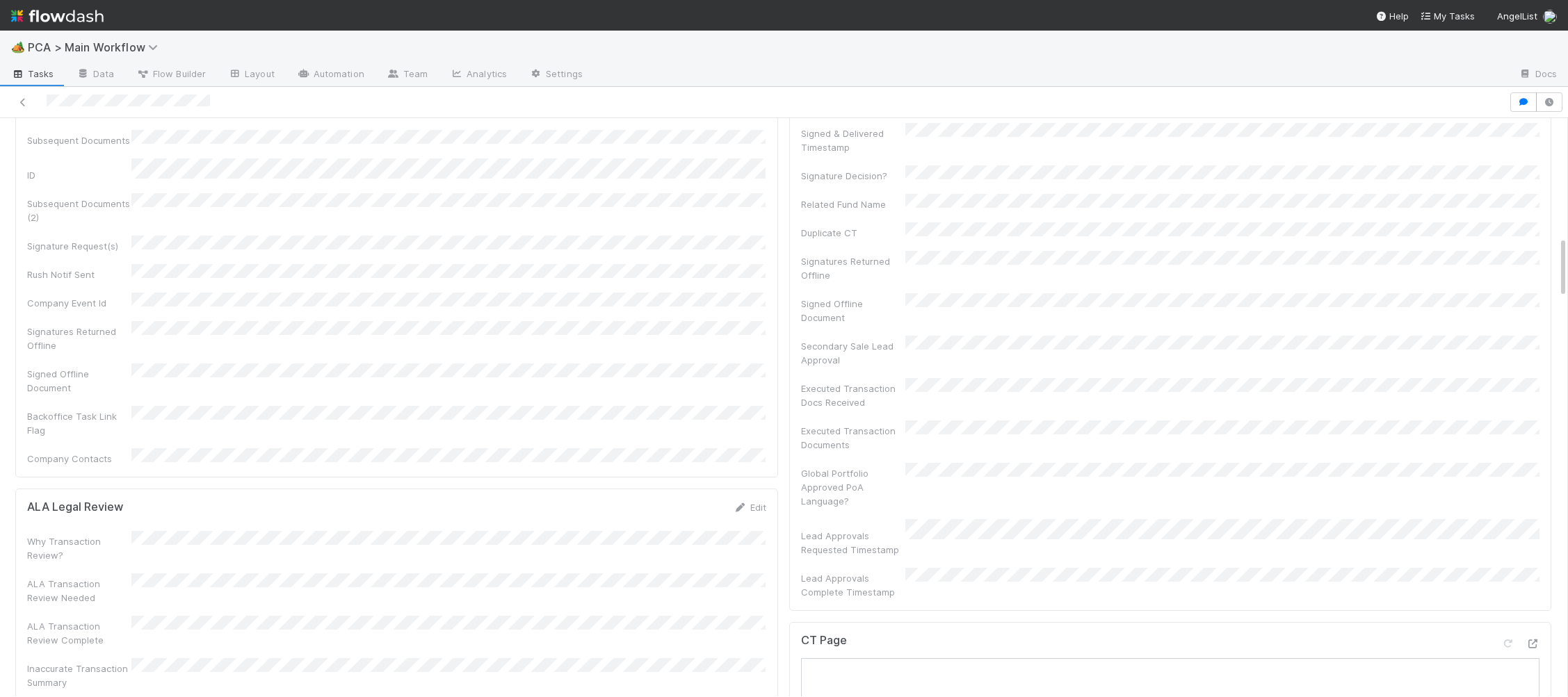
scroll to position [0, 0]
